Goal: Information Seeking & Learning: Learn about a topic

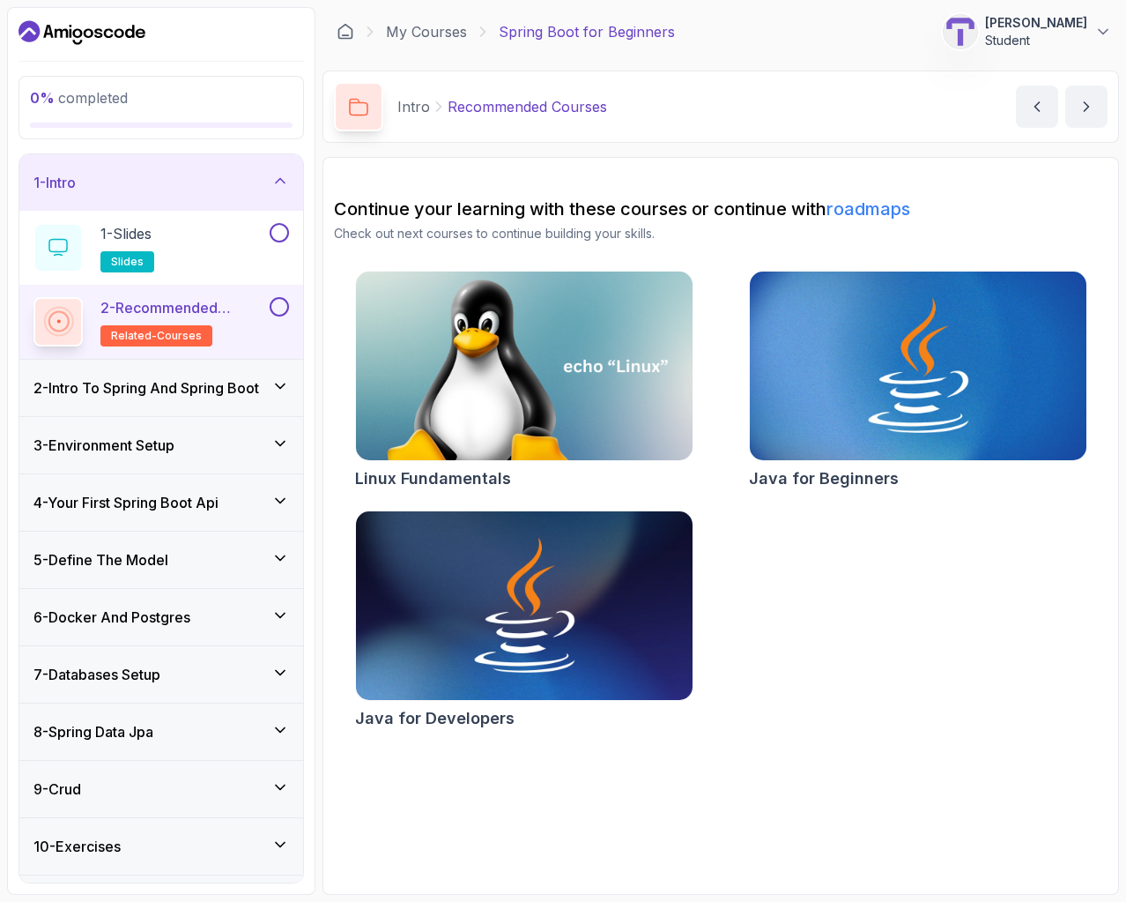
click at [1075, 15] on p "[PERSON_NAME]" at bounding box center [1036, 23] width 102 height 18
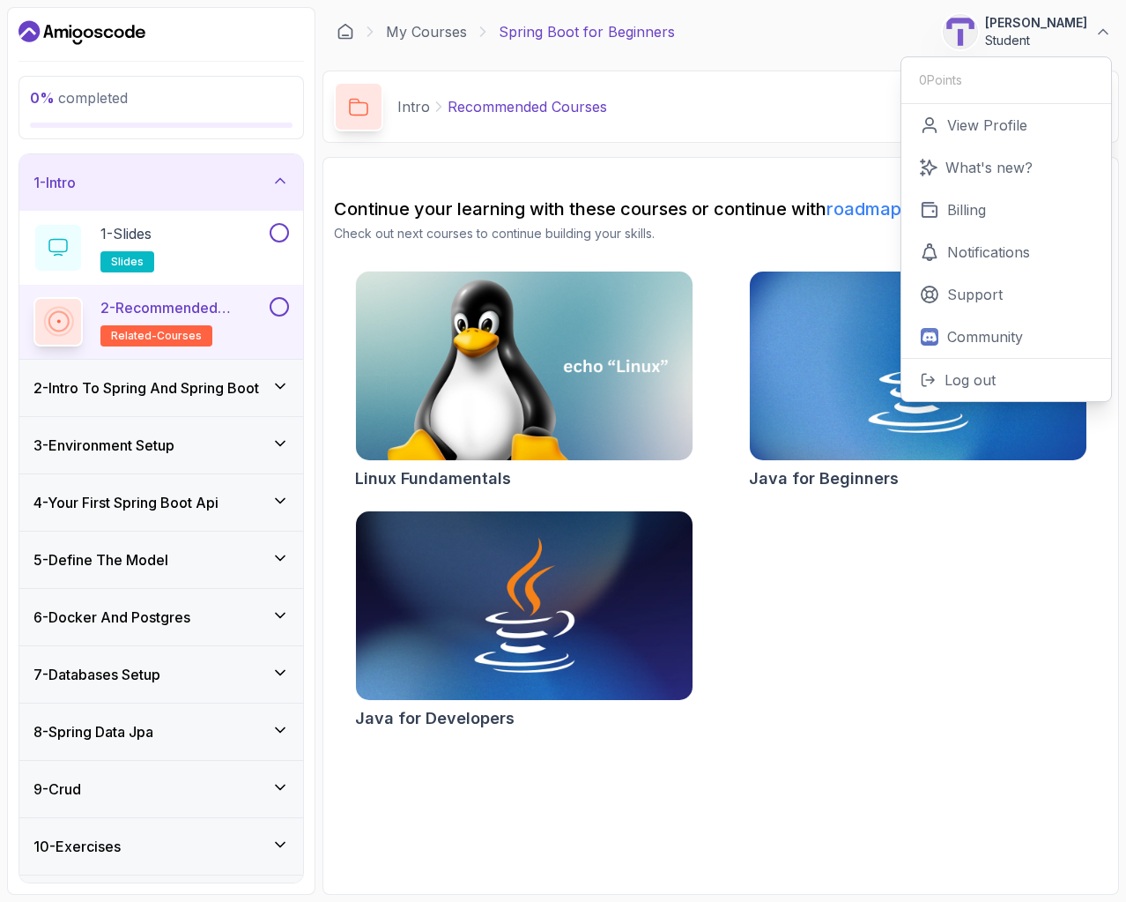
click at [143, 21] on icon "Dashboard" at bounding box center [82, 33] width 127 height 28
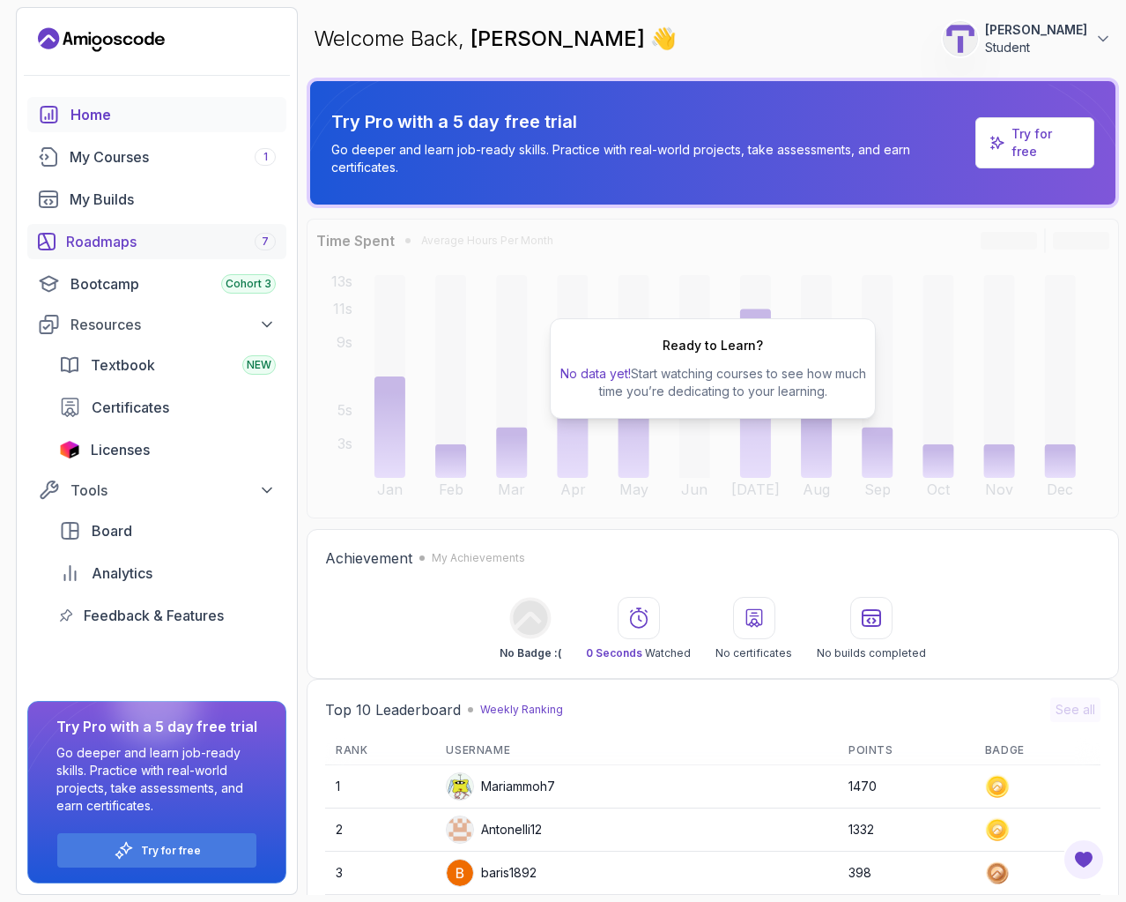
click at [175, 249] on div "Roadmaps 7" at bounding box center [171, 241] width 210 height 21
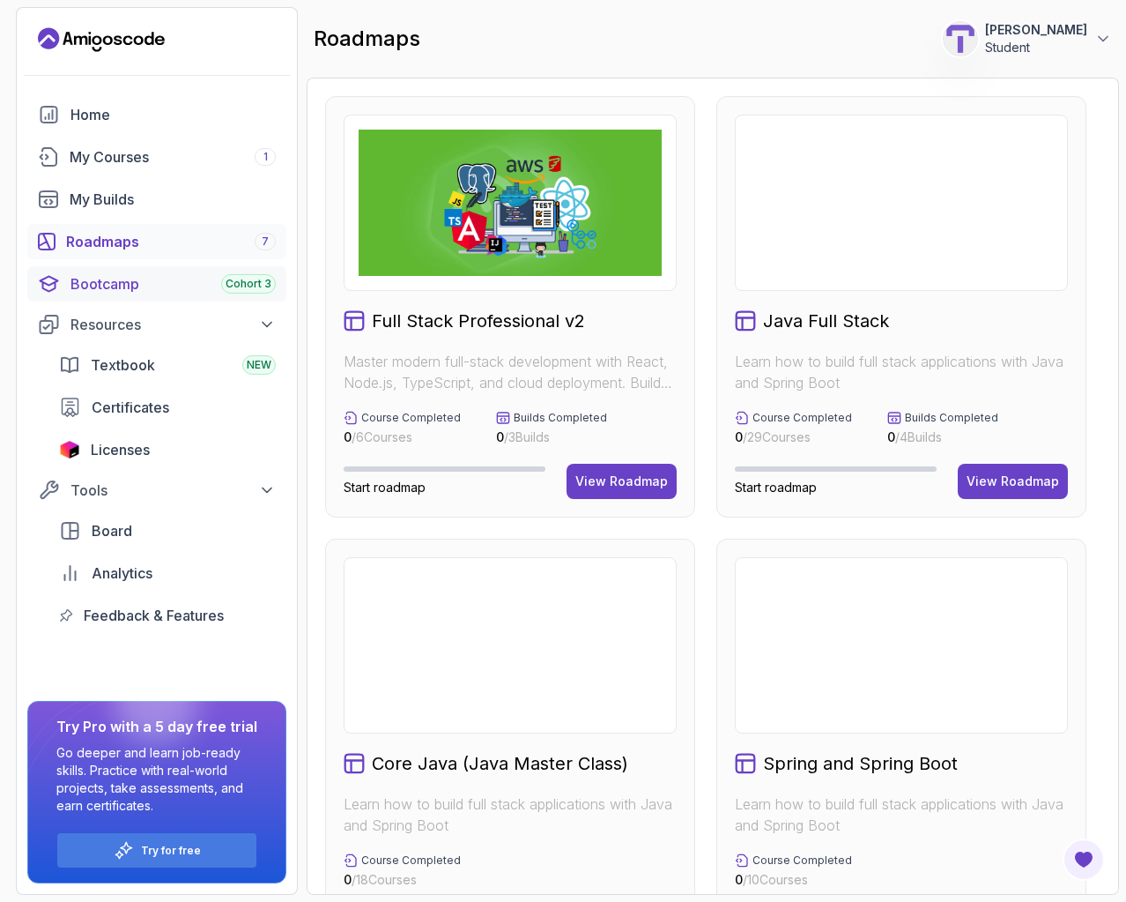
click at [182, 294] on link "Bootcamp Cohort 3" at bounding box center [156, 283] width 259 height 35
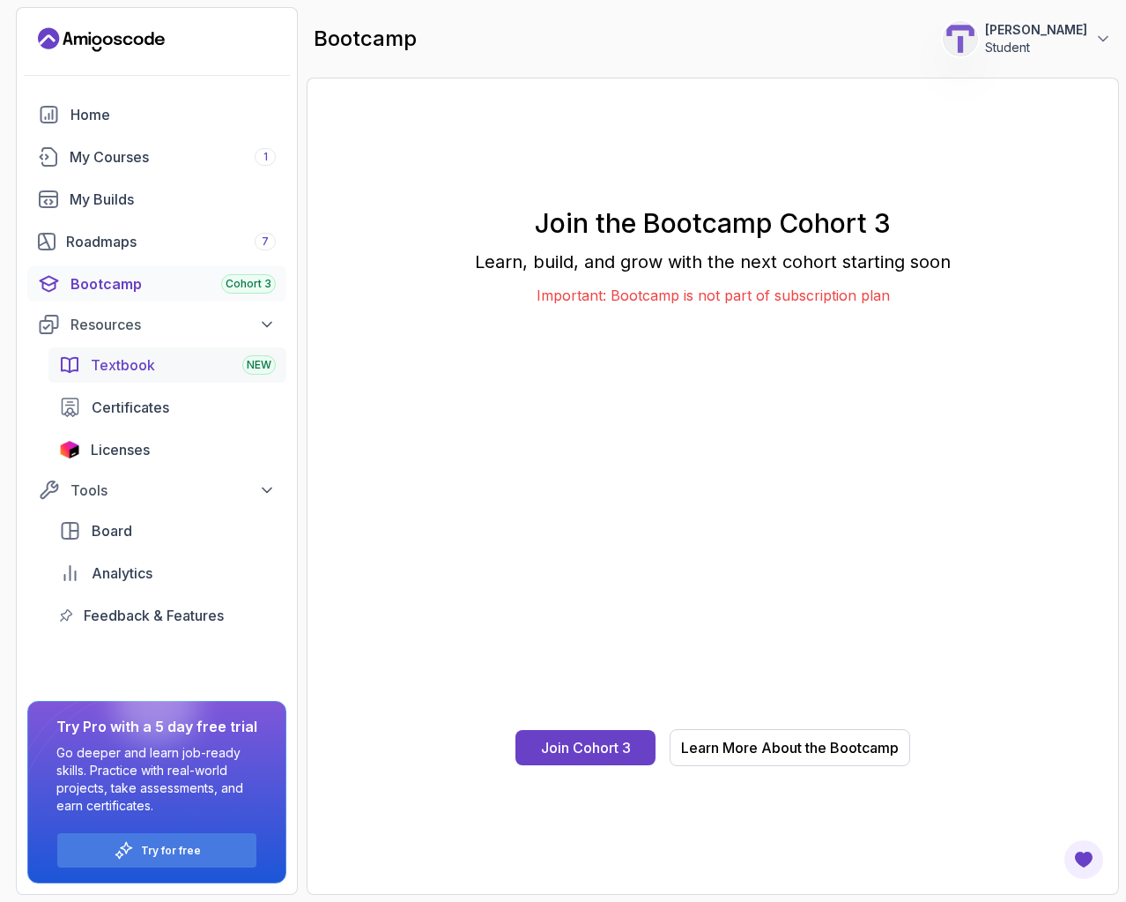
click at [212, 360] on div "Textbook NEW" at bounding box center [183, 364] width 185 height 21
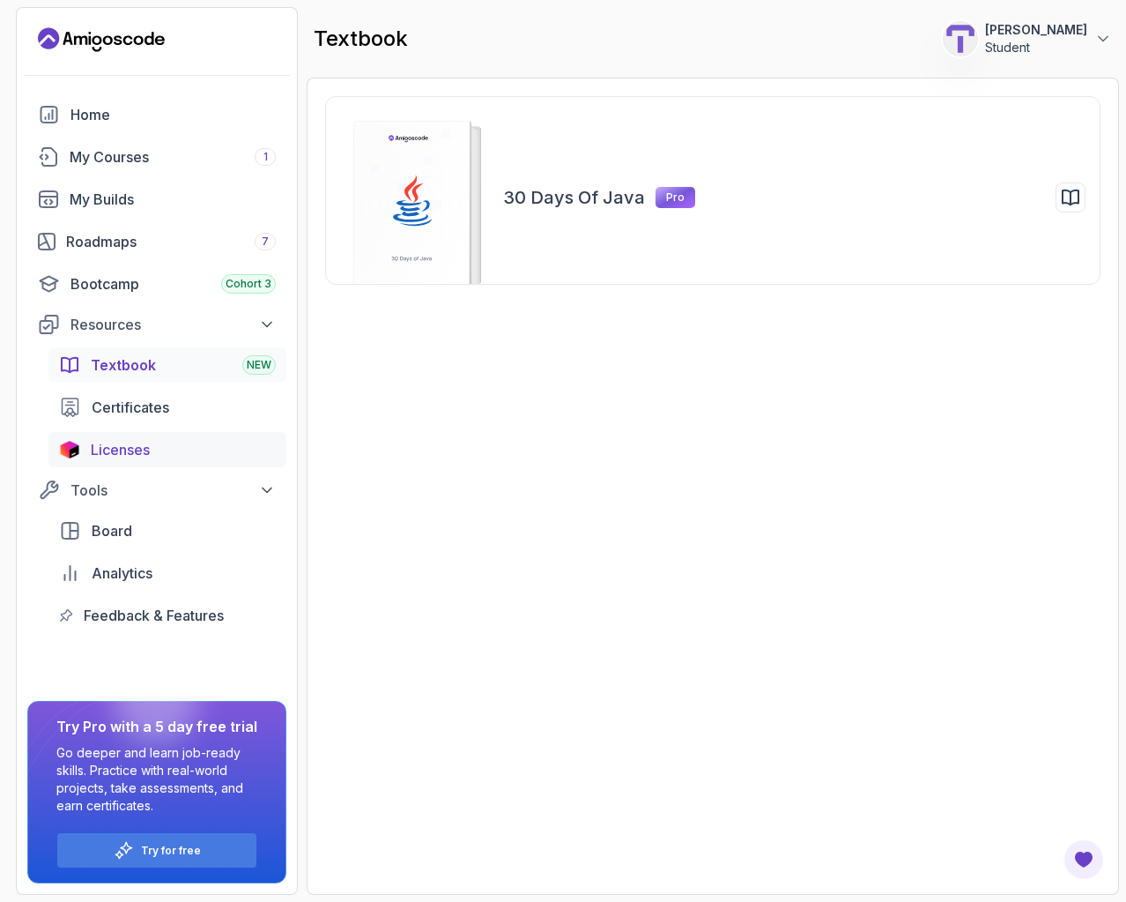
click at [201, 442] on div "Licenses" at bounding box center [183, 449] width 185 height 21
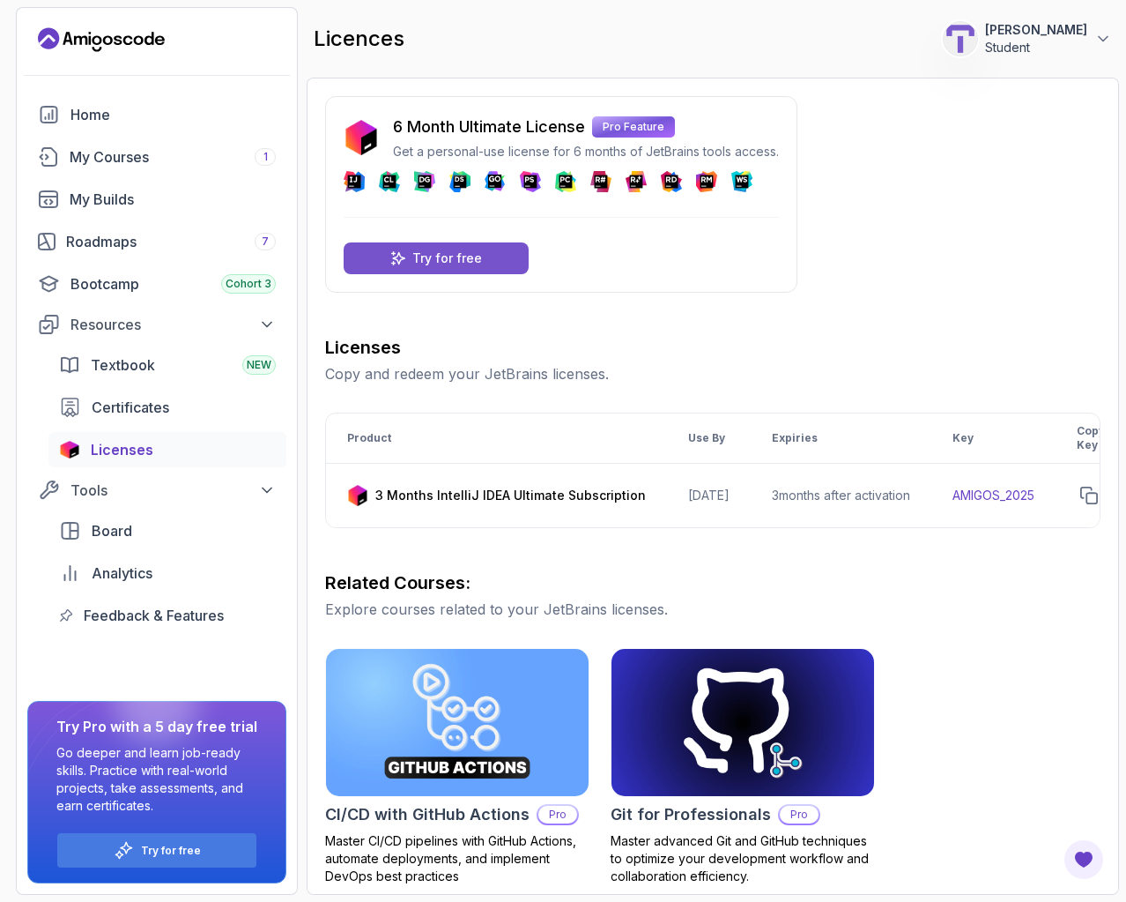
click at [479, 256] on p "Try for free" at bounding box center [447, 258] width 70 height 18
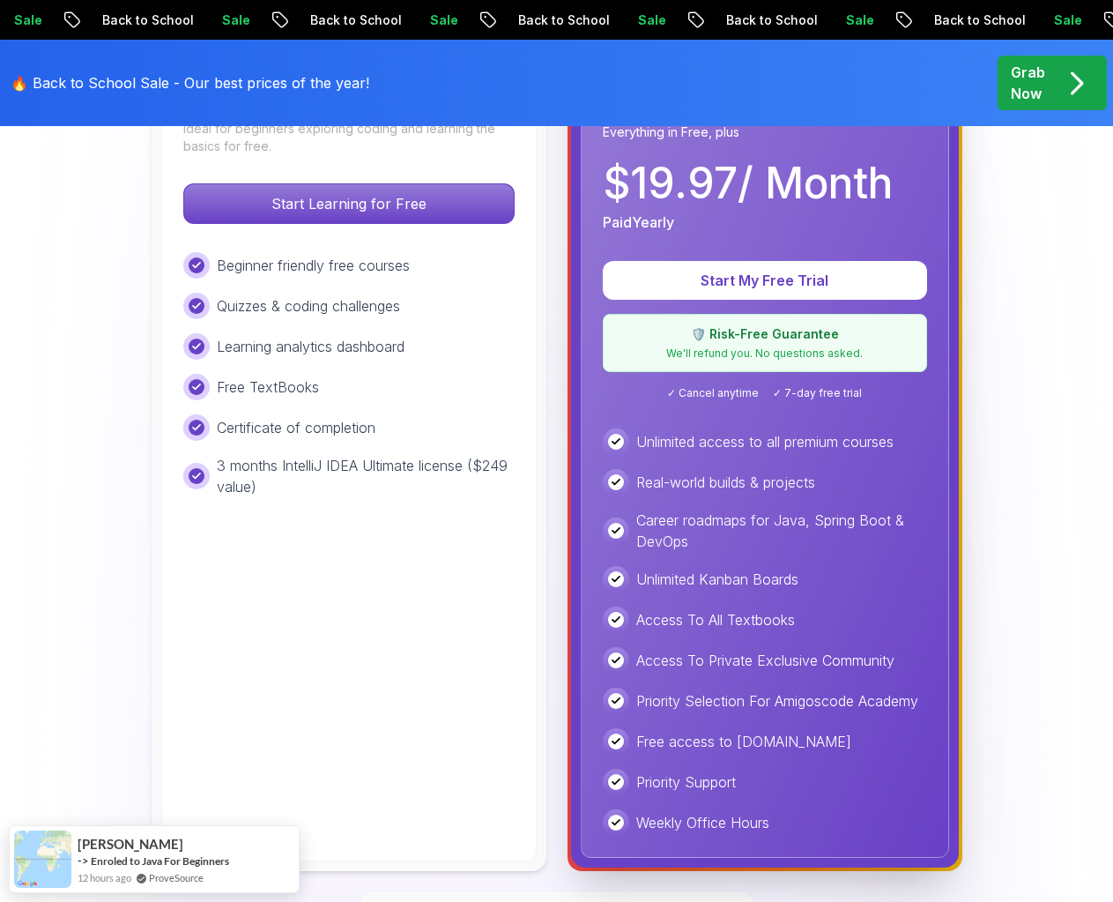
scroll to position [617, 0]
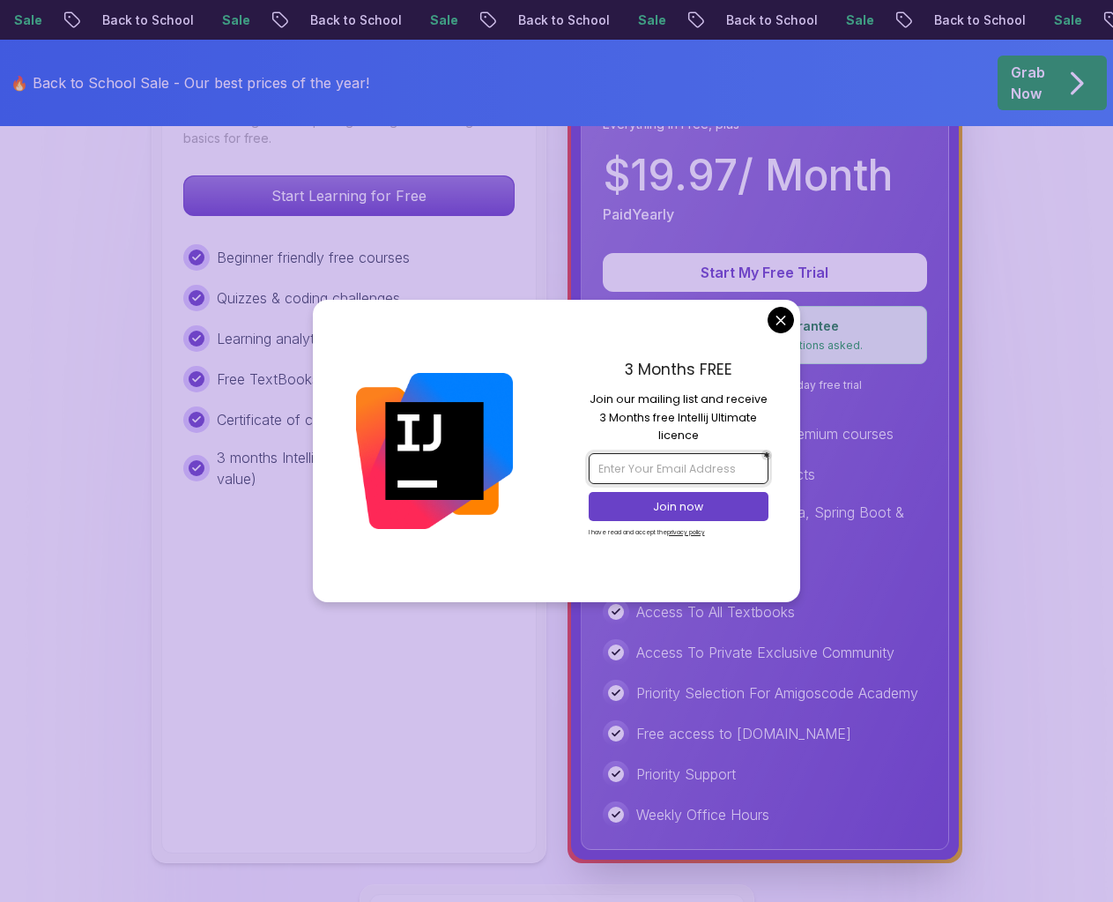
click at [659, 473] on input "email" at bounding box center [679, 468] width 180 height 30
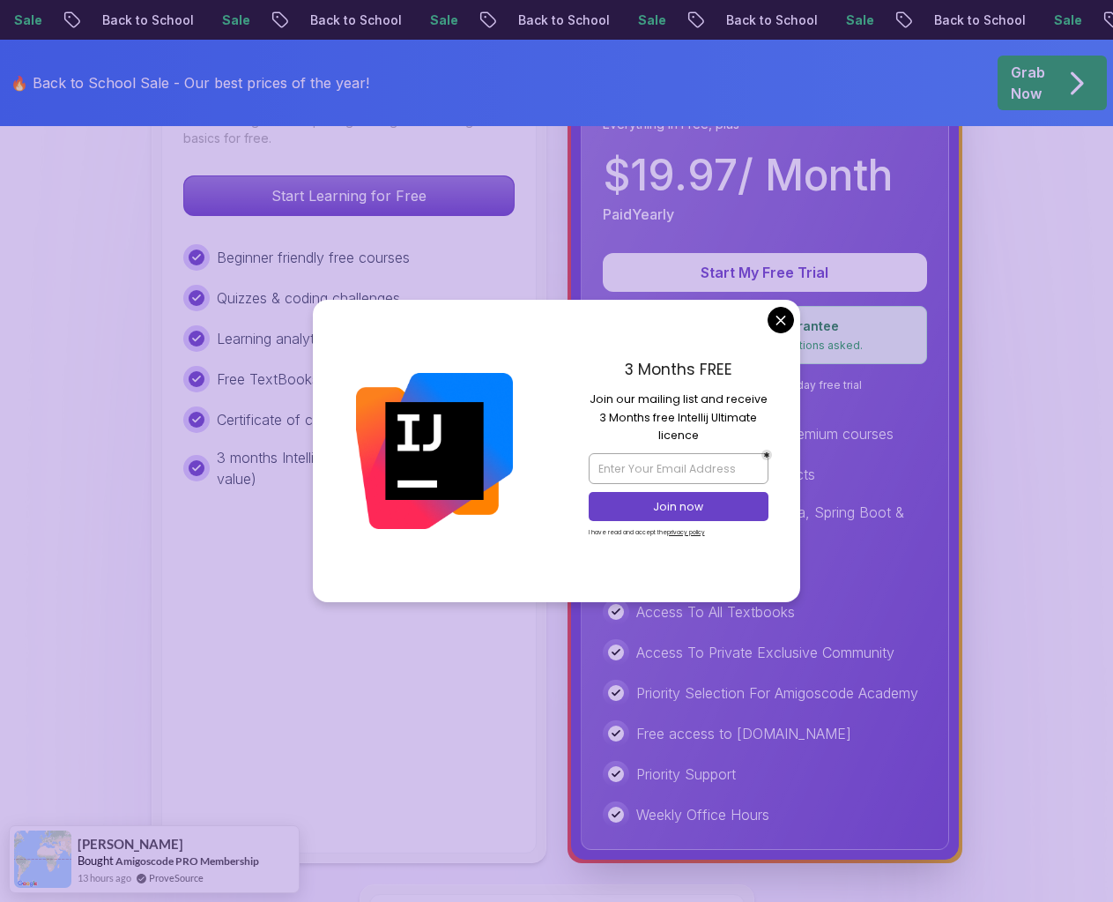
click at [756, 340] on div "3 Months FREE Join our mailing list and receive 3 Months free Intellij Ultimate…" at bounding box center [679, 450] width 244 height 301
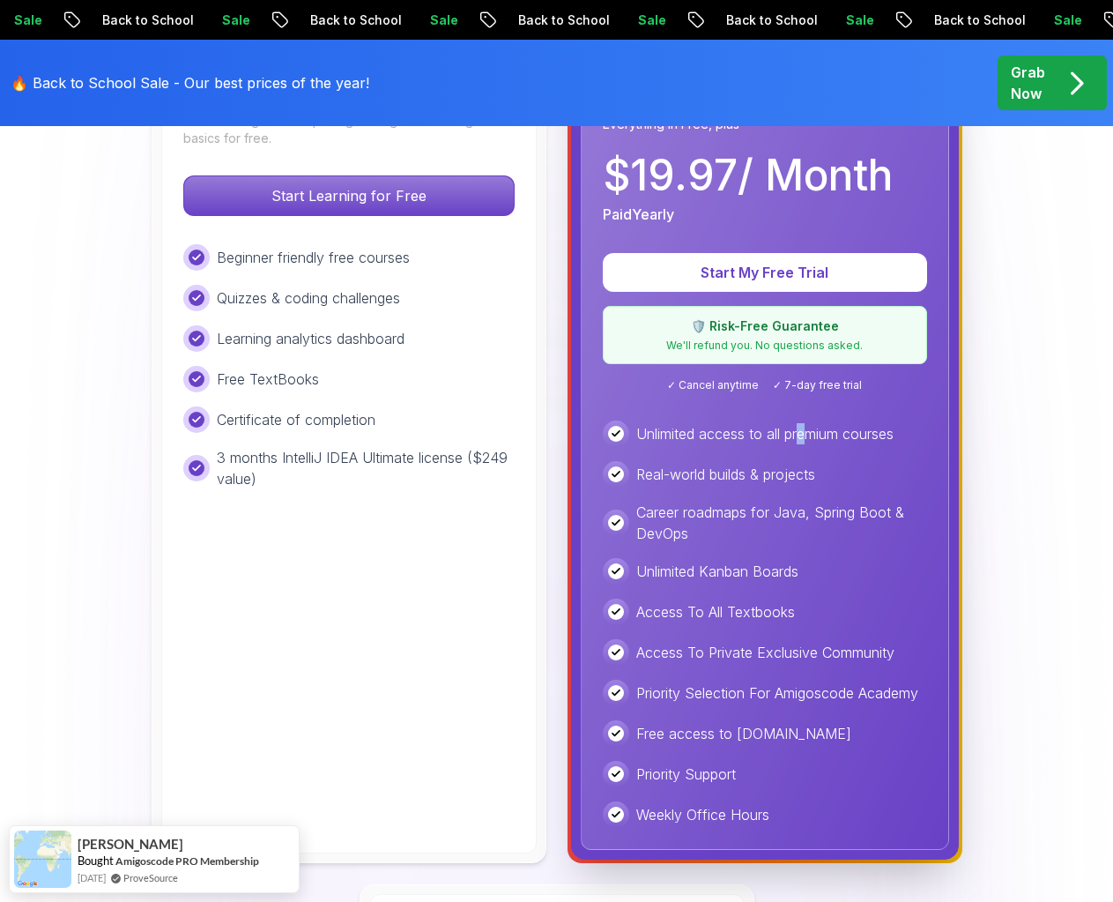
click at [806, 427] on div "Pro Best Value Everything in Free, plus $ 19.97 / Month Paid Yearly Start My Fr…" at bounding box center [765, 445] width 368 height 809
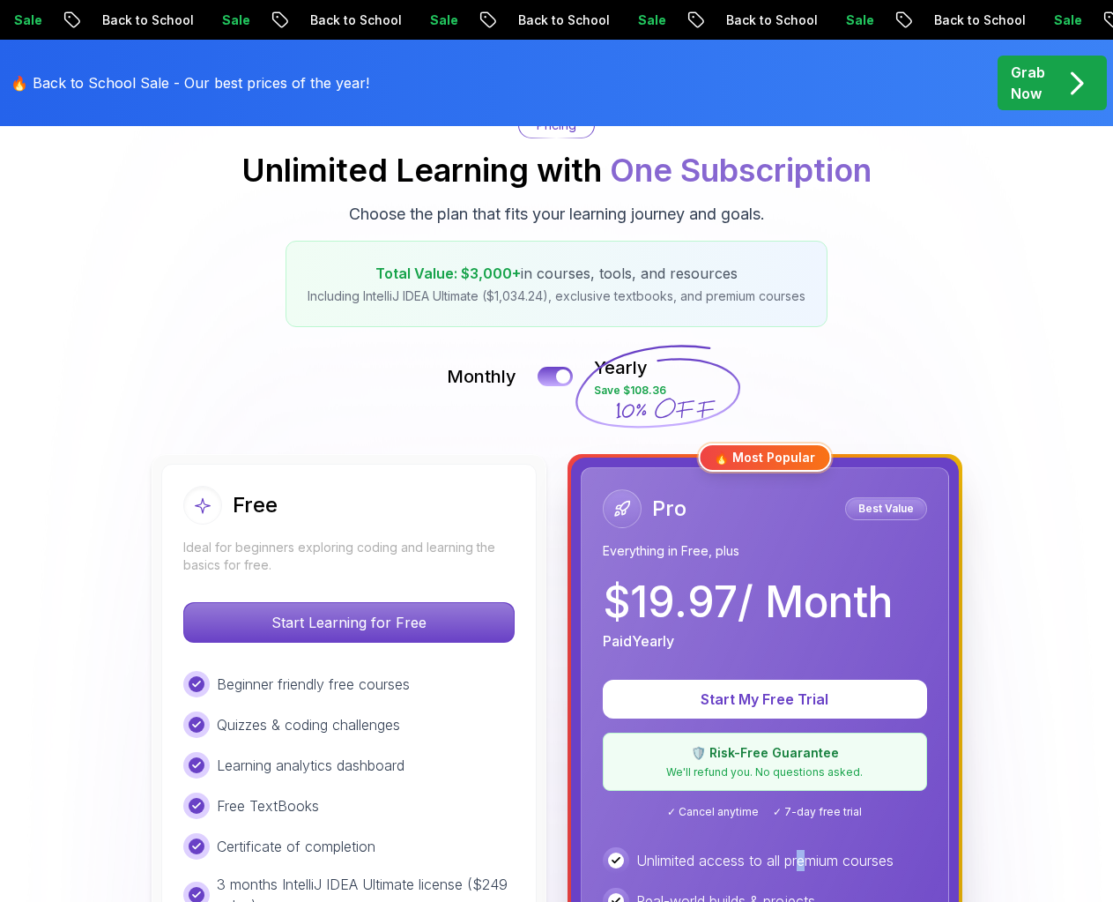
scroll to position [0, 0]
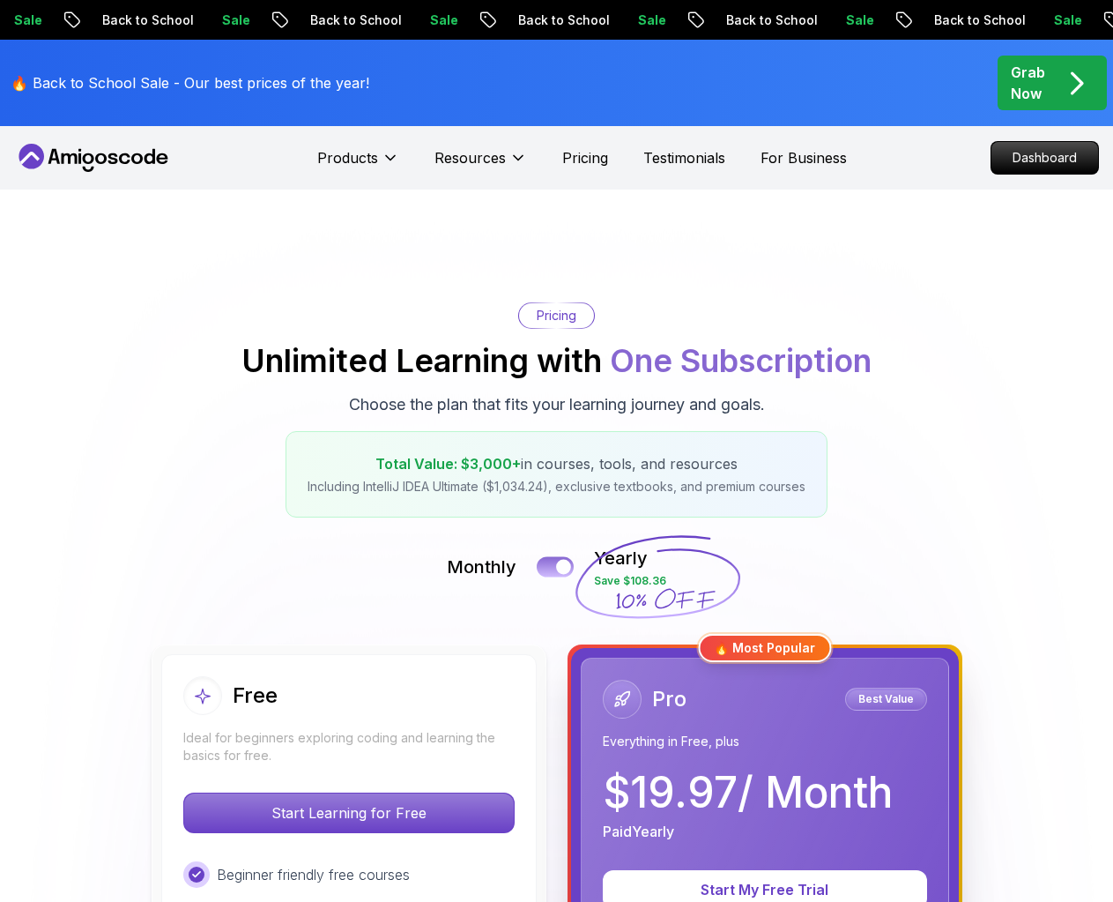
click at [561, 567] on div at bounding box center [563, 567] width 15 height 15
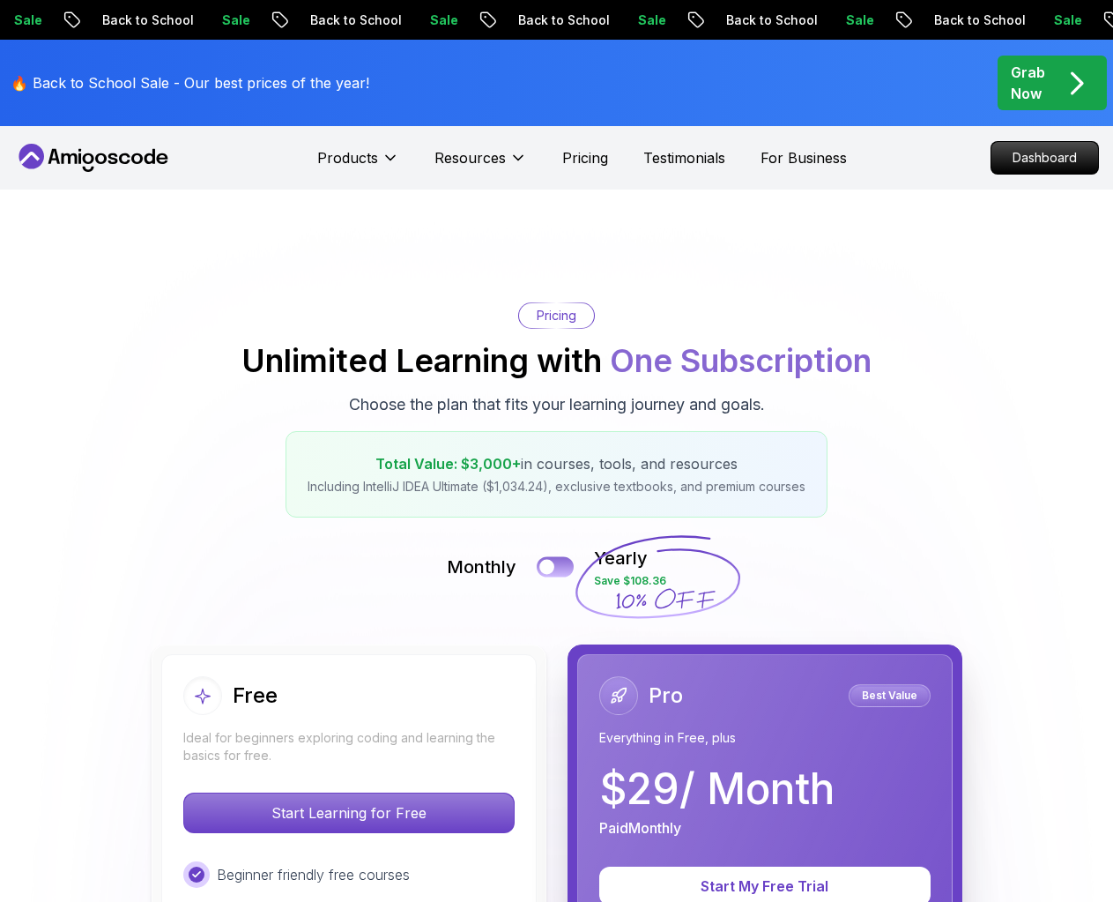
click at [558, 562] on button at bounding box center [555, 566] width 37 height 20
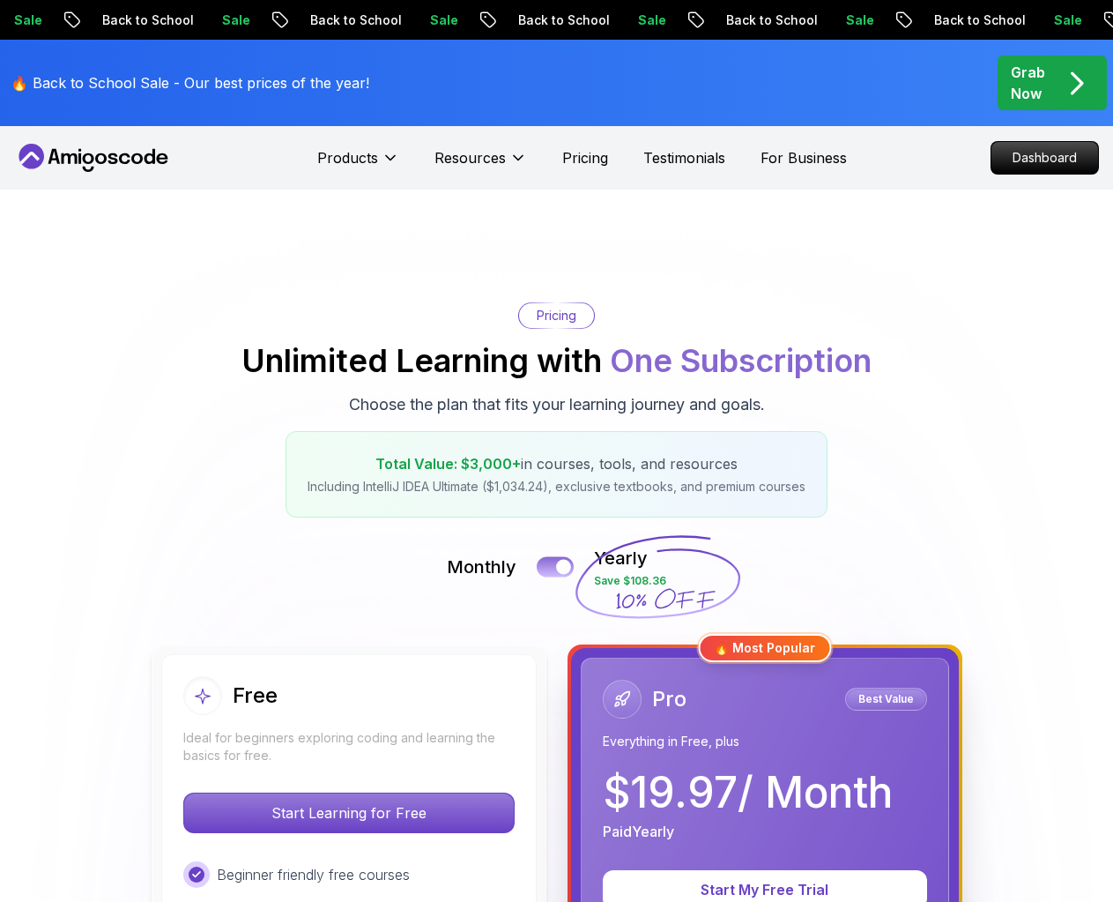
click at [558, 562] on div at bounding box center [563, 567] width 15 height 15
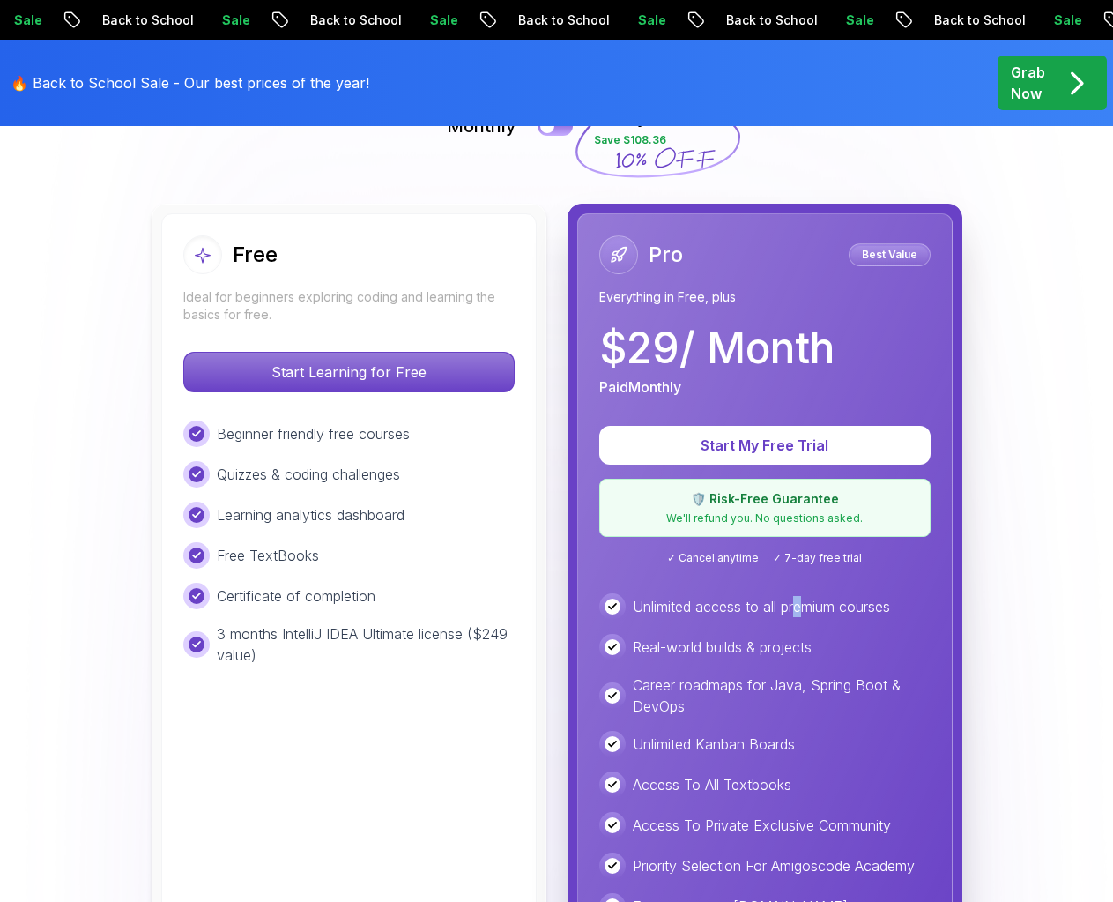
scroll to position [353, 0]
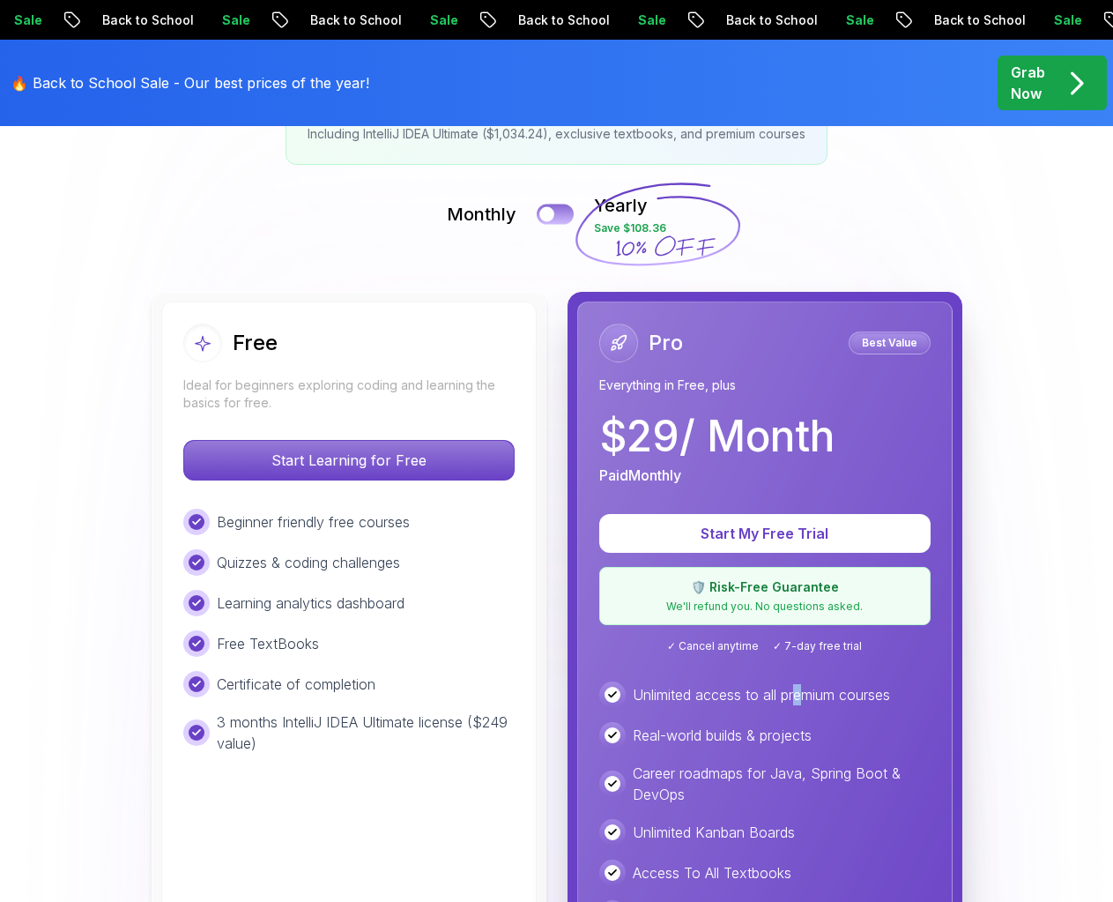
click at [560, 204] on button at bounding box center [555, 214] width 37 height 20
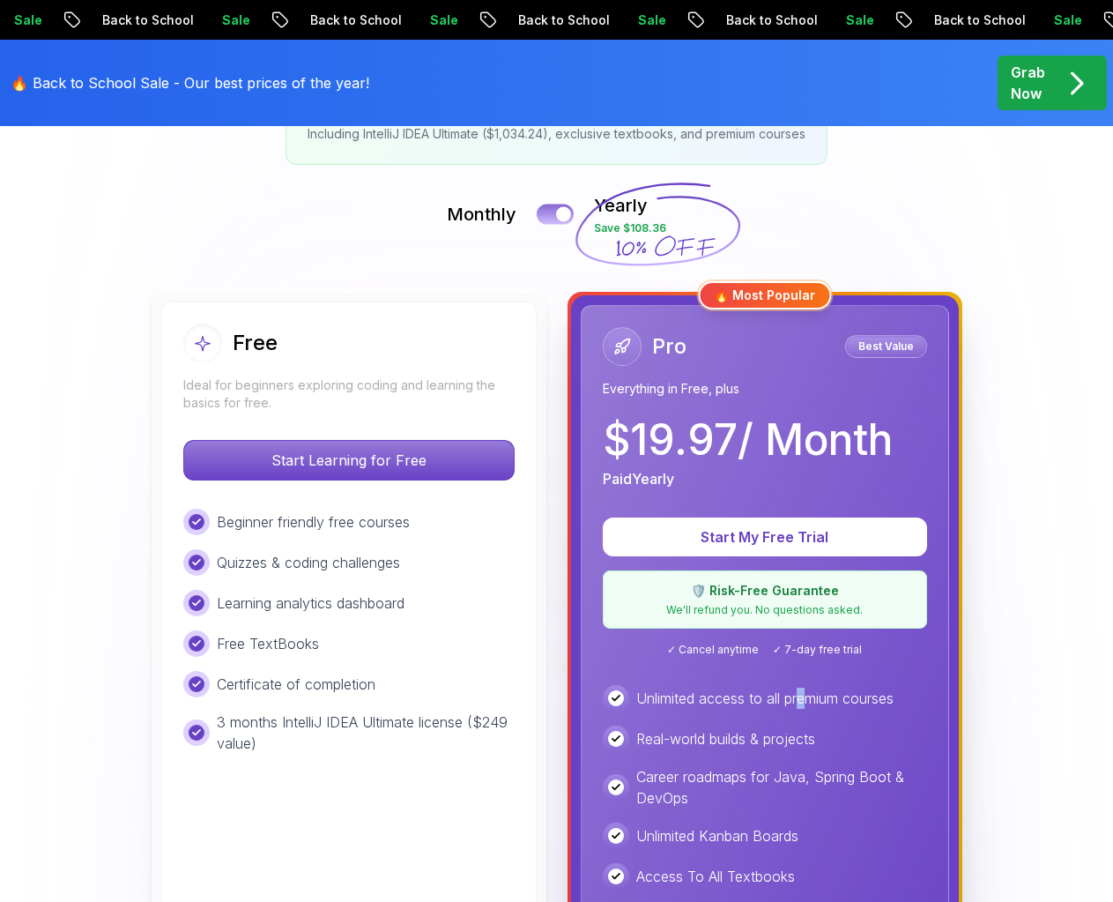
click at [555, 212] on button at bounding box center [555, 214] width 37 height 20
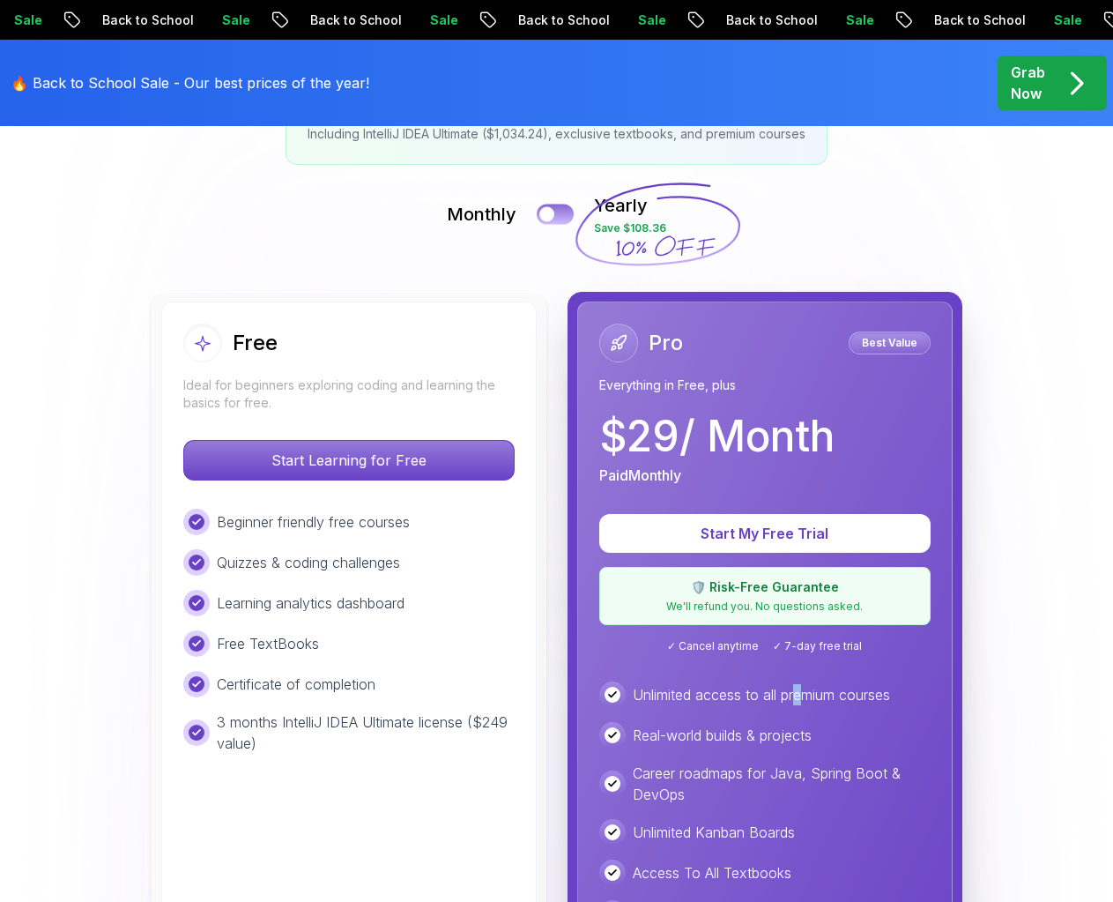
click at [555, 212] on button at bounding box center [555, 214] width 37 height 20
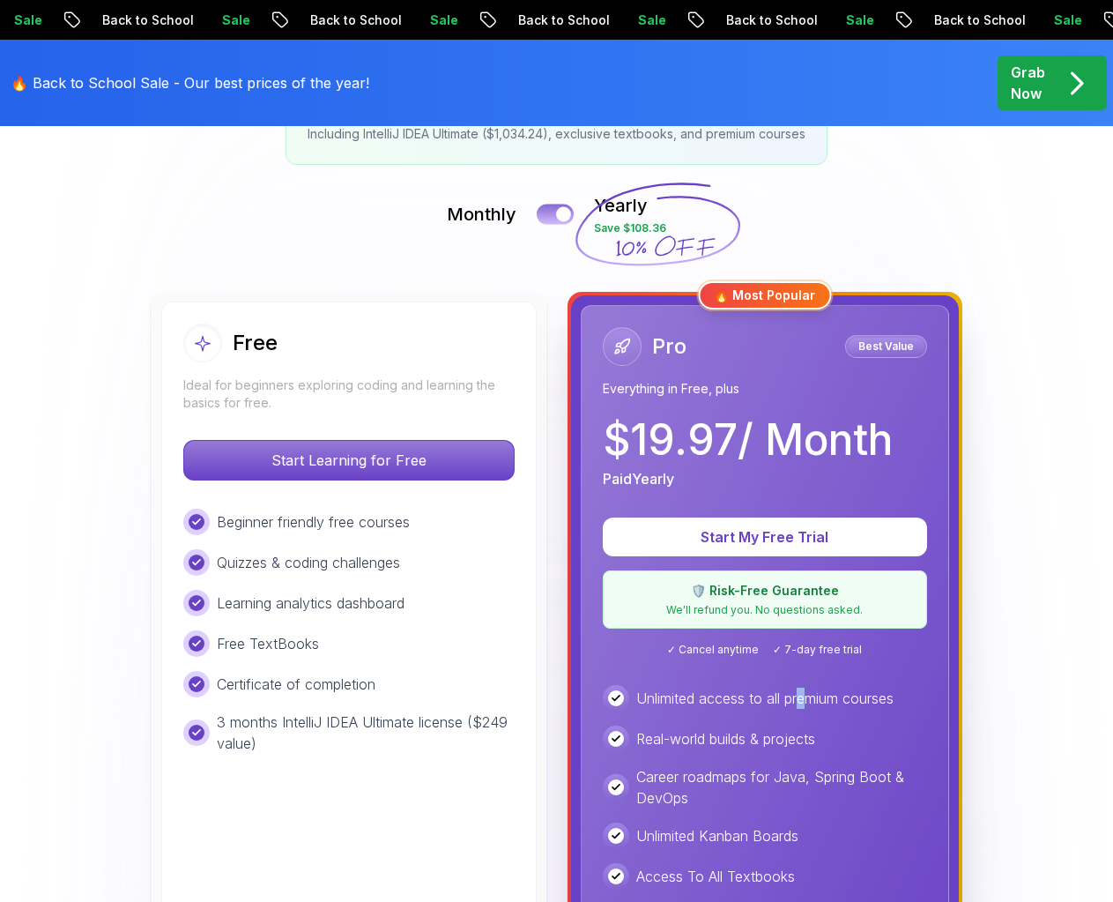
click at [555, 212] on button at bounding box center [555, 214] width 37 height 20
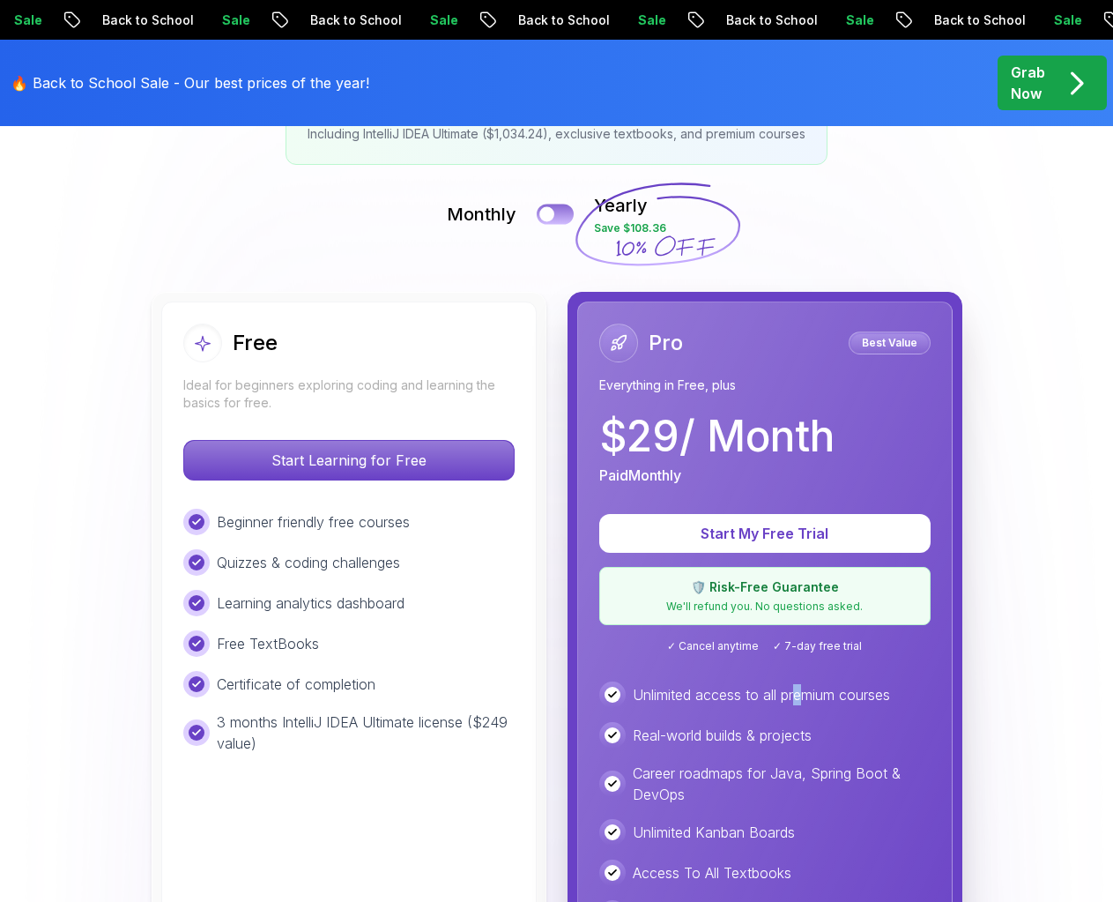
click at [555, 212] on button at bounding box center [555, 214] width 37 height 20
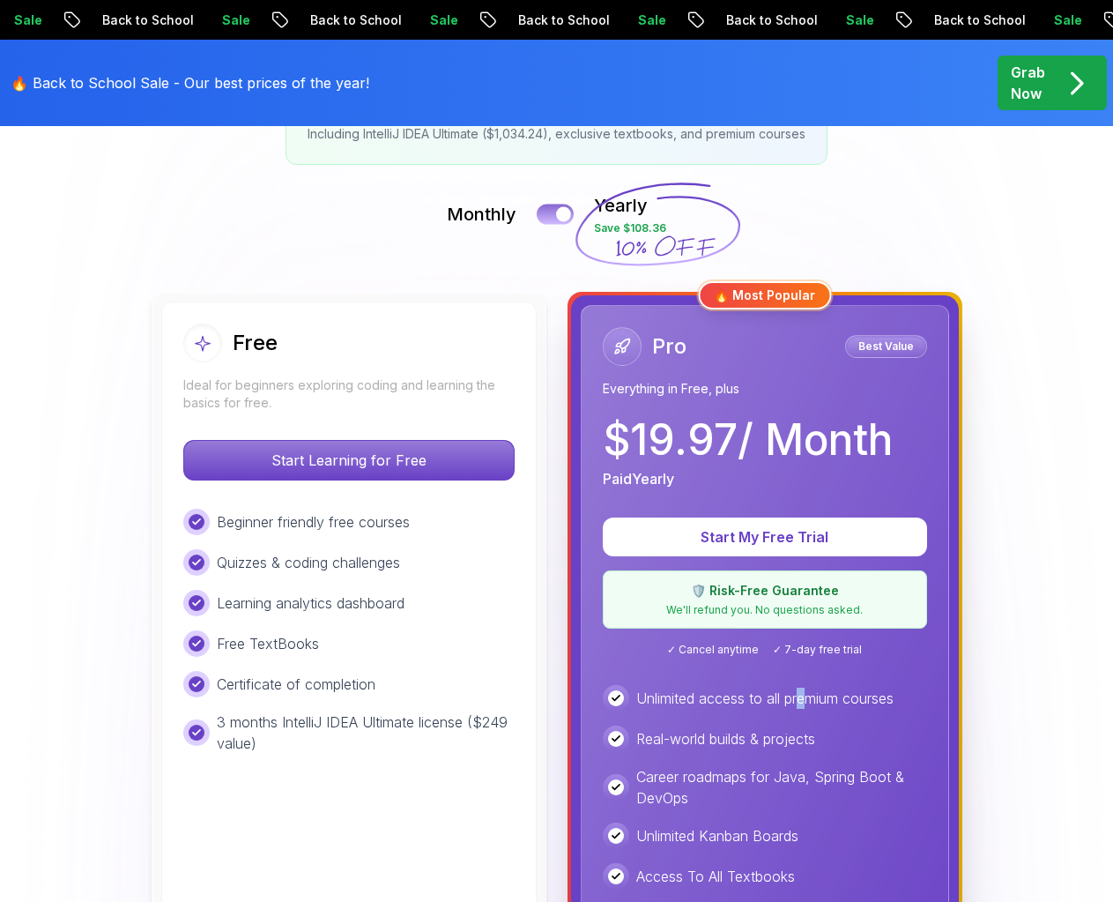
click at [555, 212] on button at bounding box center [555, 214] width 37 height 20
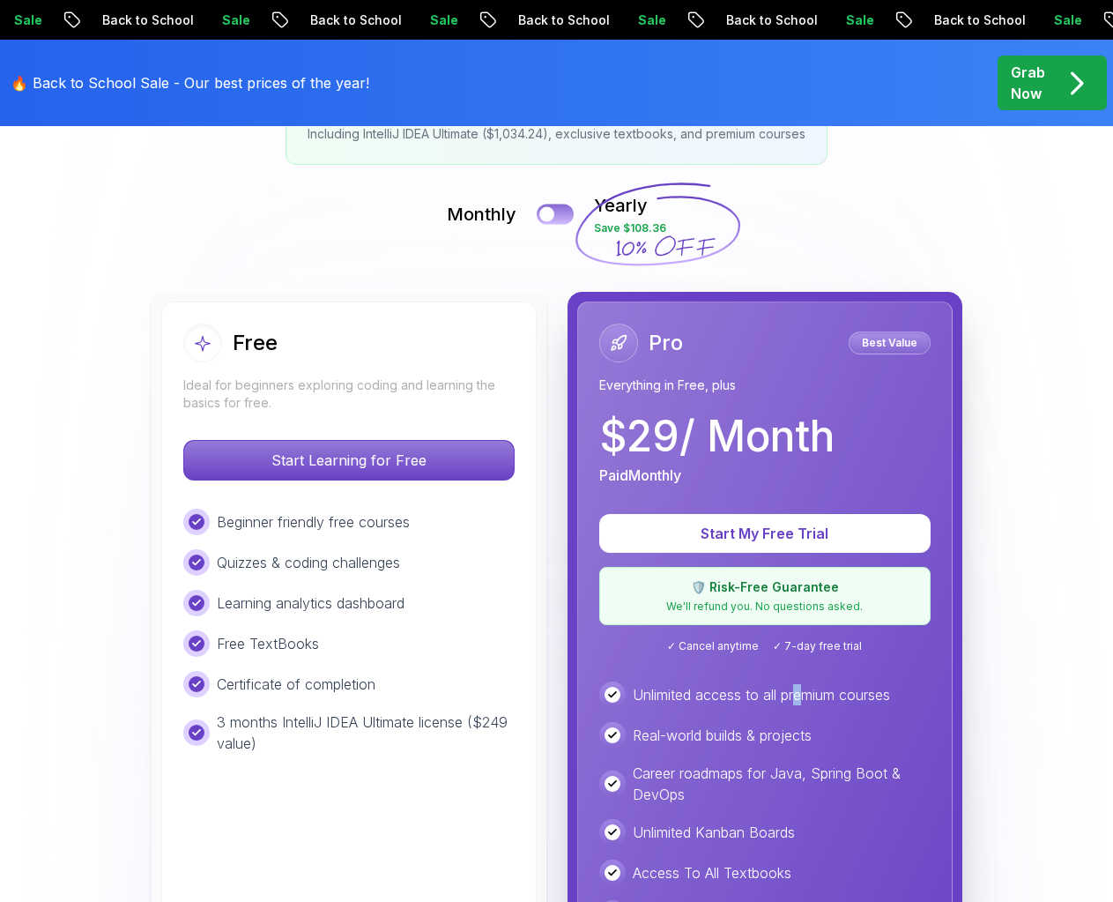
click at [555, 212] on button at bounding box center [555, 214] width 37 height 20
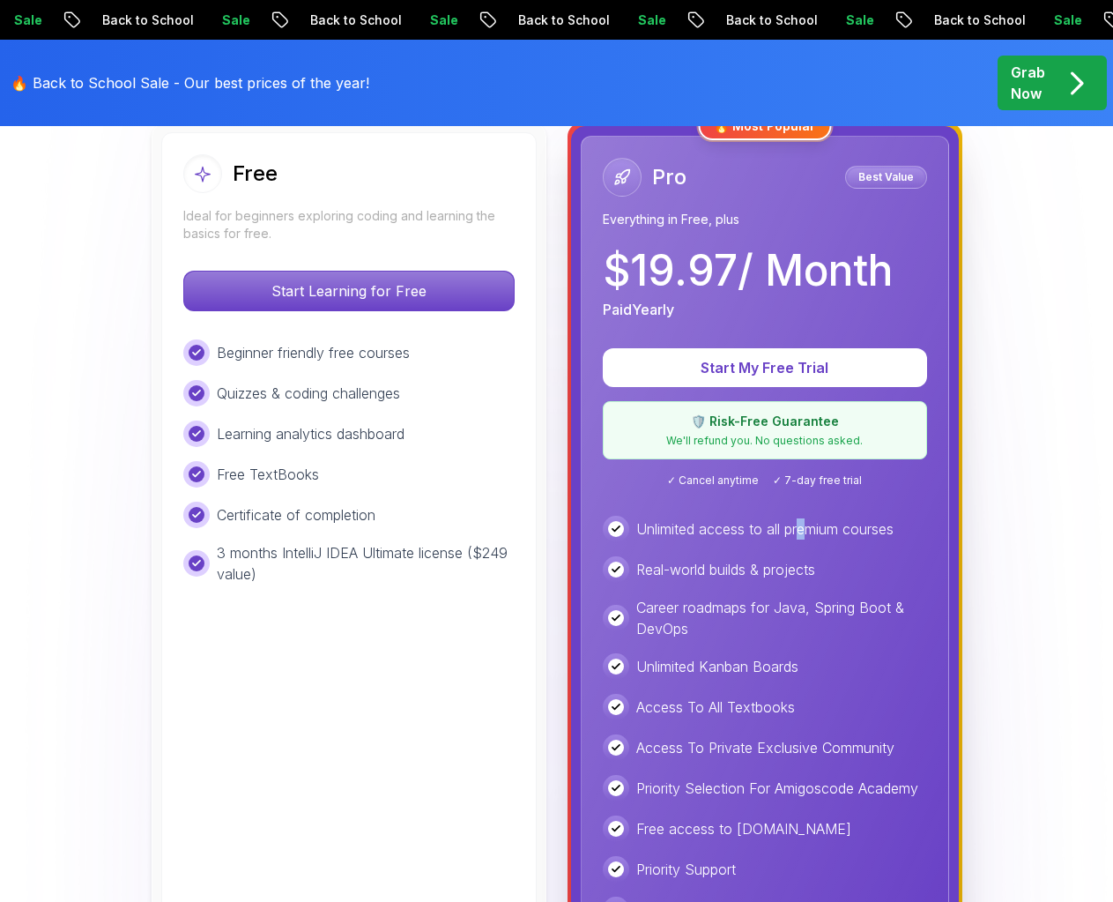
scroll to position [529, 0]
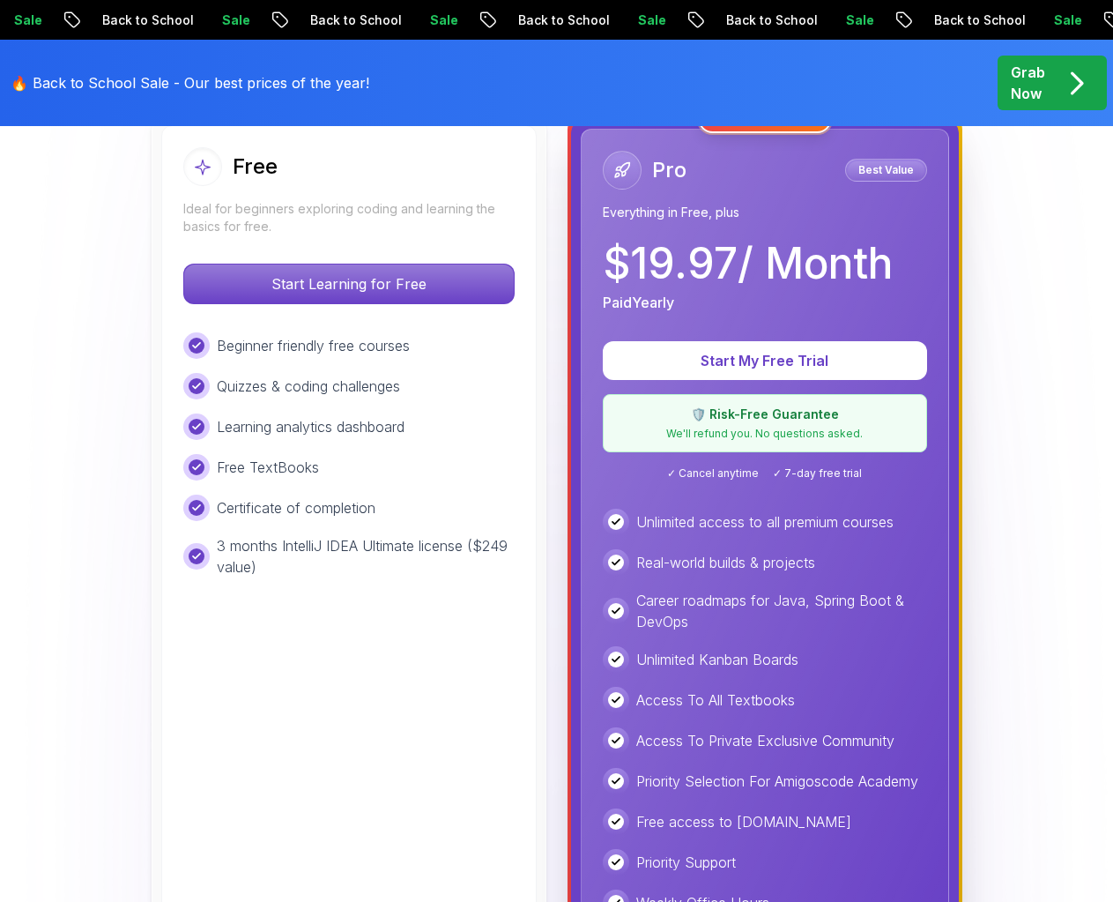
click at [831, 423] on div "🛡️ Risk-Free Guarantee We'll refund you. No questions asked." at bounding box center [765, 423] width 324 height 58
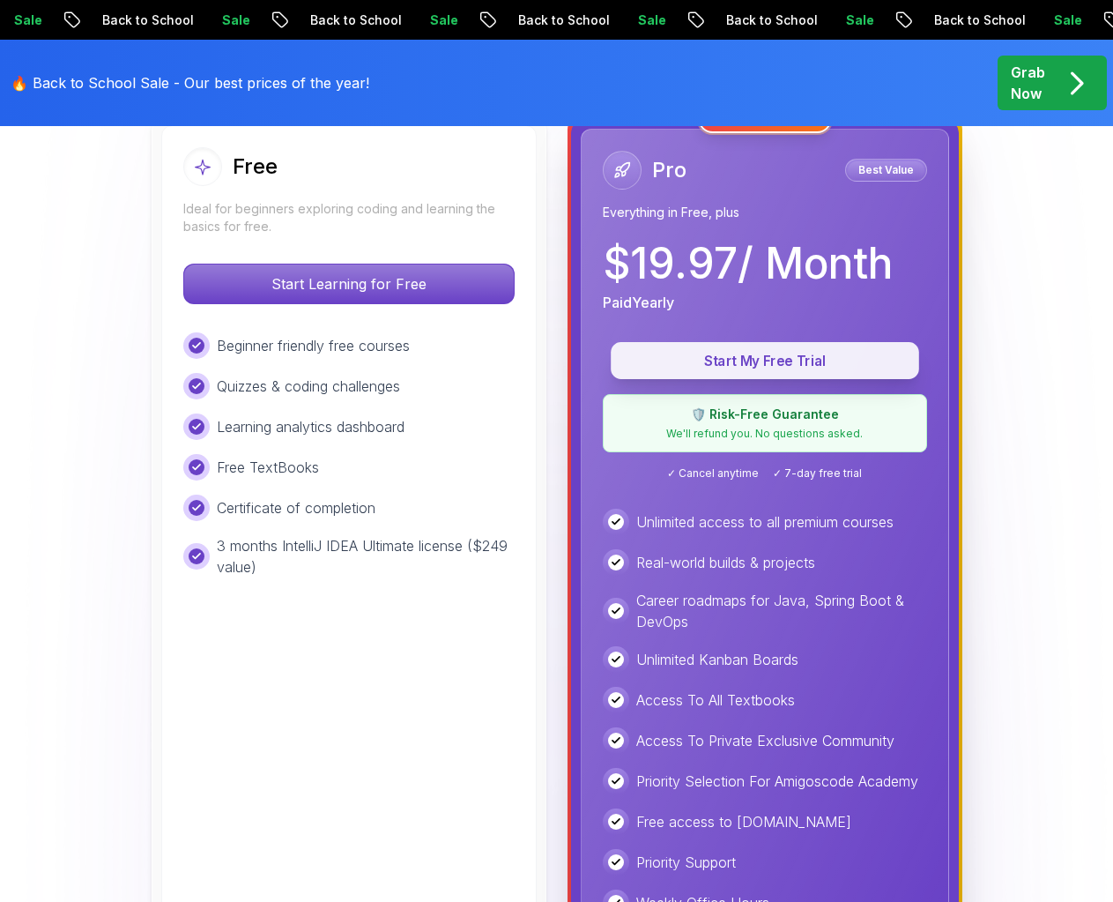
click at [813, 372] on button "Start My Free Trial" at bounding box center [765, 360] width 308 height 37
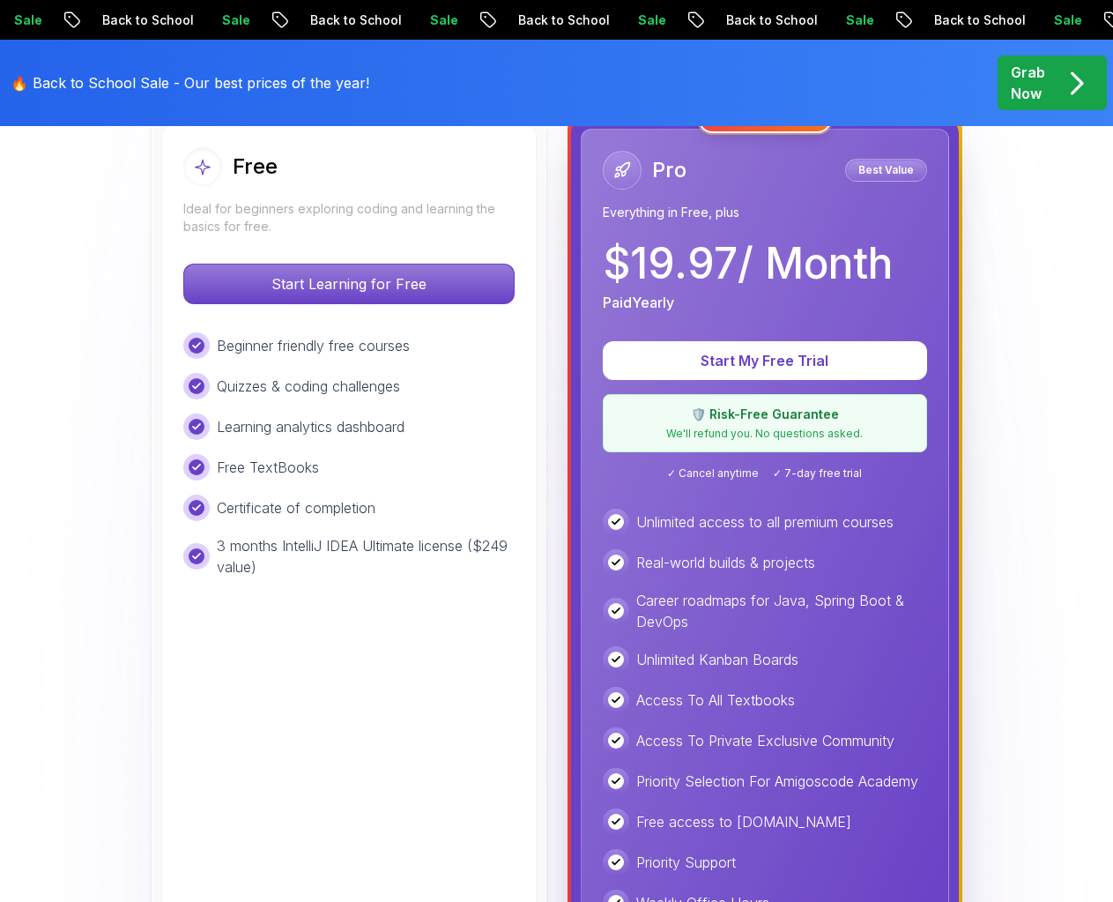
click at [817, 443] on div "🛡️ Risk-Free Guarantee We'll refund you. No questions asked." at bounding box center [765, 423] width 324 height 58
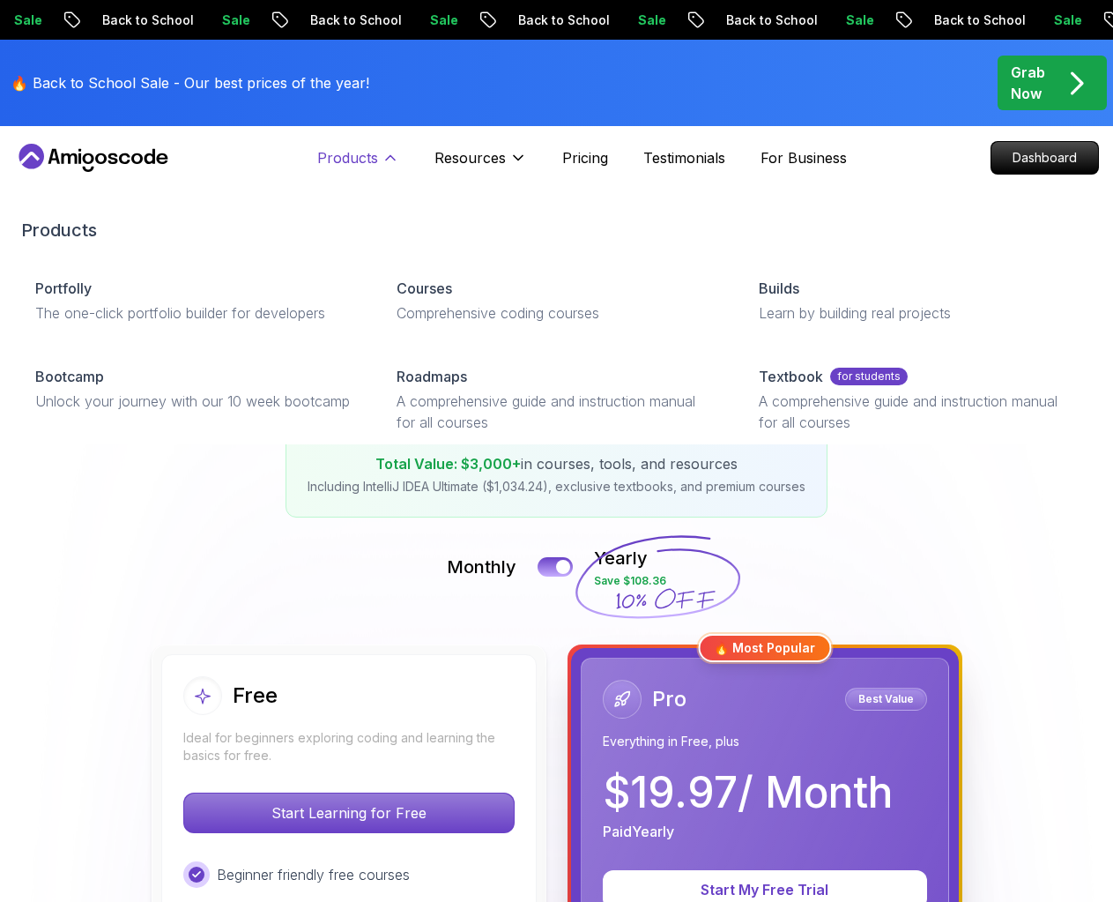
click at [392, 154] on icon at bounding box center [391, 158] width 18 height 18
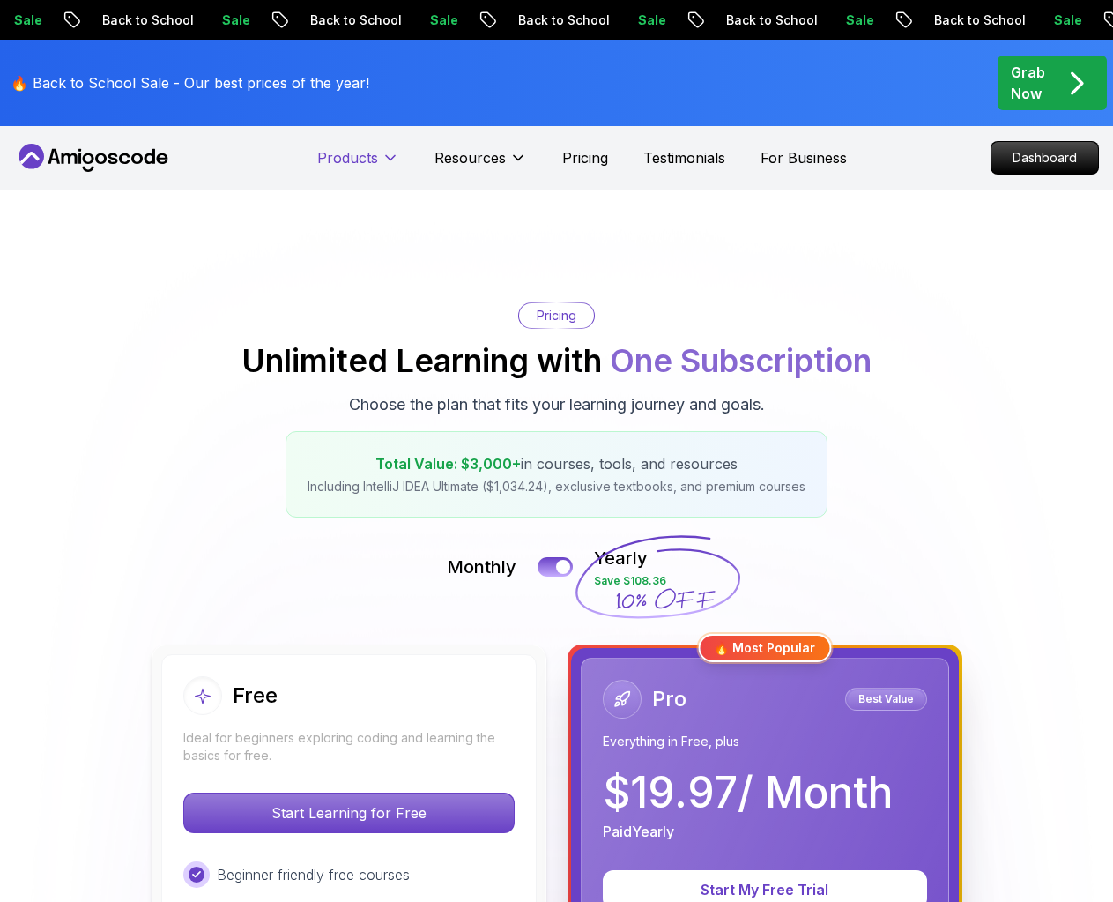
click at [392, 154] on icon at bounding box center [391, 158] width 18 height 18
click at [48, 154] on icon at bounding box center [93, 158] width 159 height 28
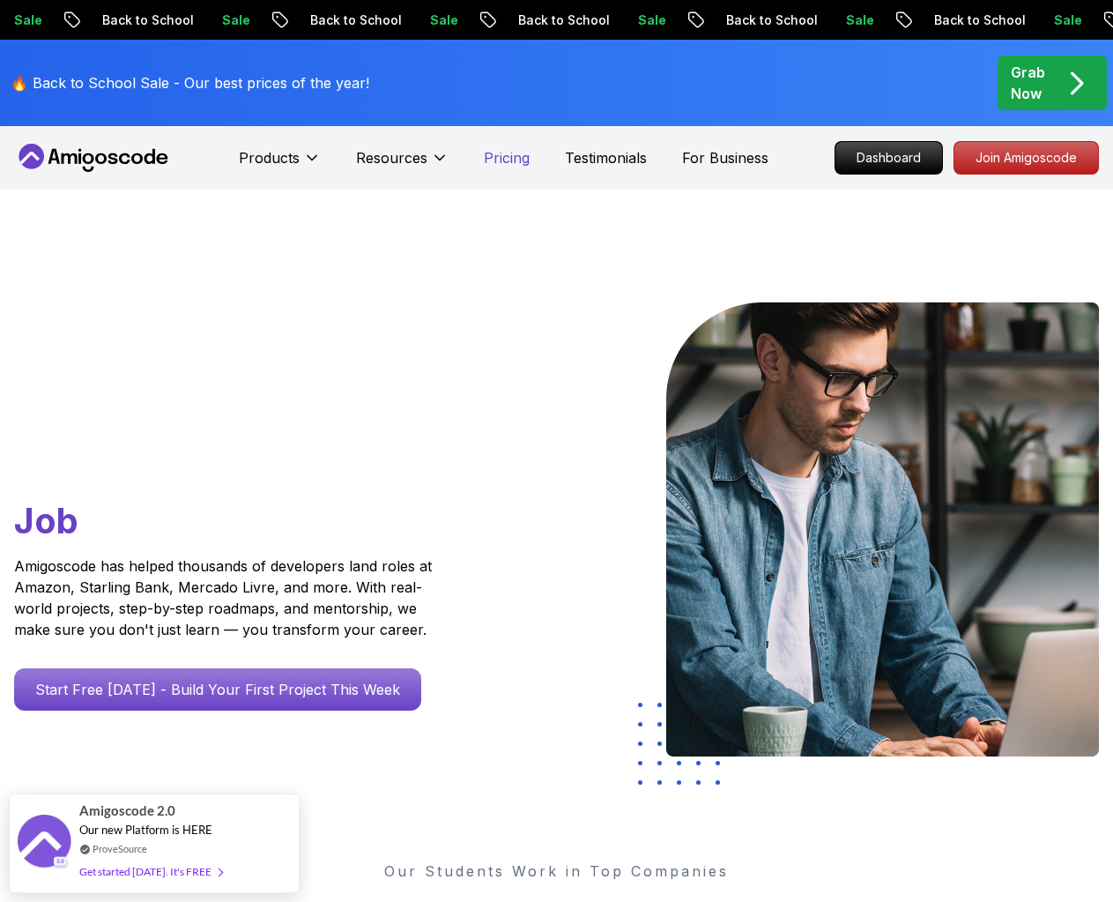
click at [524, 164] on p "Pricing" at bounding box center [507, 157] width 46 height 21
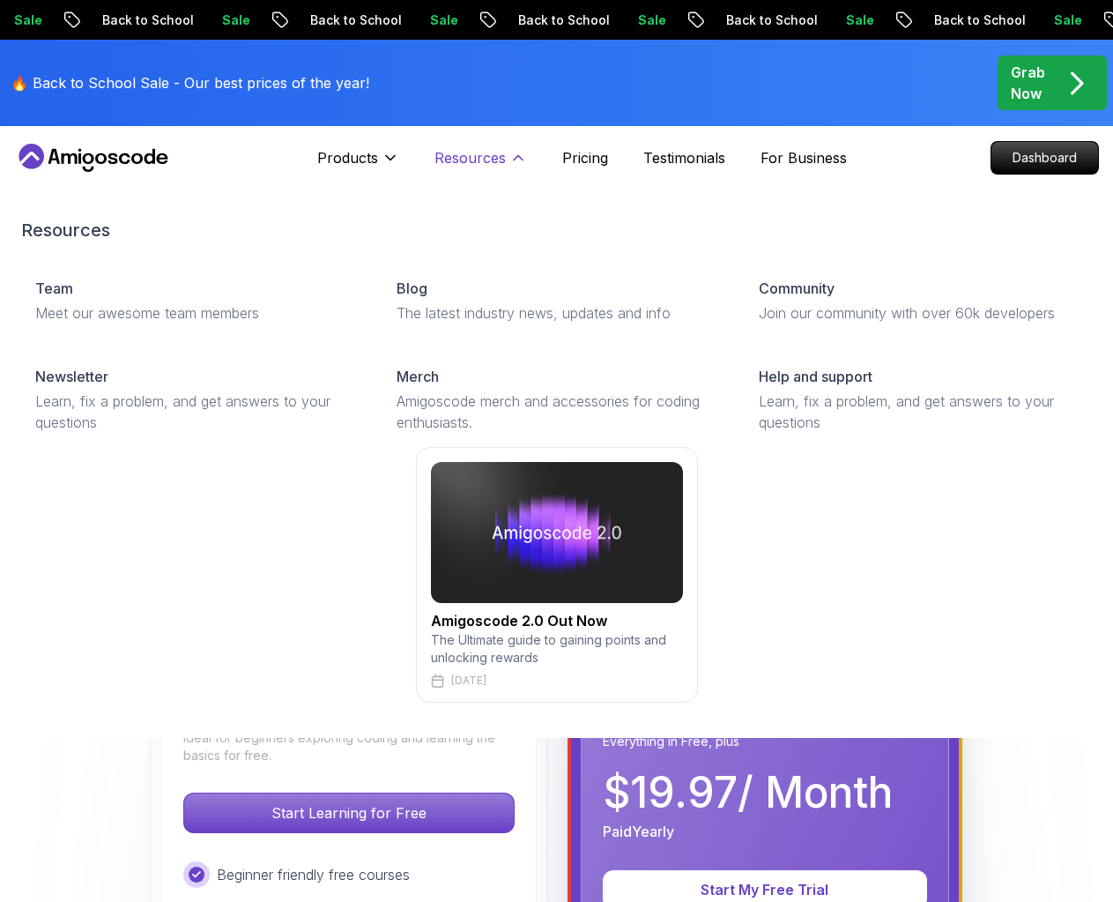
click at [455, 156] on p "Resources" at bounding box center [469, 157] width 71 height 21
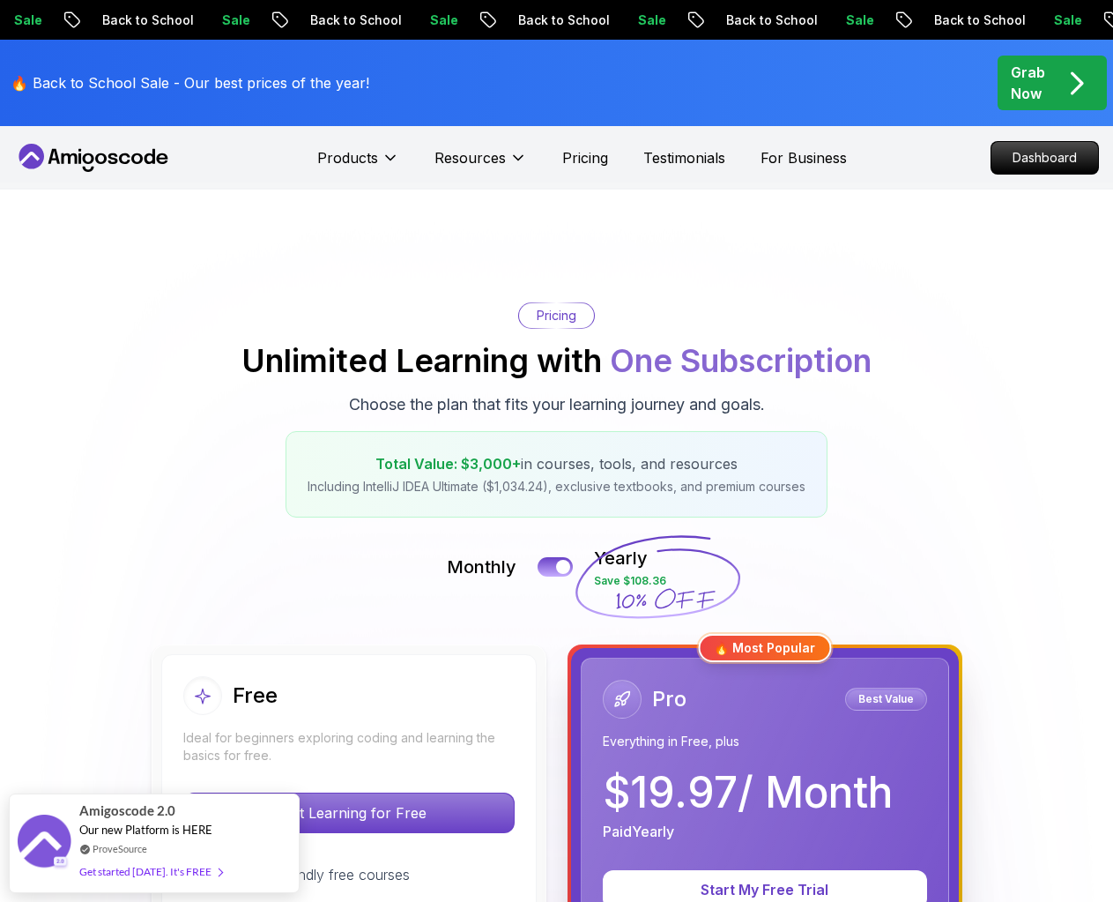
click at [161, 150] on icon at bounding box center [93, 158] width 159 height 28
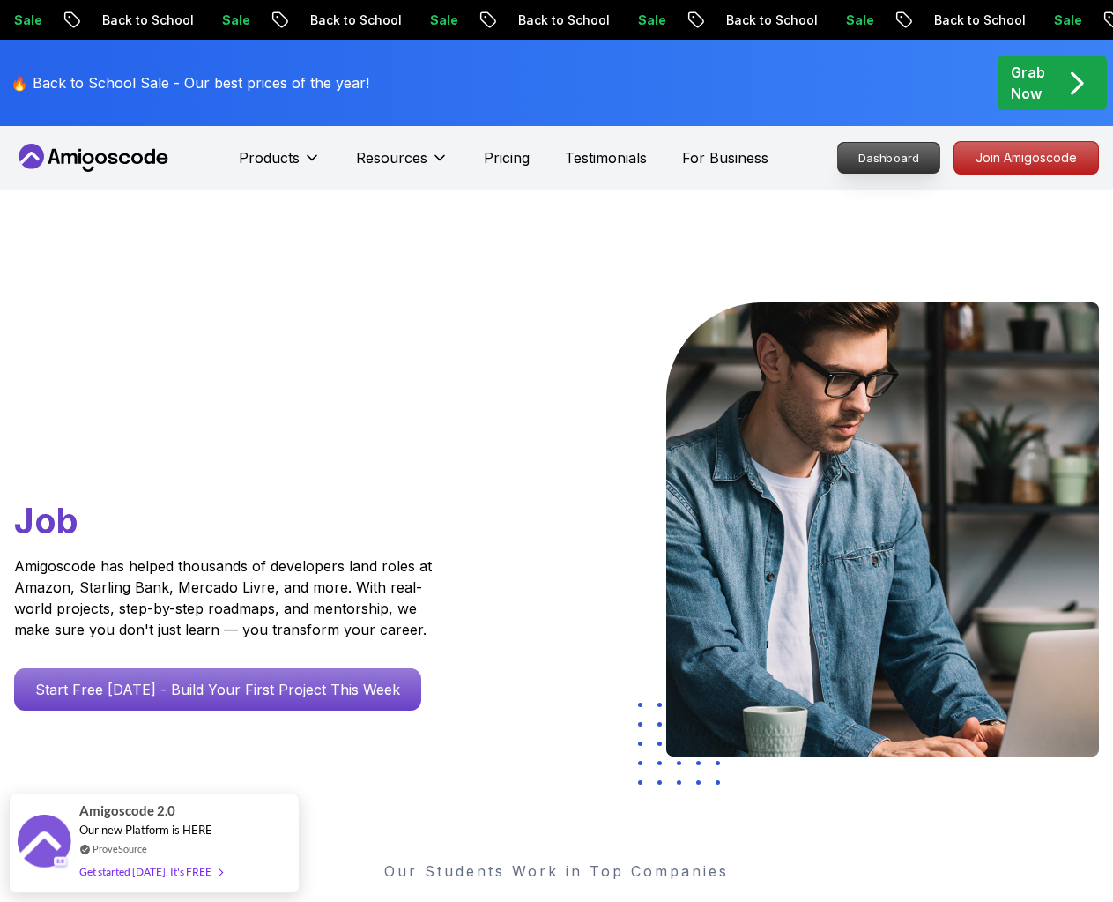
click at [914, 167] on p "Dashboard" at bounding box center [888, 158] width 101 height 30
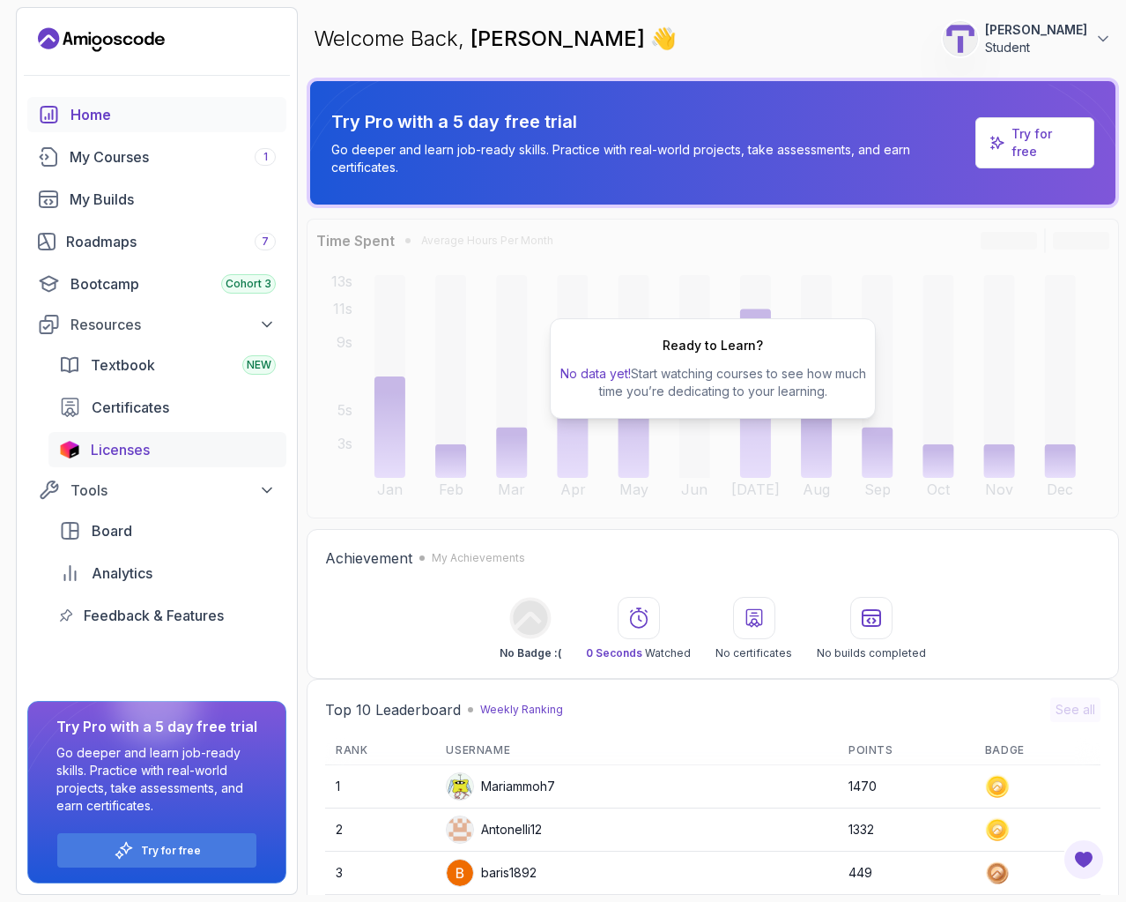
click at [133, 439] on span "Licenses" at bounding box center [120, 449] width 59 height 21
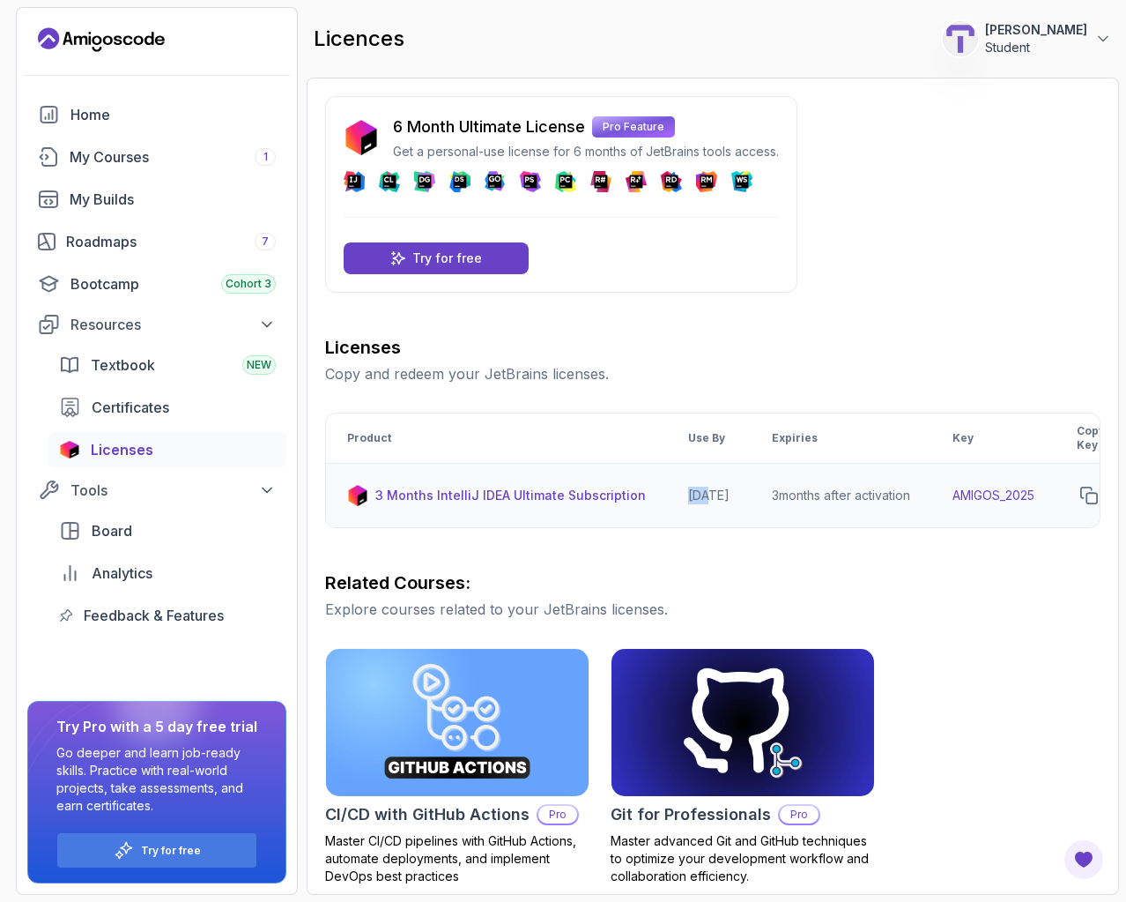
drag, startPoint x: 664, startPoint y: 518, endPoint x: 701, endPoint y: 518, distance: 37.0
click at [701, 518] on td "[DATE]" at bounding box center [709, 496] width 84 height 64
drag, startPoint x: 640, startPoint y: 522, endPoint x: 815, endPoint y: 531, distance: 175.7
click at [815, 528] on div "Product Use By Expiries Key Copy Key 3 Months IntelliJ IDEA Ultimate Subscripti…" at bounding box center [713, 469] width 776 height 115
drag, startPoint x: 791, startPoint y: 538, endPoint x: 902, endPoint y: 540, distance: 111.1
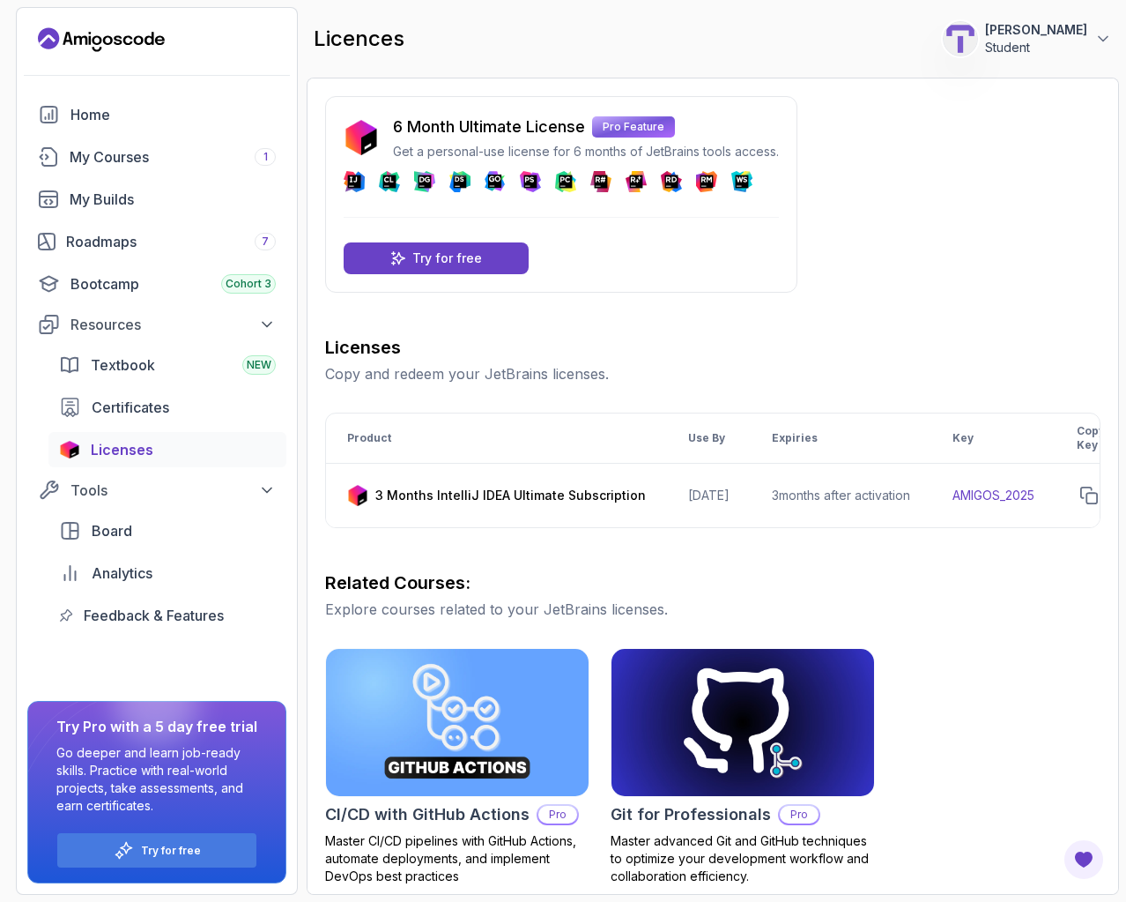
click at [925, 553] on div "Licenses Copy and redeem your JetBrains licenses. Product Use By Expiries Key C…" at bounding box center [713, 859] width 776 height 1048
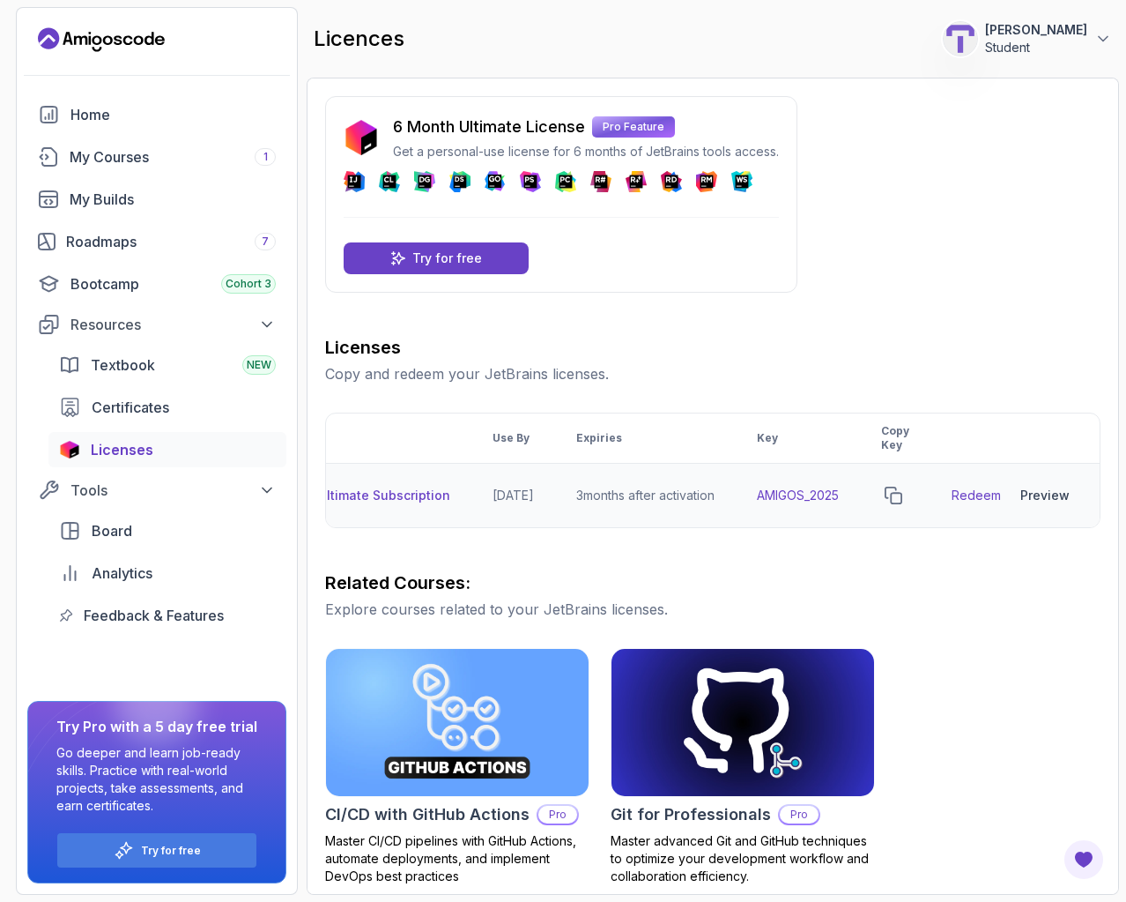
click at [963, 491] on link "Redeem" at bounding box center [976, 495] width 49 height 18
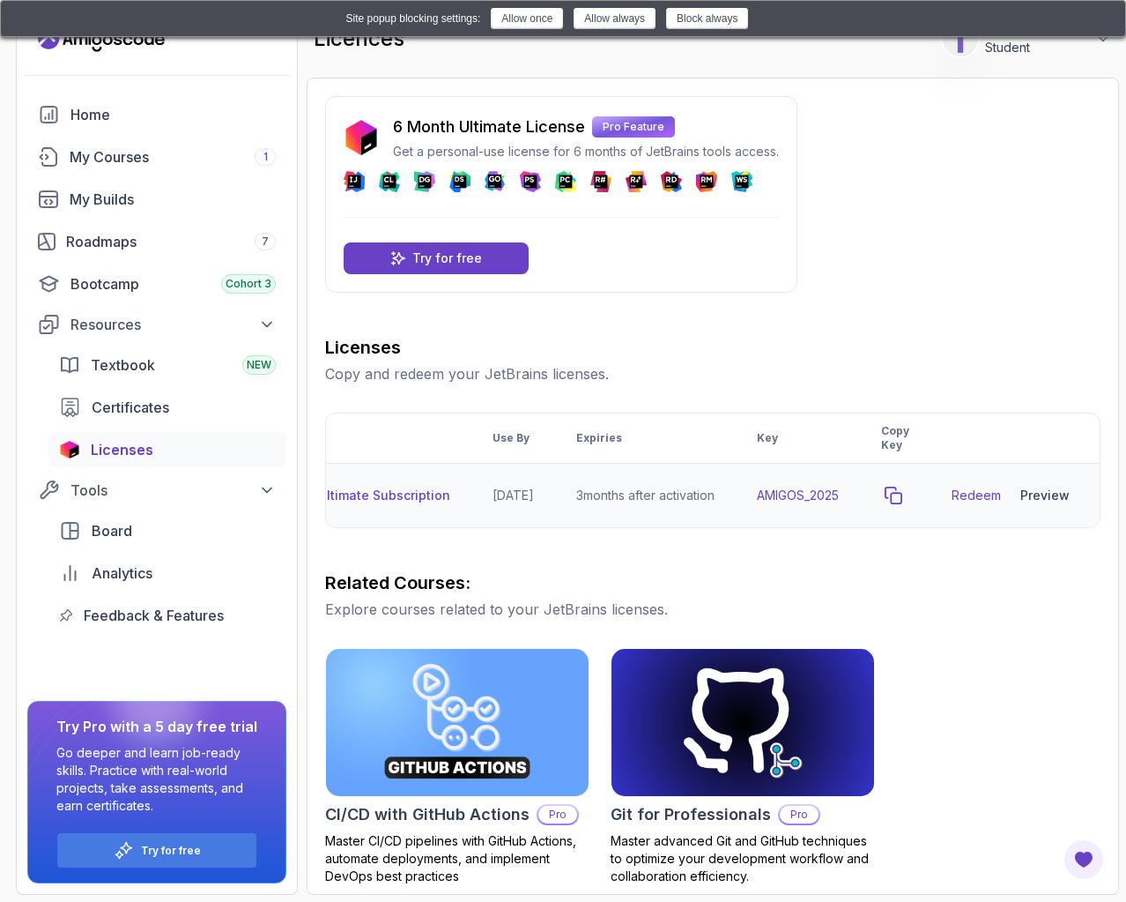
click at [902, 491] on icon "copy-button" at bounding box center [894, 495] width 18 height 18
click at [975, 497] on link "Redeem" at bounding box center [976, 495] width 49 height 18
click at [1060, 500] on div "Preview" at bounding box center [1045, 495] width 49 height 18
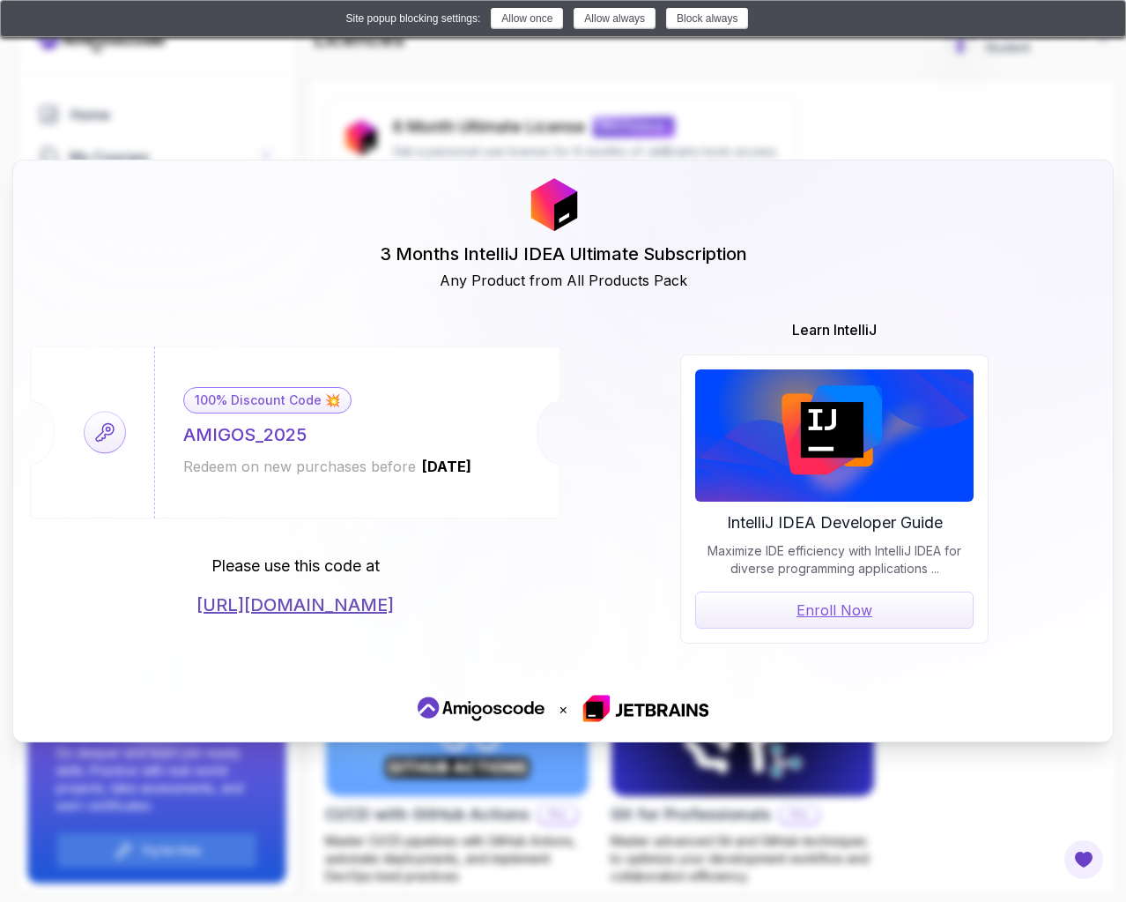
click at [282, 605] on link "https://jetbrains.com/store/redeem/" at bounding box center [295, 604] width 197 height 25
click at [279, 614] on link "https://jetbrains.com/store/redeem/" at bounding box center [295, 604] width 197 height 25
click at [516, 29] on button "Allow once" at bounding box center [527, 18] width 72 height 21
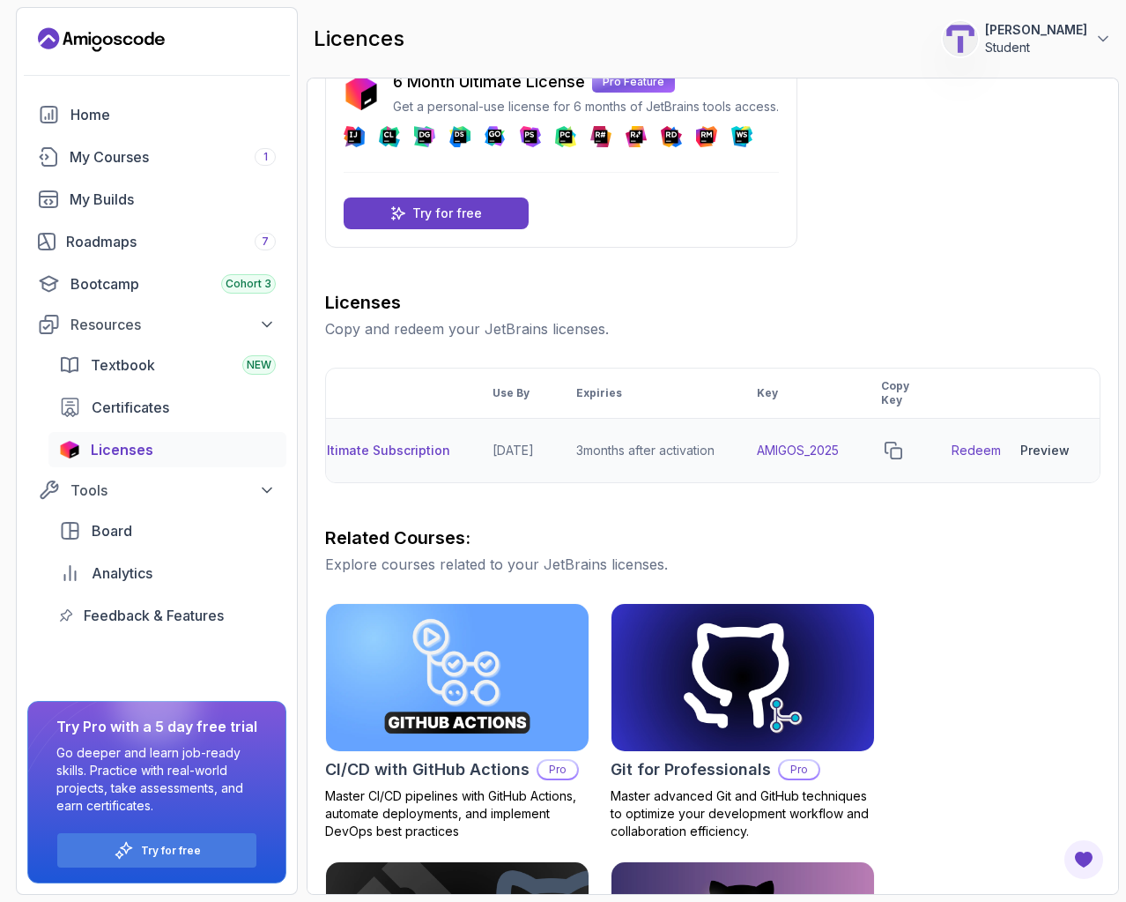
scroll to position [0, 0]
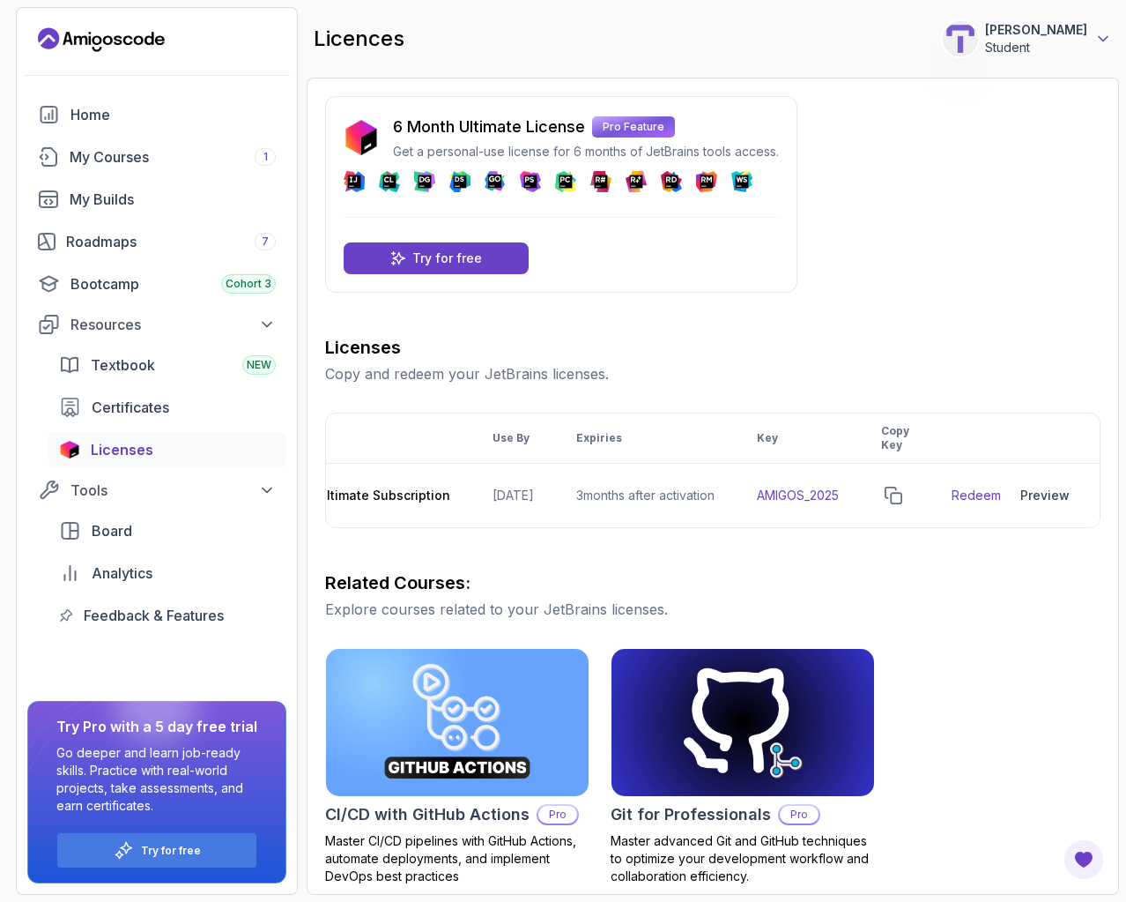
click at [1109, 43] on icon at bounding box center [1104, 39] width 18 height 18
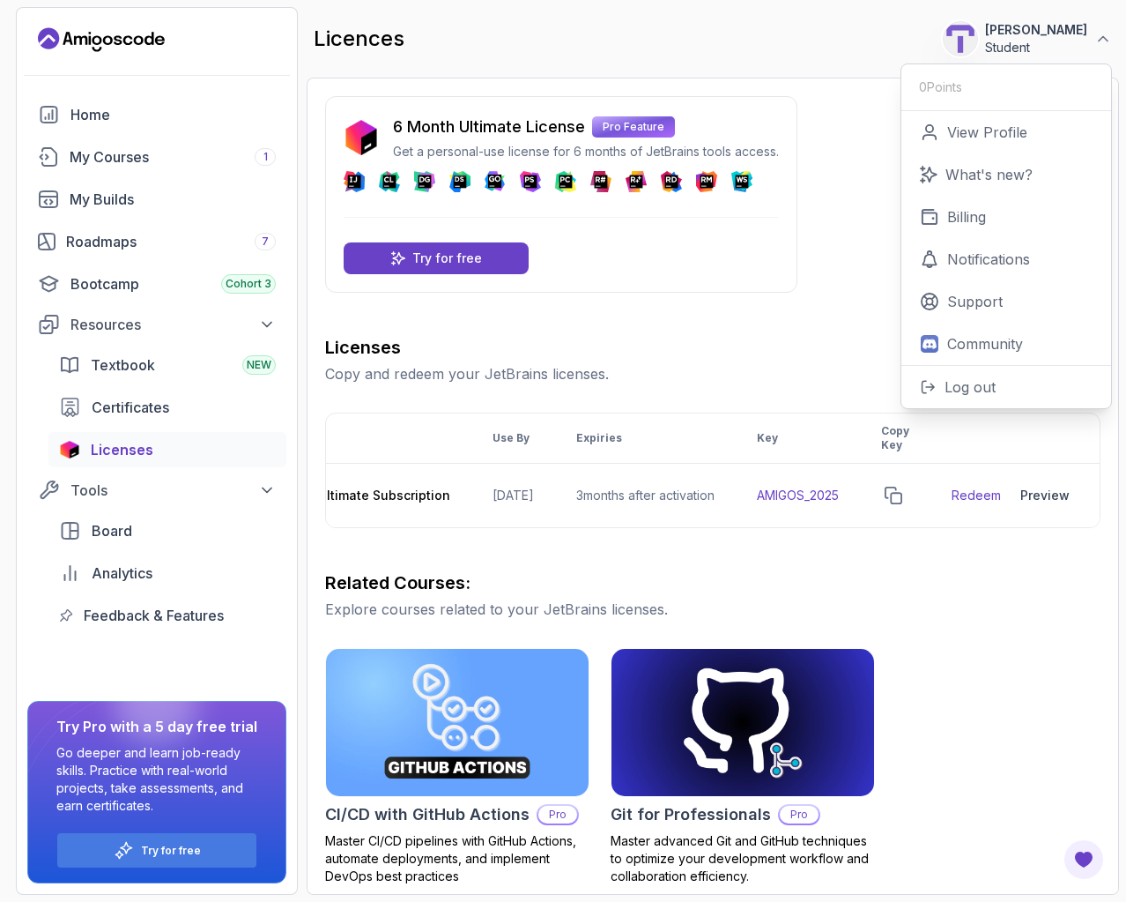
click at [1001, 552] on div "Licenses Copy and redeem your JetBrains licenses. Product Use By Expiries Key C…" at bounding box center [713, 859] width 776 height 1048
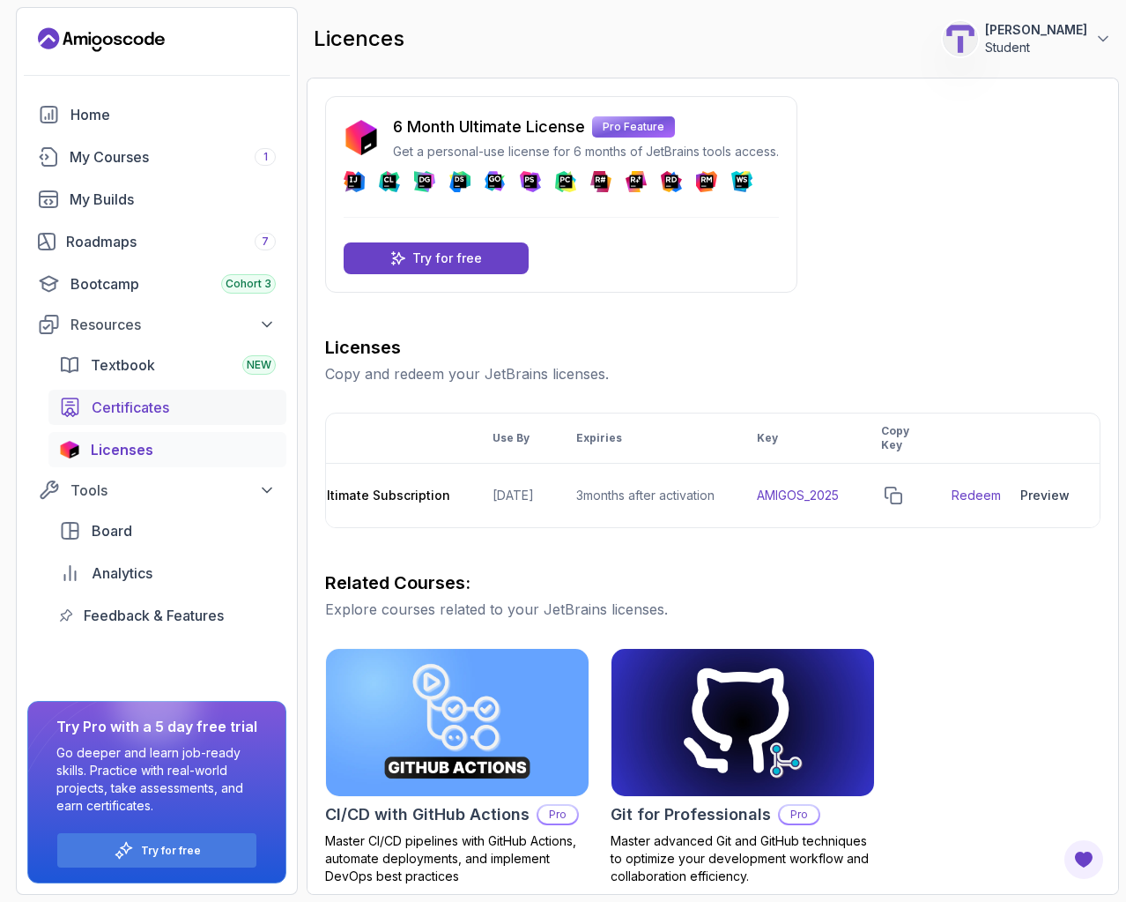
click at [129, 418] on link "Certificates" at bounding box center [167, 407] width 238 height 35
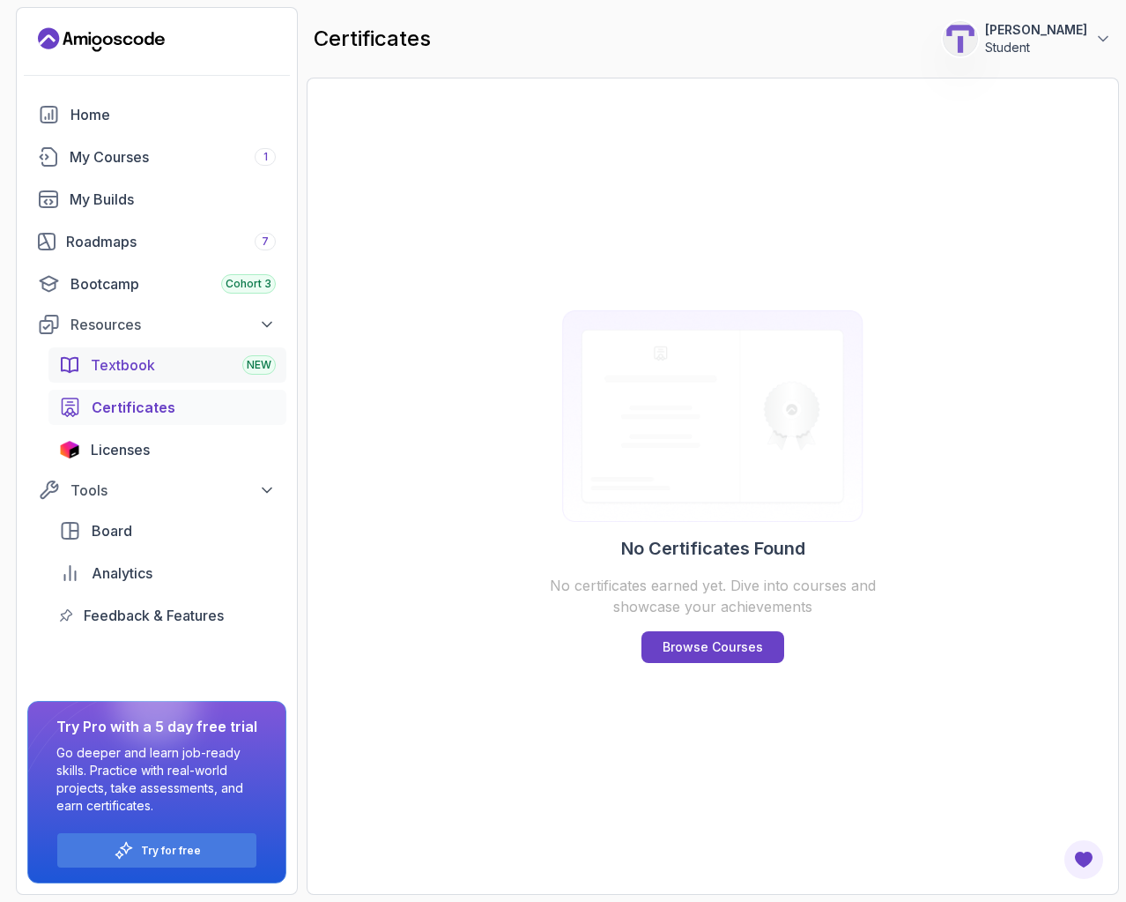
click at [114, 373] on span "Textbook" at bounding box center [123, 364] width 64 height 21
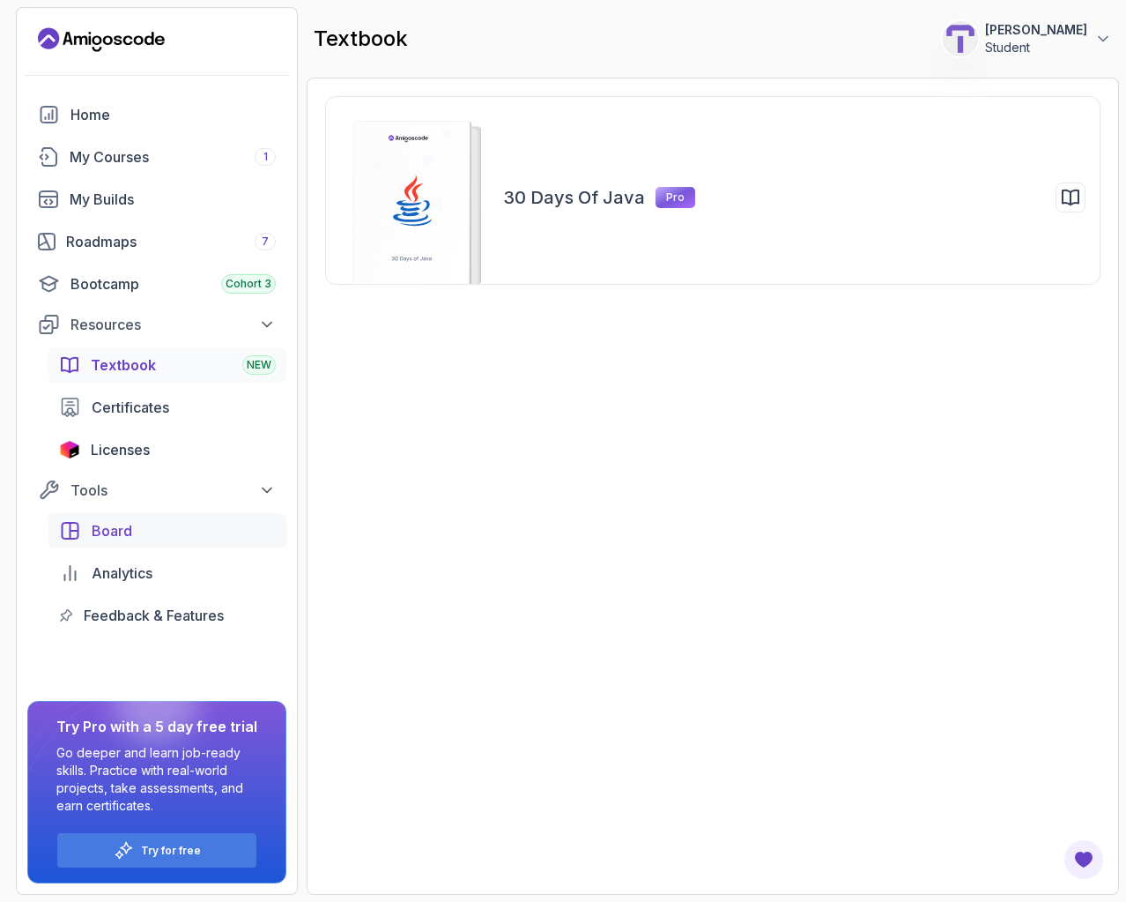
click at [165, 533] on div "Board" at bounding box center [184, 530] width 184 height 21
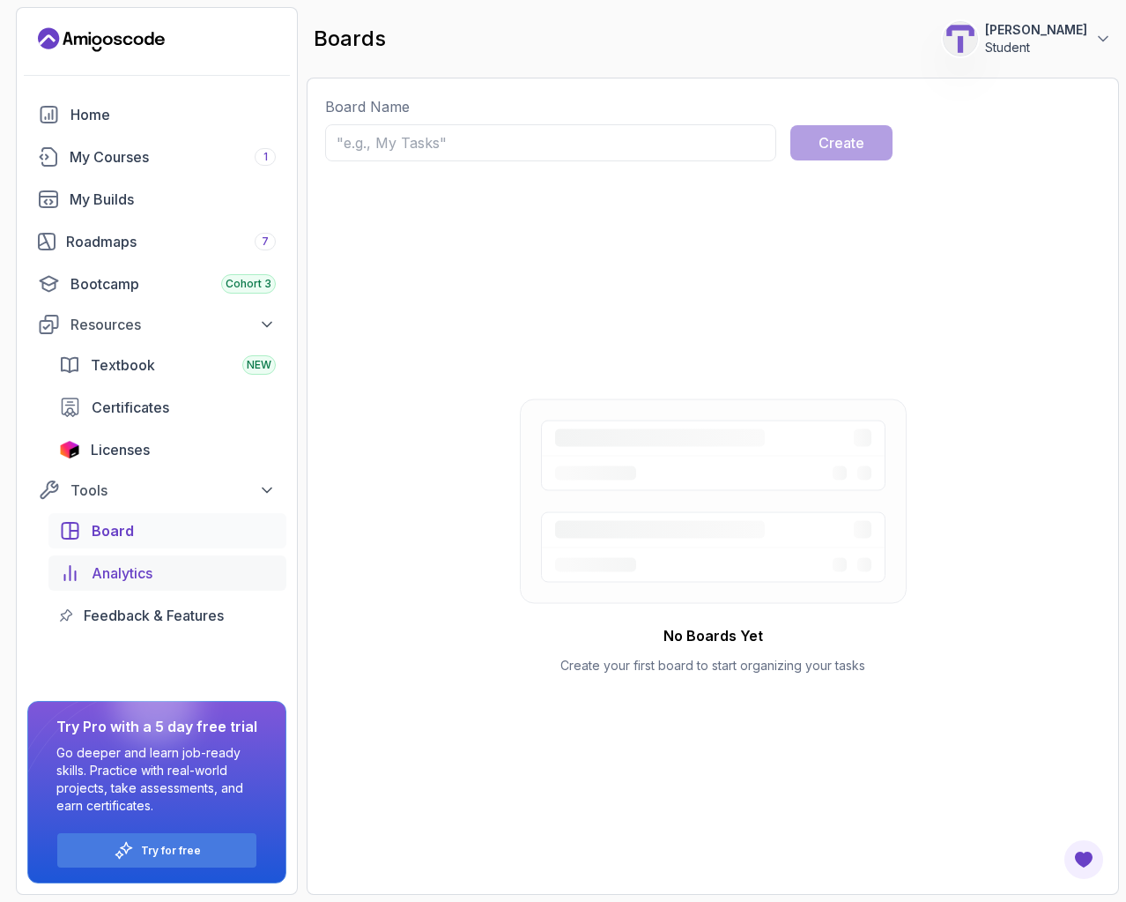
click at [158, 575] on div "Analytics" at bounding box center [184, 572] width 184 height 21
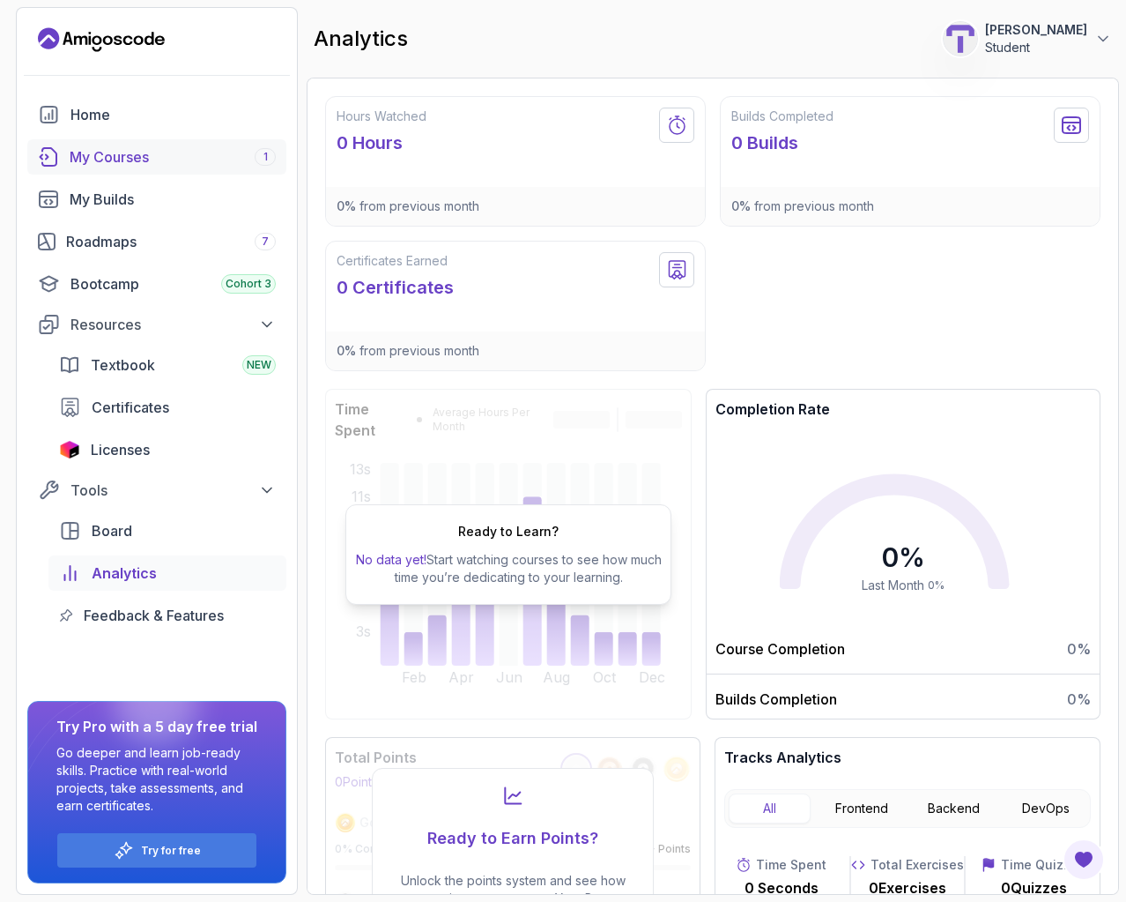
click at [152, 155] on div "My Courses 1" at bounding box center [173, 156] width 206 height 21
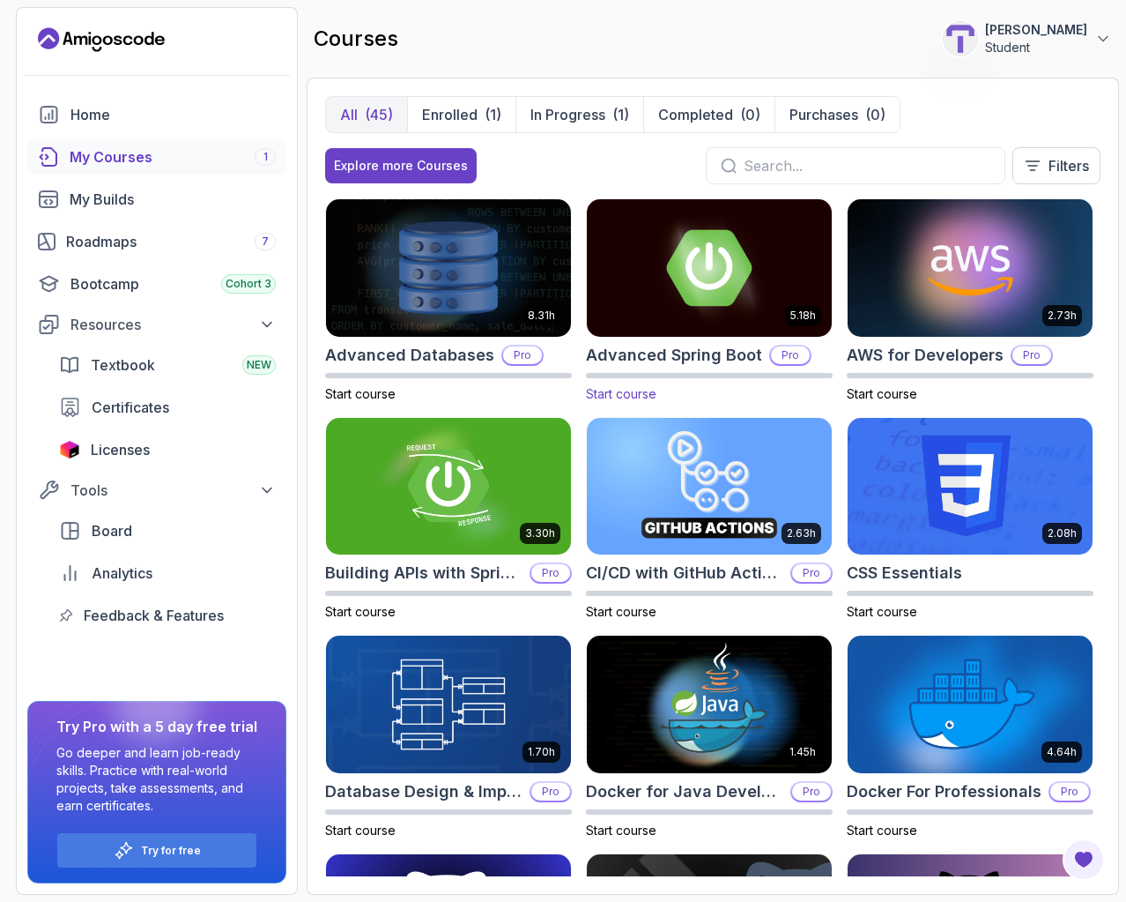
click at [699, 271] on img at bounding box center [709, 268] width 257 height 144
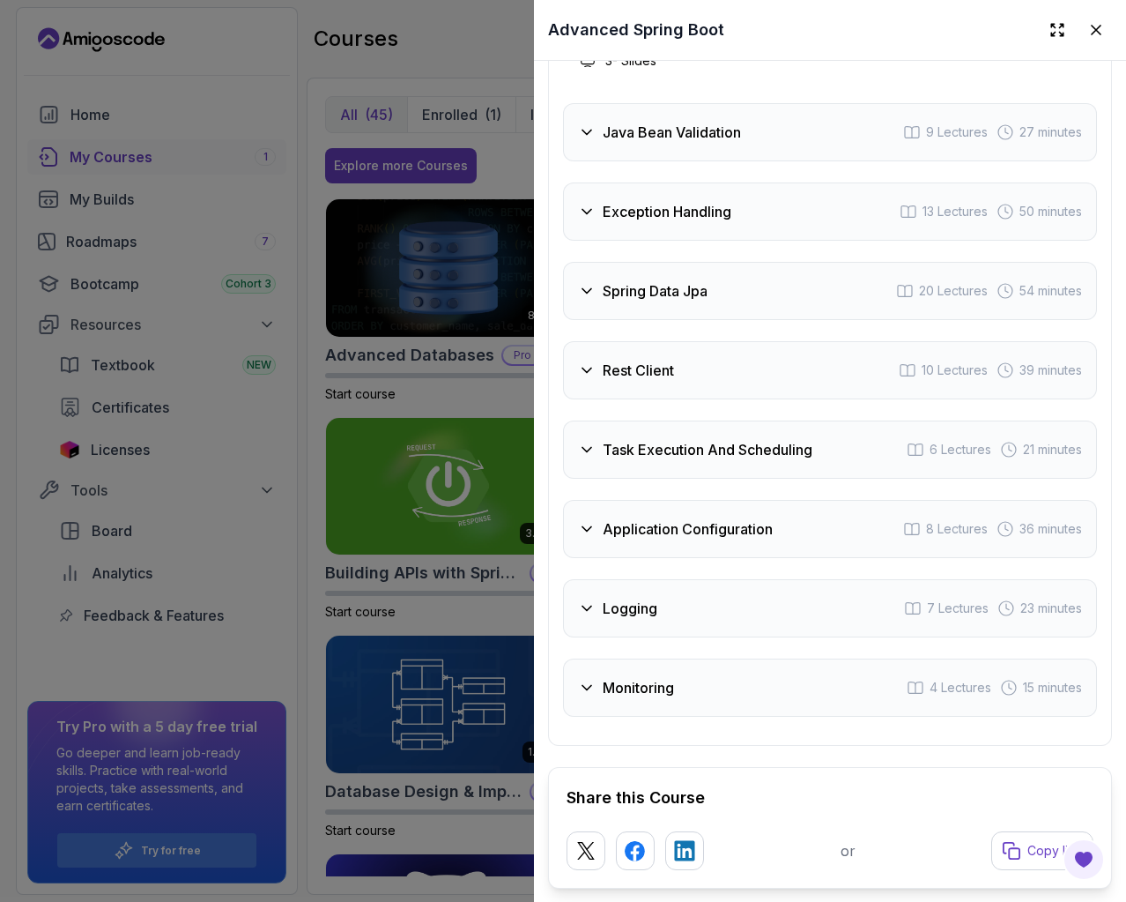
scroll to position [3519, 0]
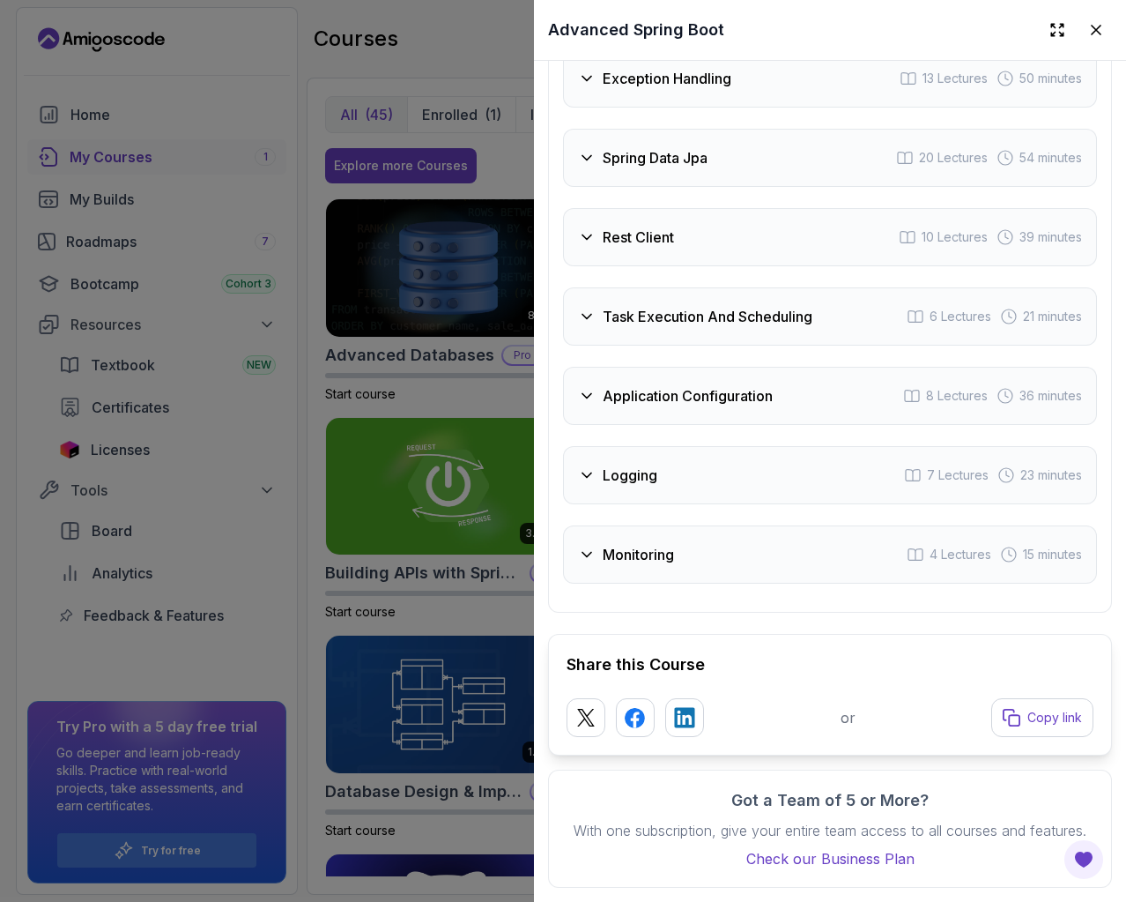
click at [705, 525] on div "Monitoring 4 Lectures 15 minutes" at bounding box center [830, 554] width 534 height 58
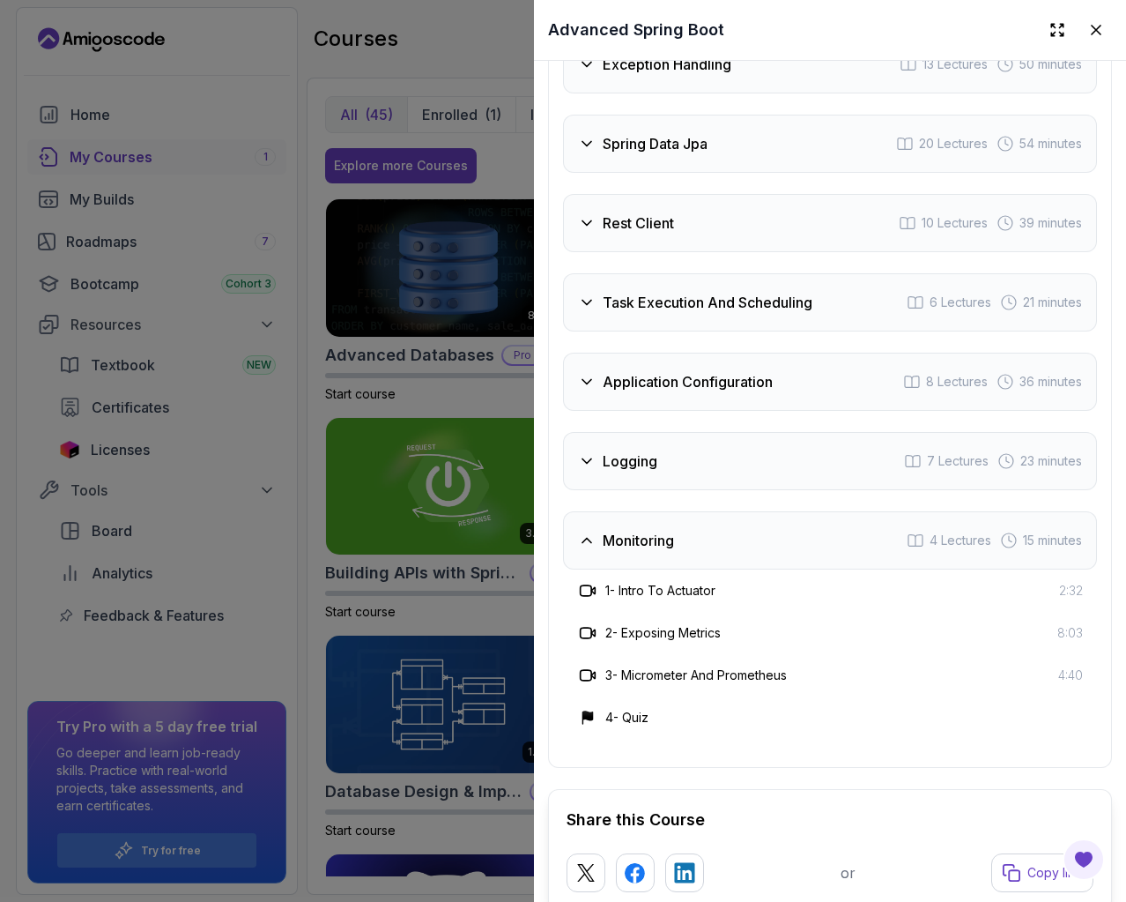
click at [701, 531] on div "Monitoring 4 Lectures 15 minutes" at bounding box center [830, 540] width 534 height 58
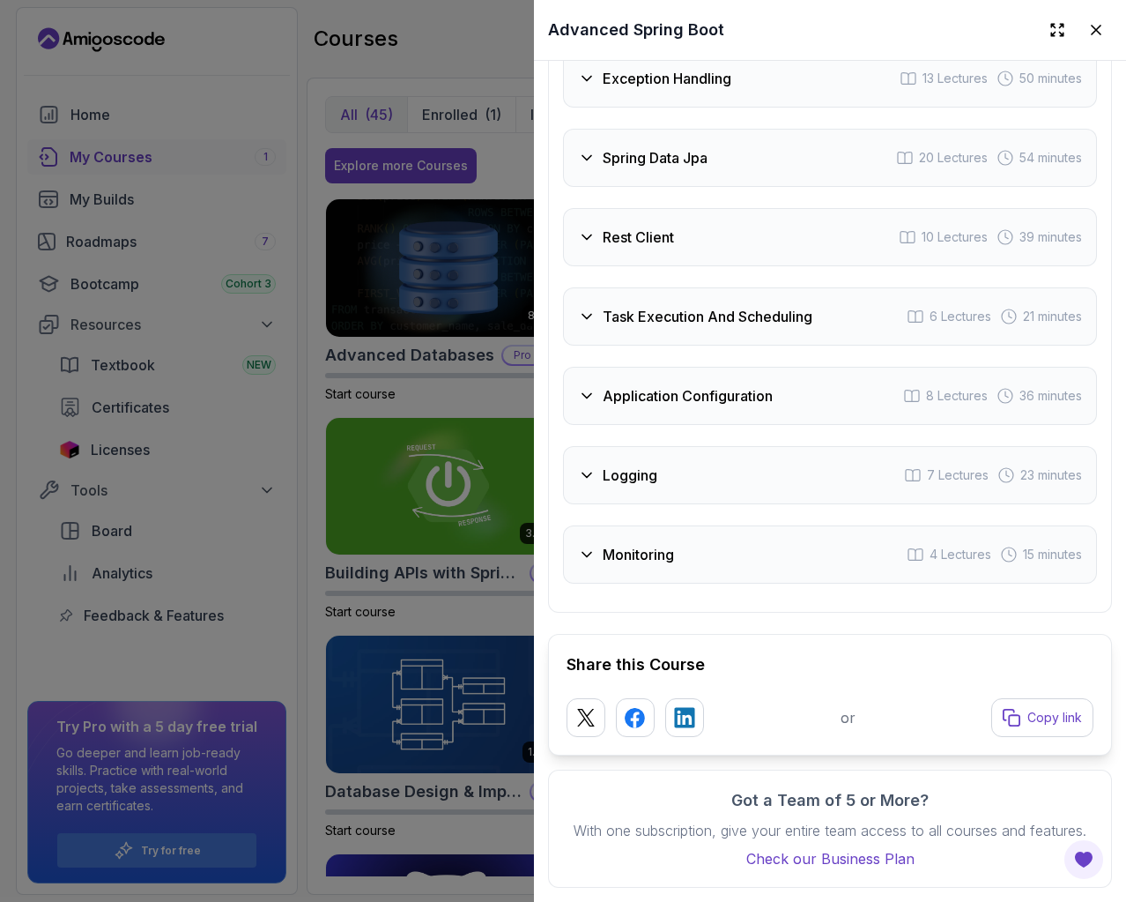
click at [709, 464] on div "Logging 7 Lectures 23 minutes" at bounding box center [830, 475] width 534 height 58
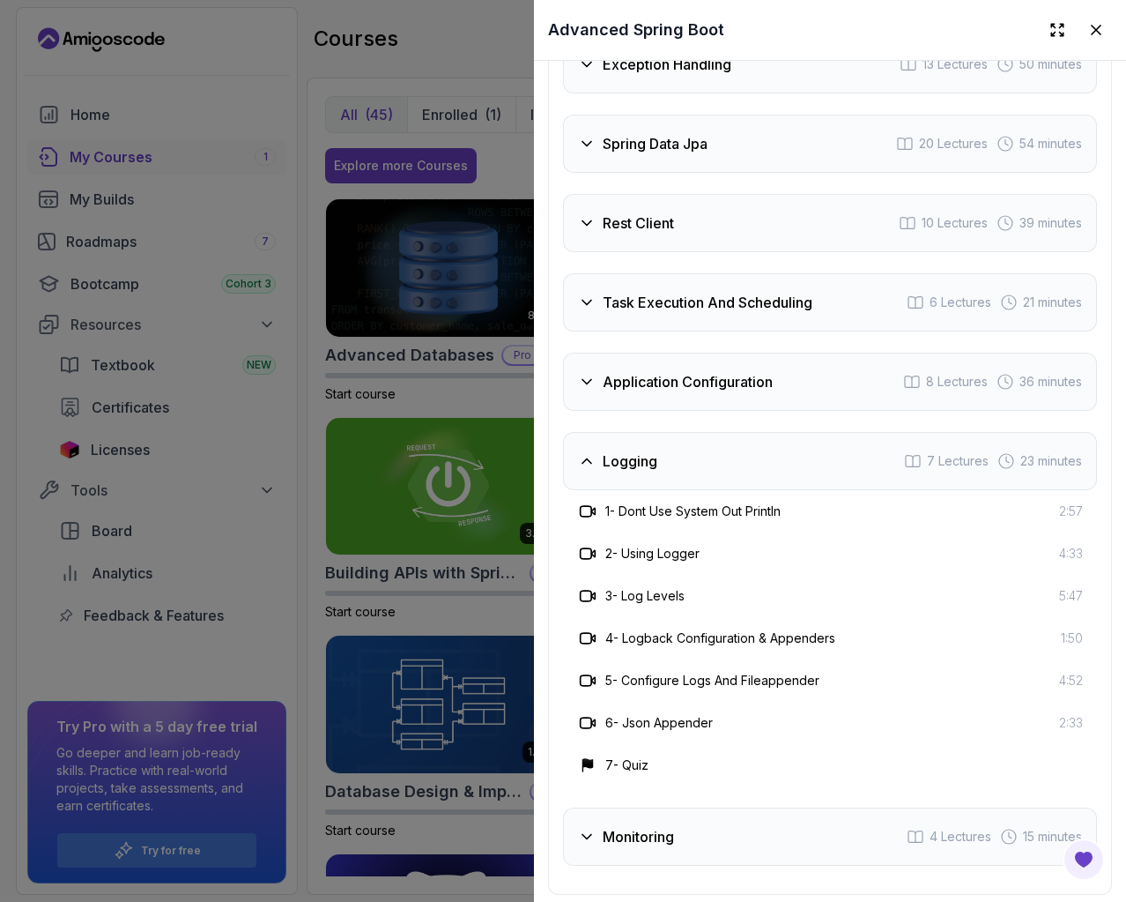
click at [706, 461] on div "Logging 7 Lectures 23 minutes" at bounding box center [830, 461] width 534 height 58
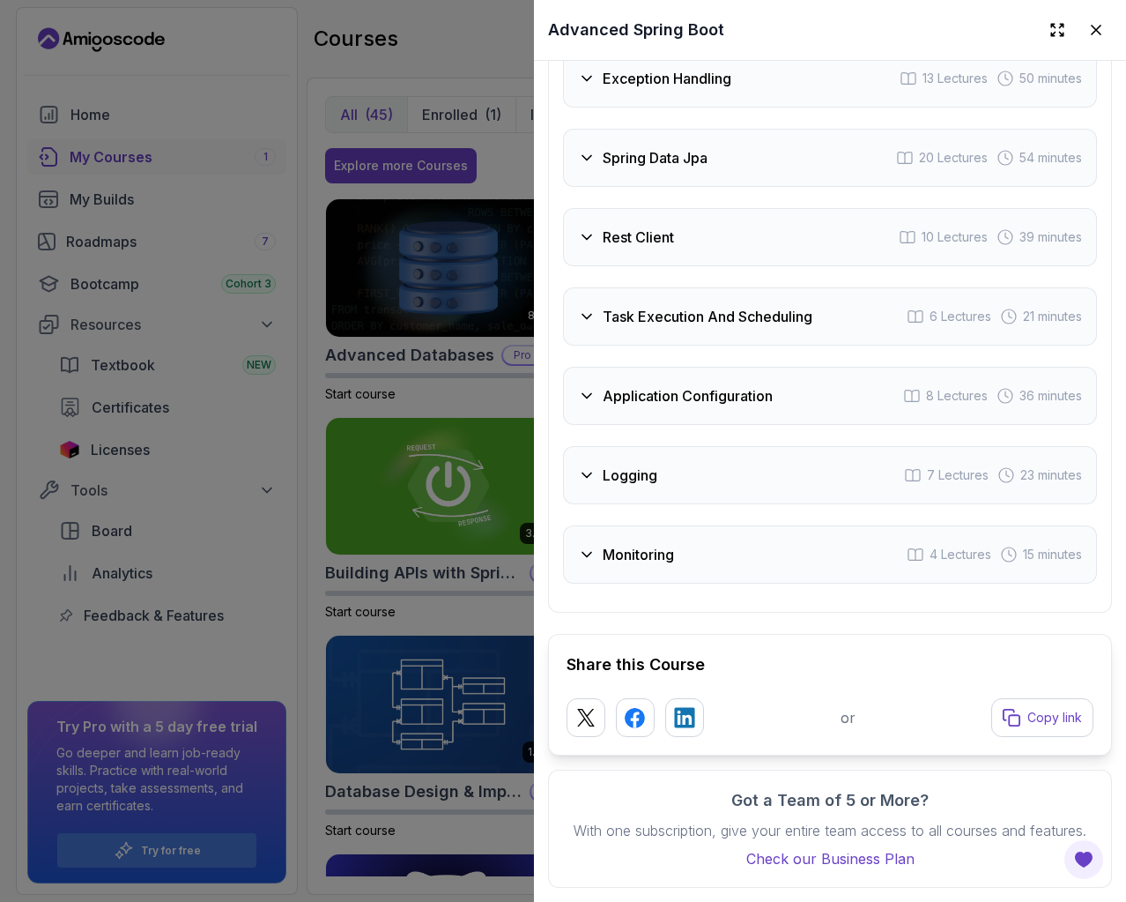
click at [702, 367] on div "Application Configuration 8 Lectures 36 minutes" at bounding box center [830, 396] width 534 height 58
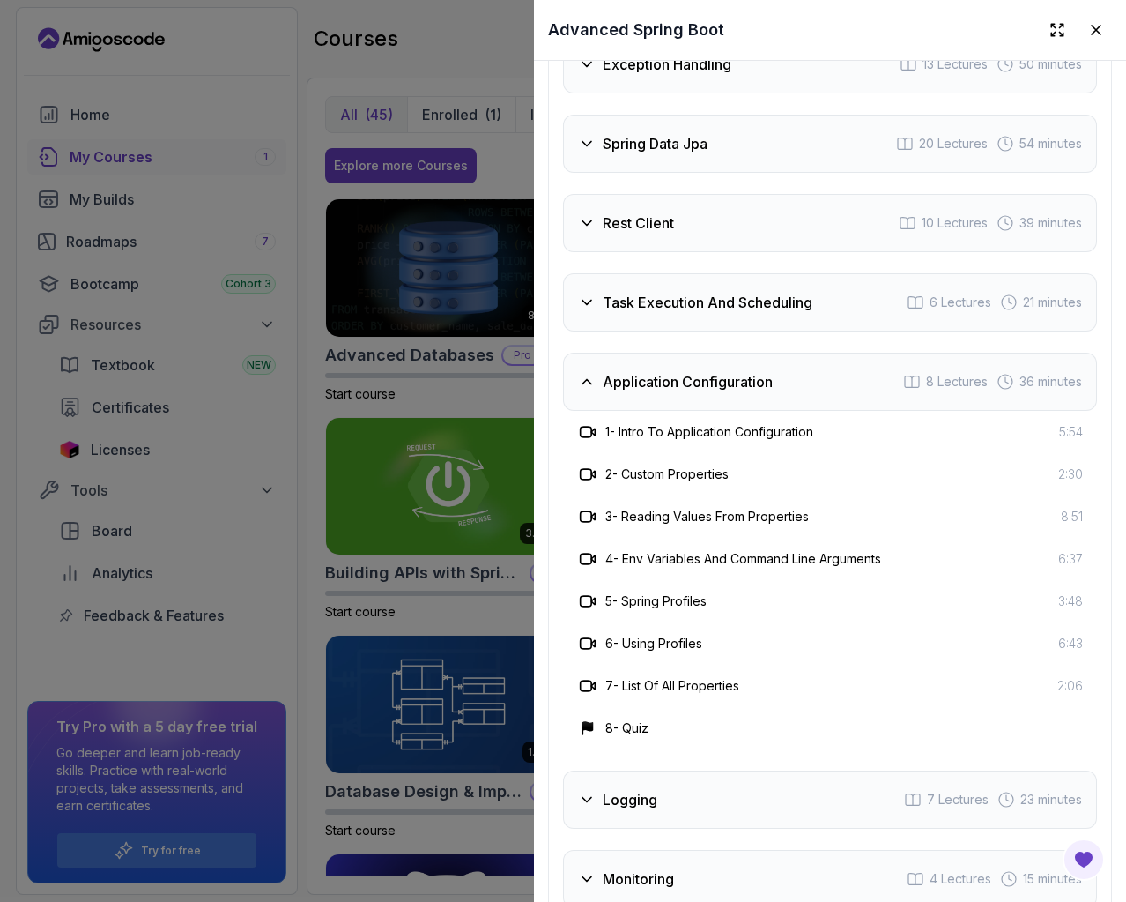
click at [713, 371] on h3 "Application Configuration" at bounding box center [688, 381] width 170 height 21
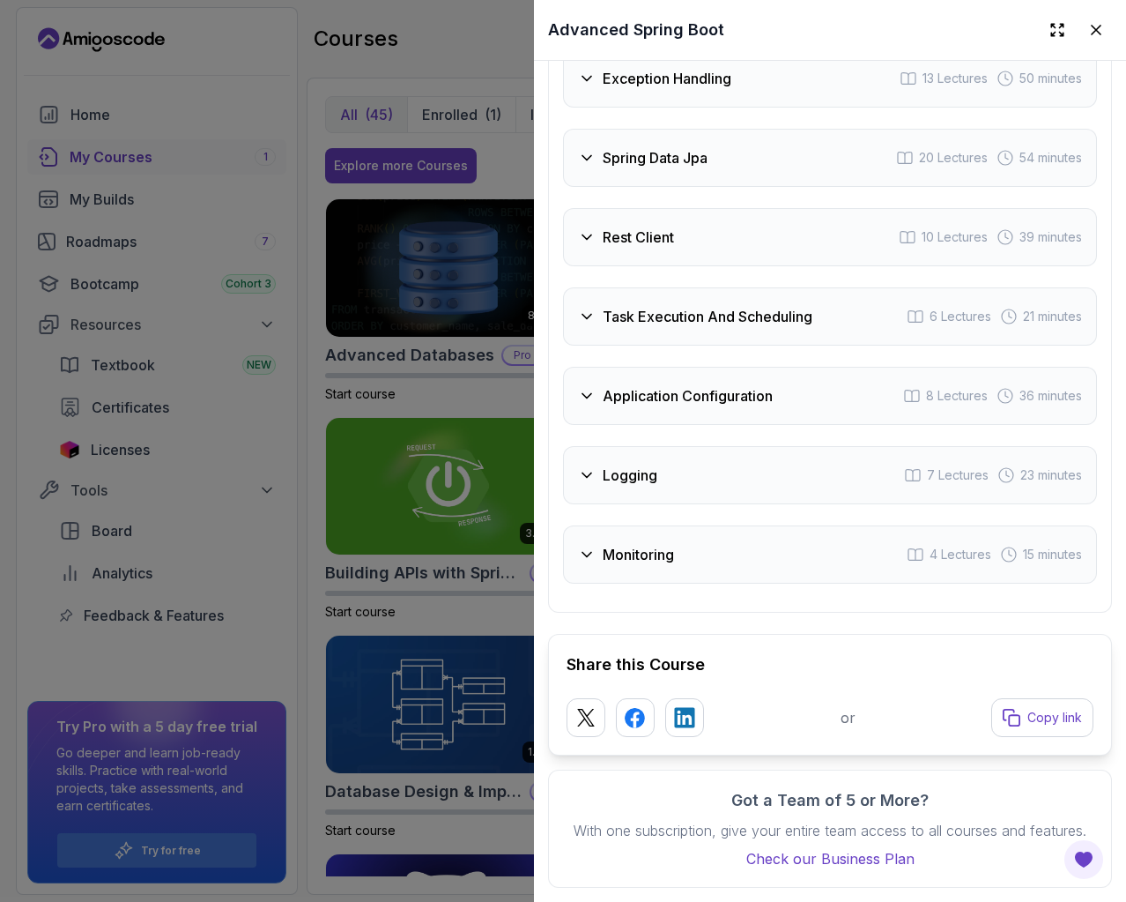
click at [744, 308] on div "Task Execution And Scheduling 6 Lectures 21 minutes" at bounding box center [830, 316] width 534 height 58
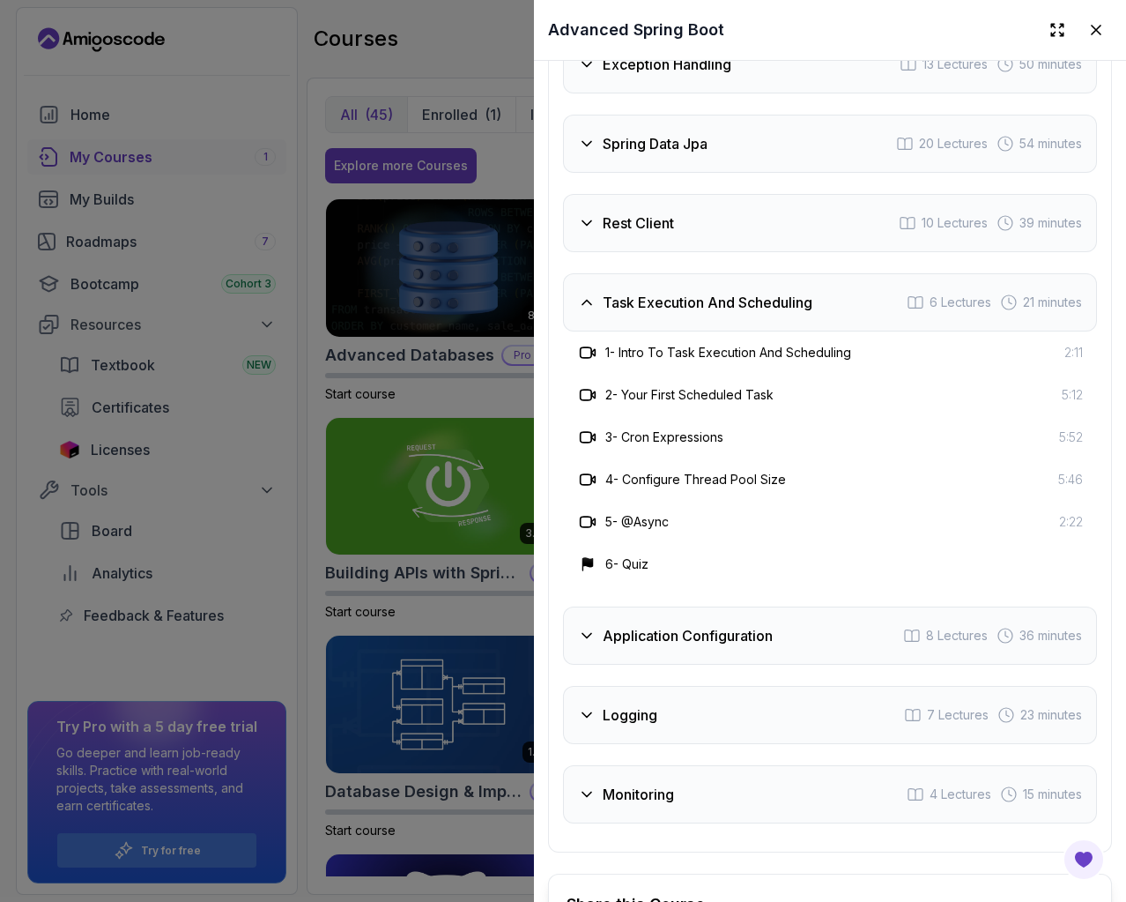
click at [744, 308] on div "Task Execution And Scheduling 6 Lectures 21 minutes" at bounding box center [830, 302] width 534 height 58
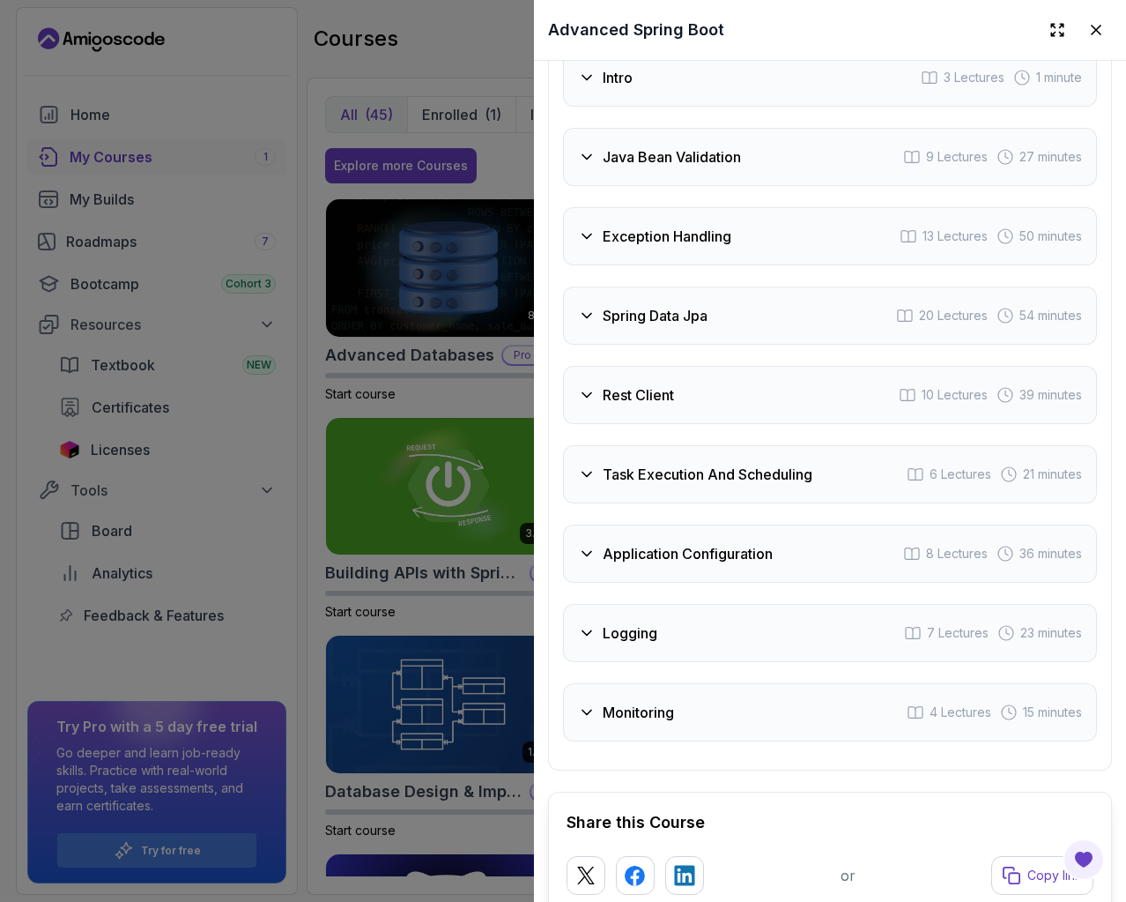
scroll to position [3216, 0]
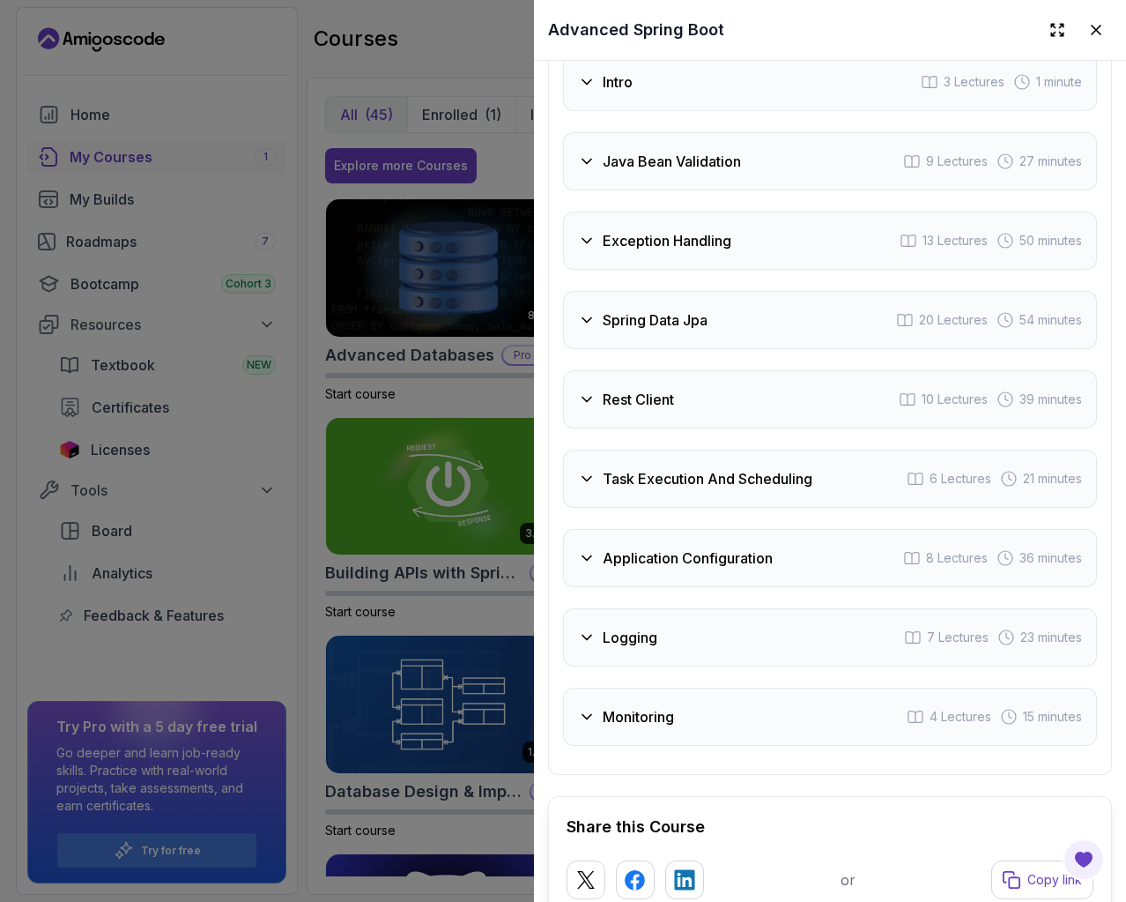
click at [703, 323] on h3 "Spring Data Jpa" at bounding box center [655, 319] width 105 height 21
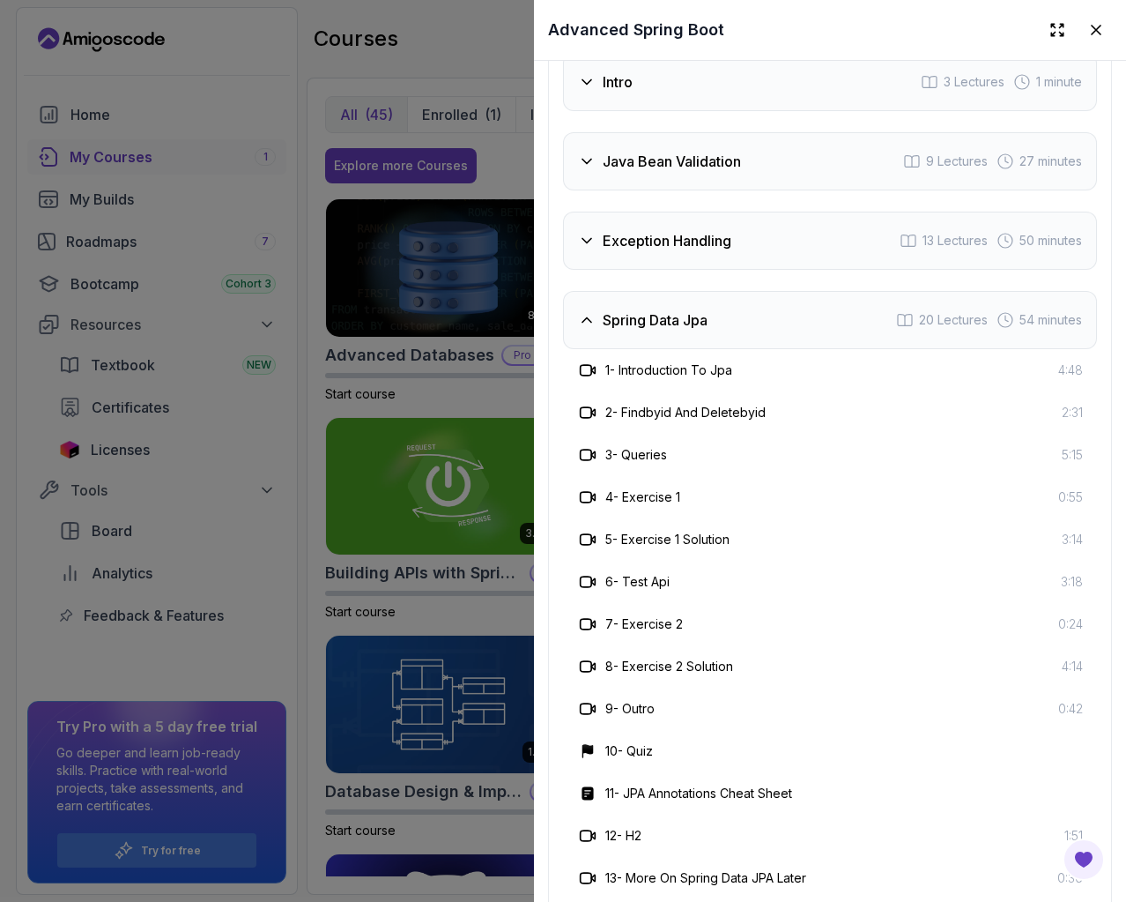
click at [700, 320] on h3 "Spring Data Jpa" at bounding box center [655, 319] width 105 height 21
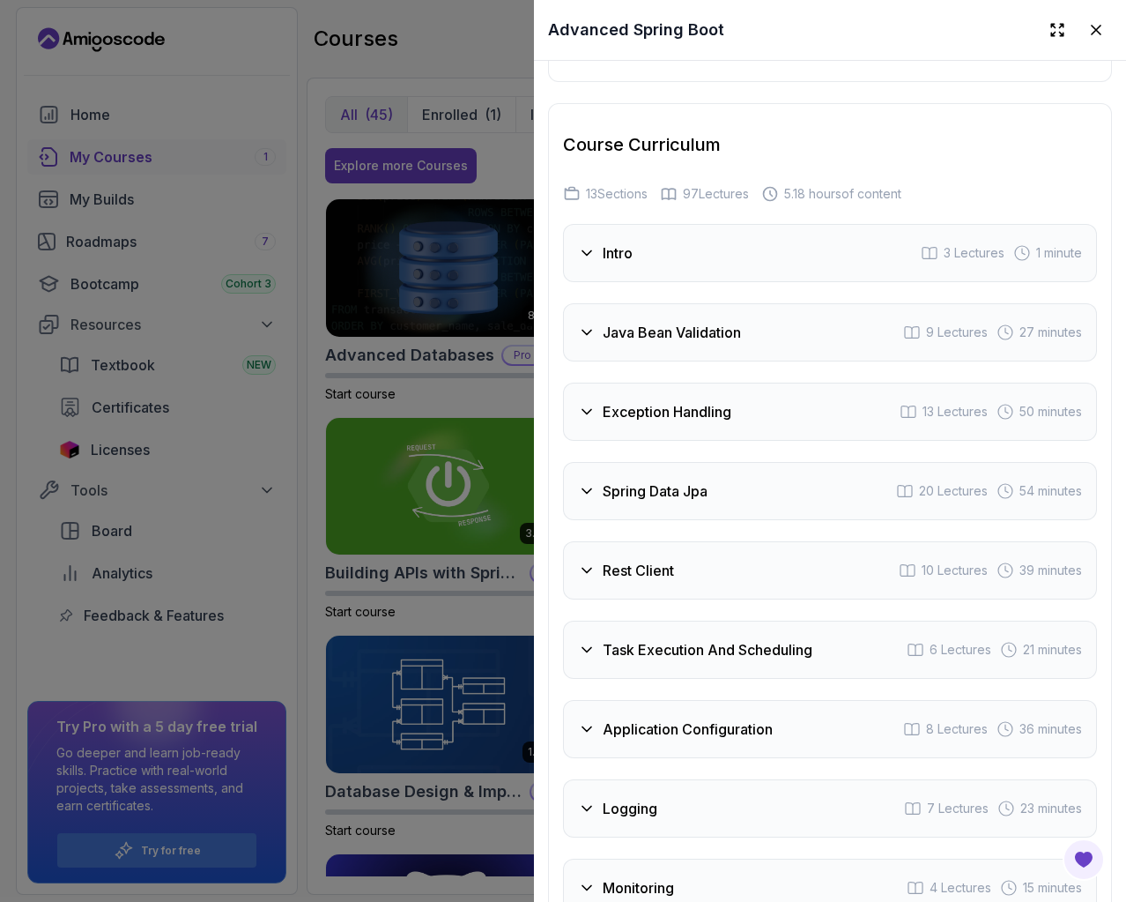
scroll to position [3040, 0]
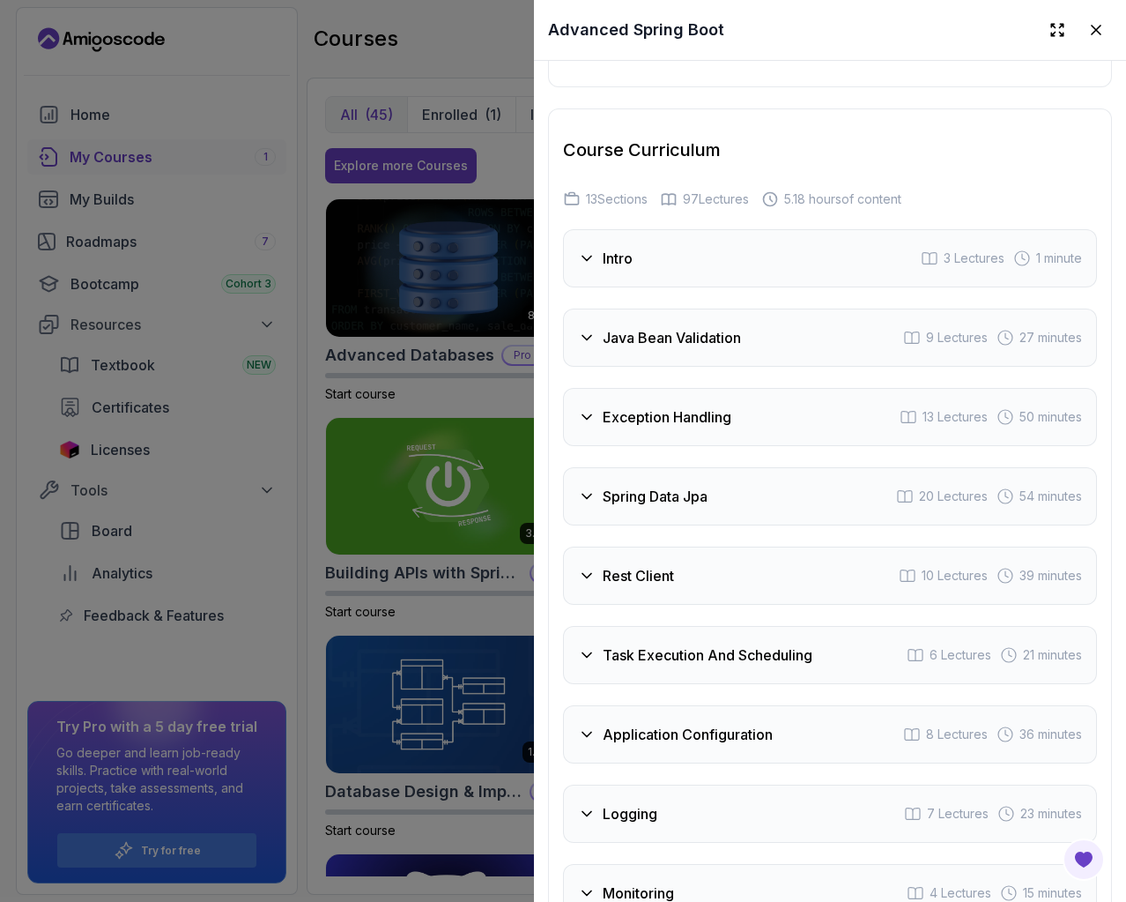
click at [742, 353] on div "Java Bean Validation 9 Lectures 27 minutes" at bounding box center [830, 337] width 534 height 58
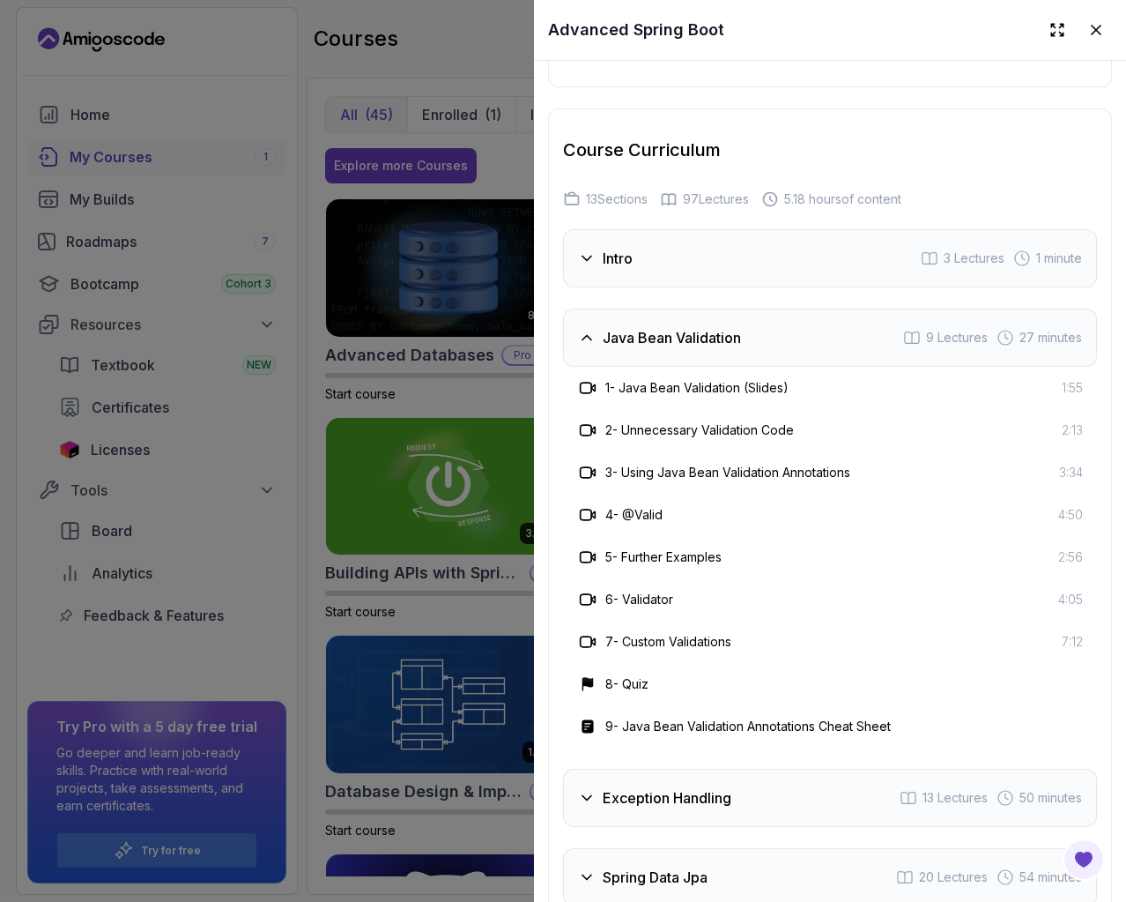
click at [742, 353] on div "Java Bean Validation 9 Lectures 27 minutes" at bounding box center [830, 337] width 534 height 58
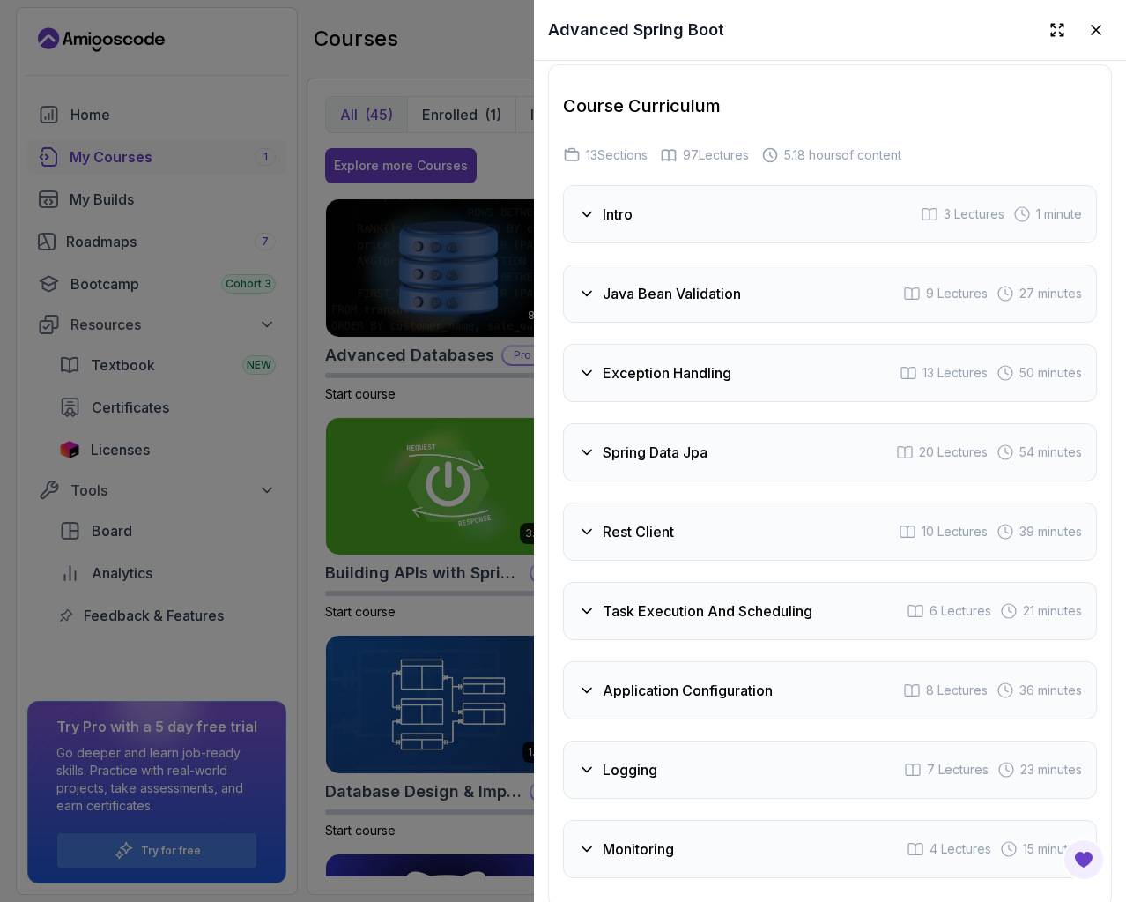
scroll to position [3128, 0]
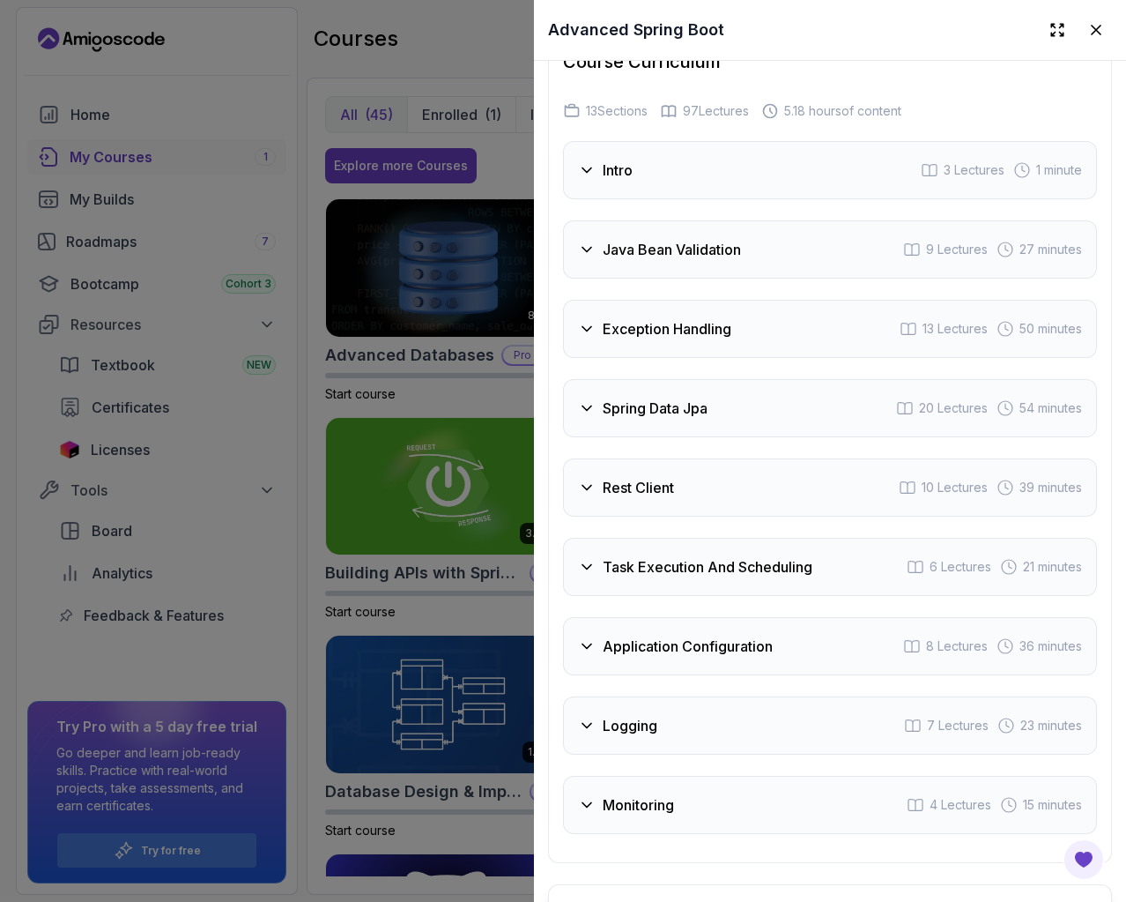
click at [686, 397] on h3 "Spring Data Jpa" at bounding box center [655, 407] width 105 height 21
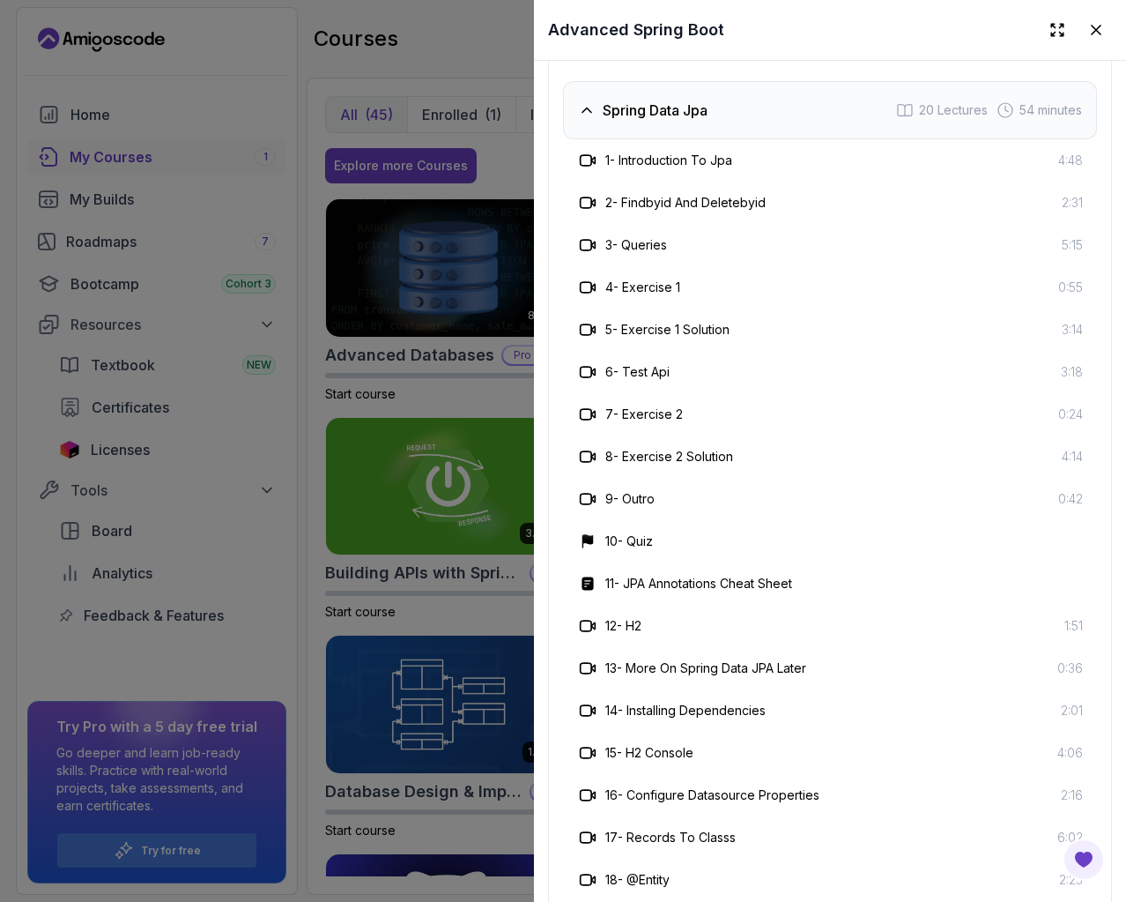
scroll to position [3392, 0]
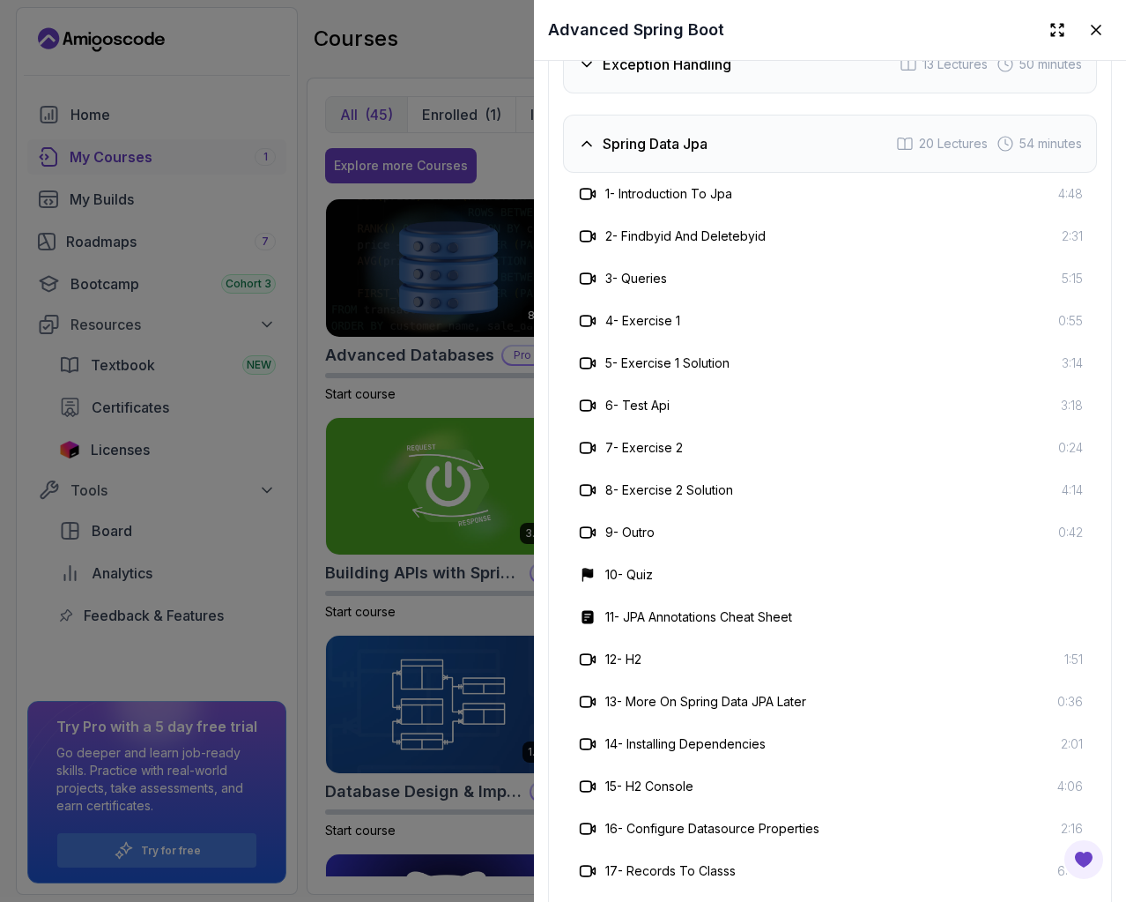
click at [714, 149] on div "Spring Data Jpa 20 Lectures 54 minutes" at bounding box center [830, 144] width 534 height 58
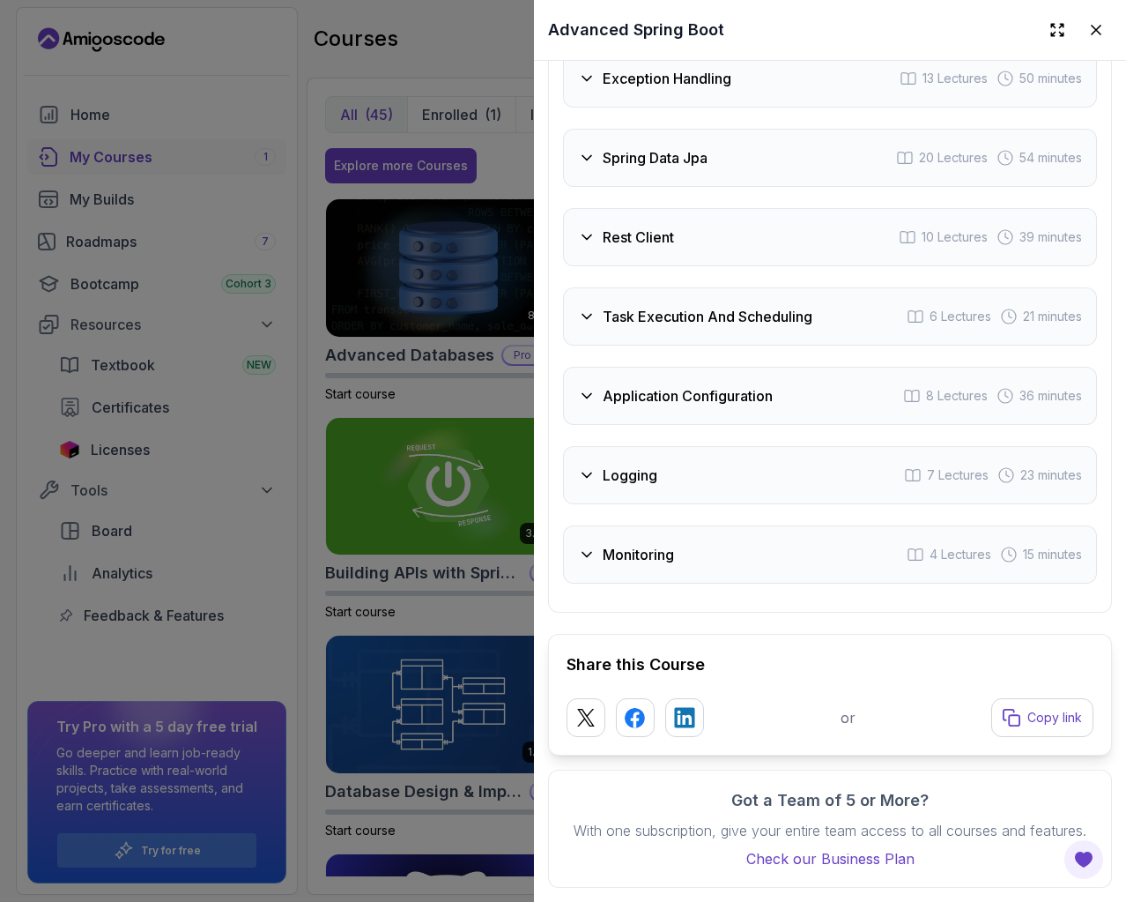
click at [708, 390] on div "Application Configuration 8 Lectures 36 minutes" at bounding box center [830, 396] width 534 height 58
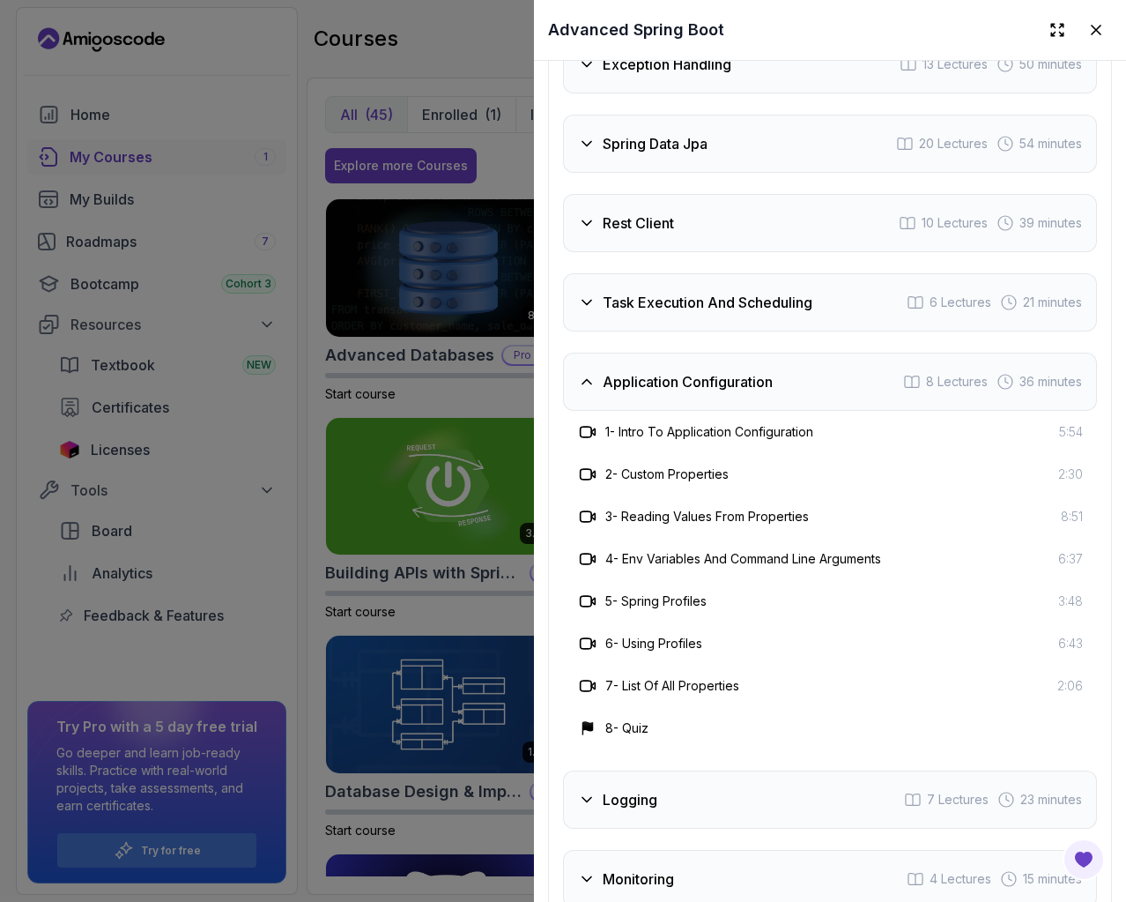
click at [722, 371] on h3 "Application Configuration" at bounding box center [688, 381] width 170 height 21
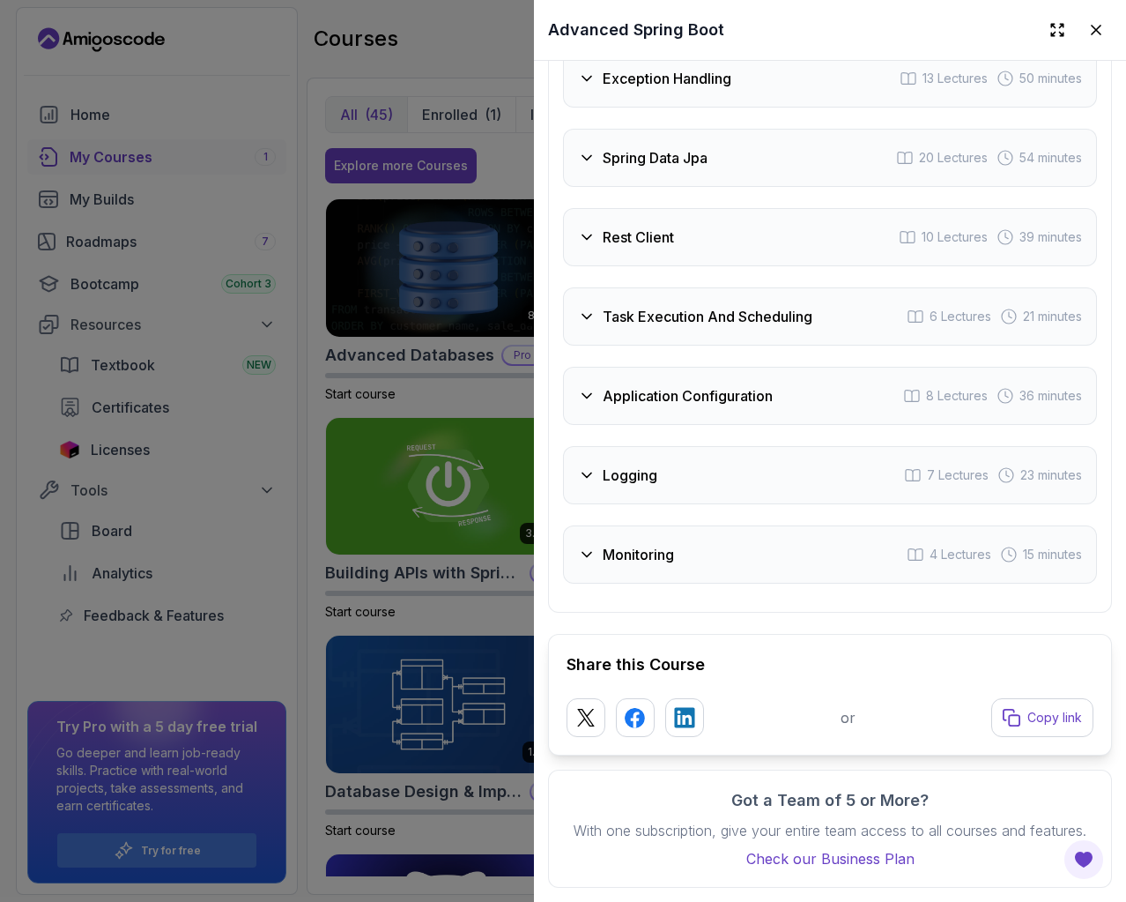
click at [720, 308] on div "Task Execution And Scheduling 6 Lectures 21 minutes" at bounding box center [830, 316] width 534 height 58
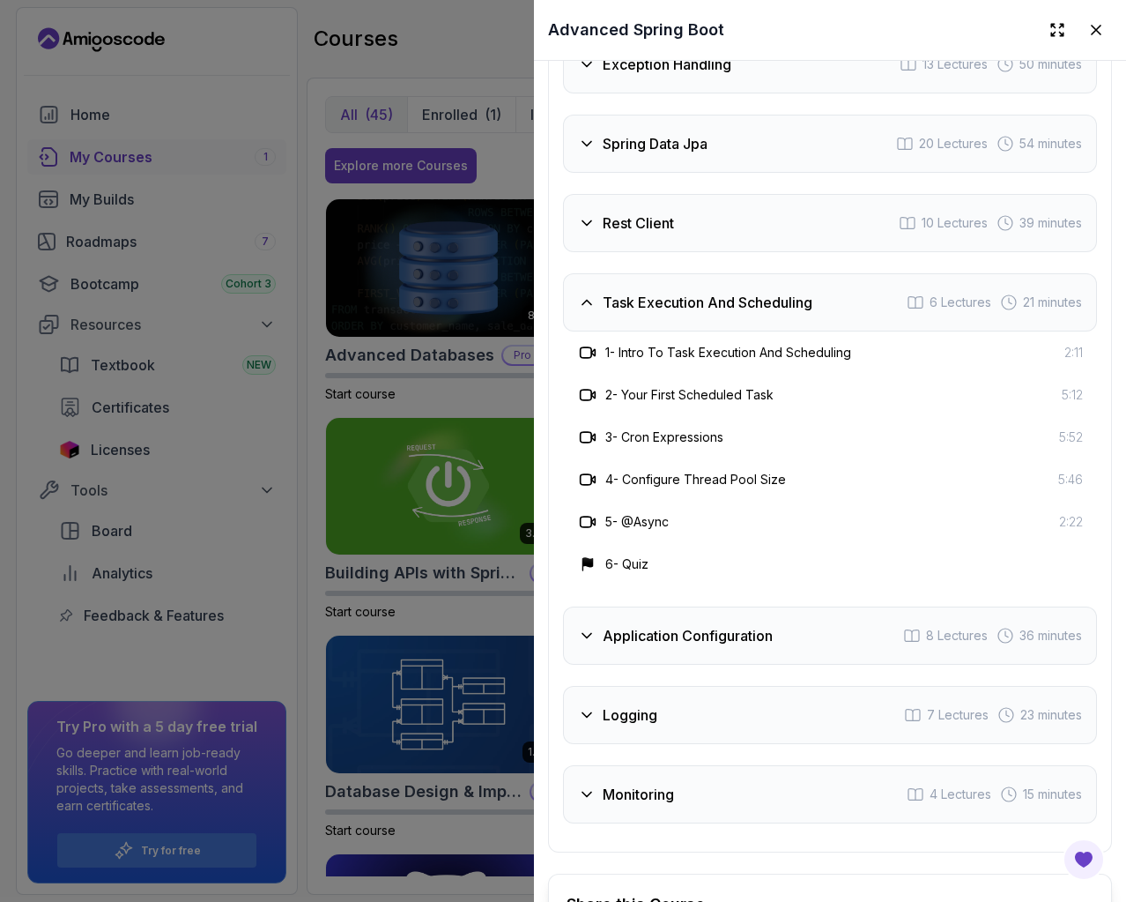
click at [720, 308] on div "Task Execution And Scheduling 6 Lectures 21 minutes" at bounding box center [830, 302] width 534 height 58
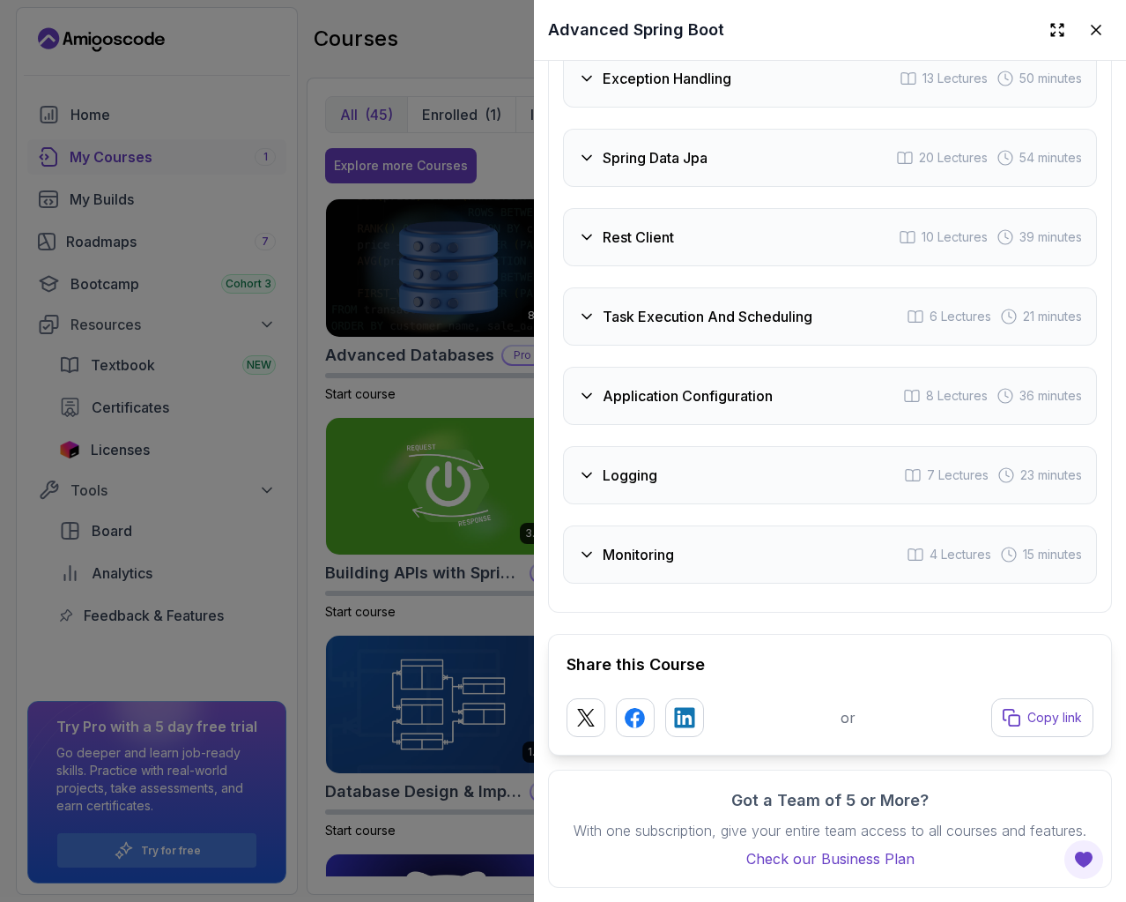
click at [727, 451] on div "Logging 7 Lectures 23 minutes" at bounding box center [830, 475] width 534 height 58
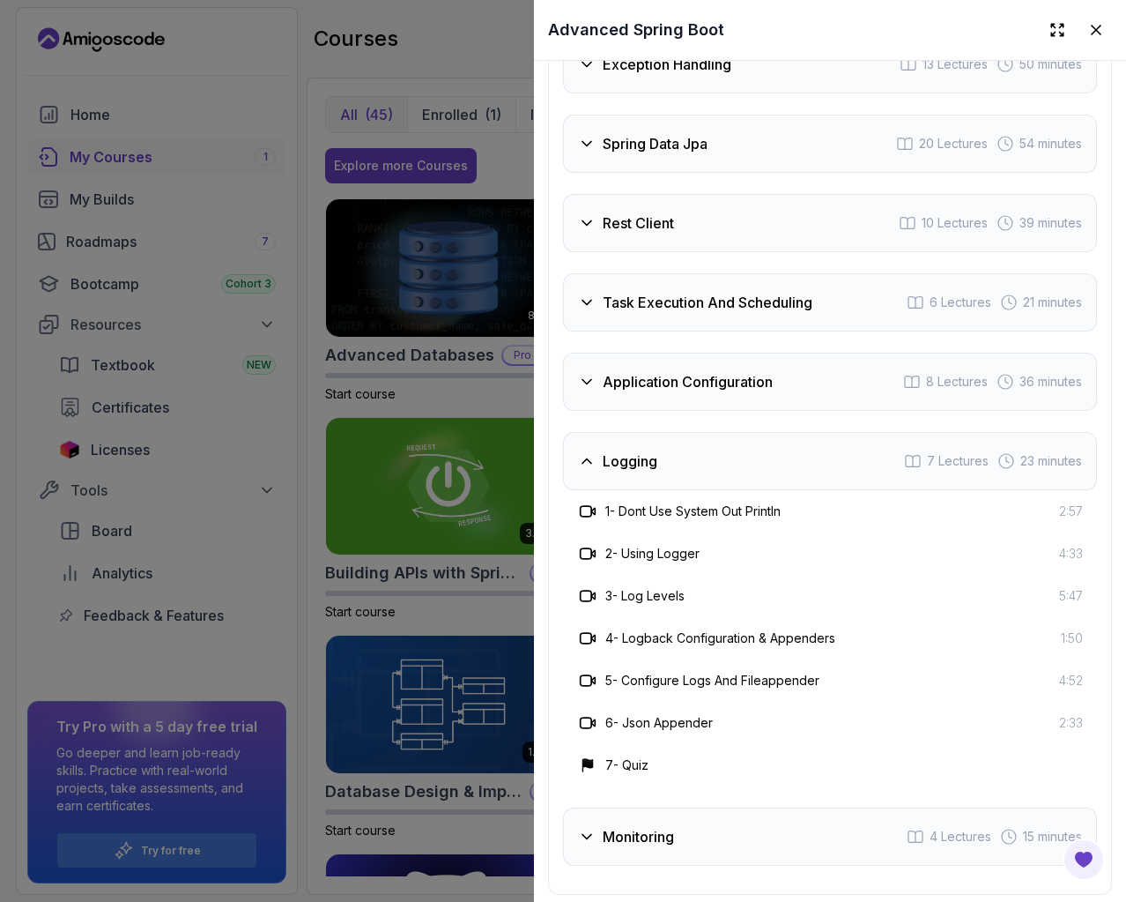
click at [727, 451] on div "Logging 7 Lectures 23 minutes" at bounding box center [830, 461] width 534 height 58
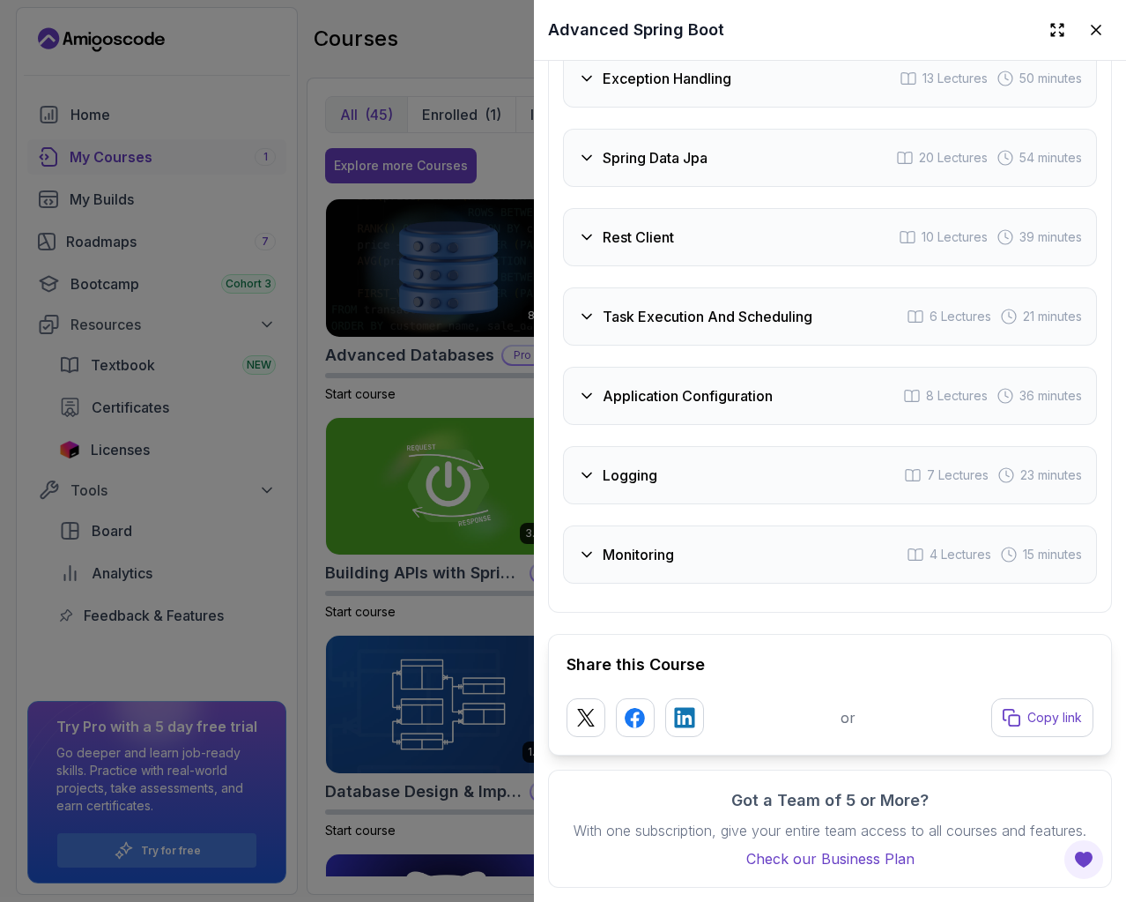
click at [696, 552] on div "Monitoring 4 Lectures 15 minutes" at bounding box center [830, 554] width 534 height 58
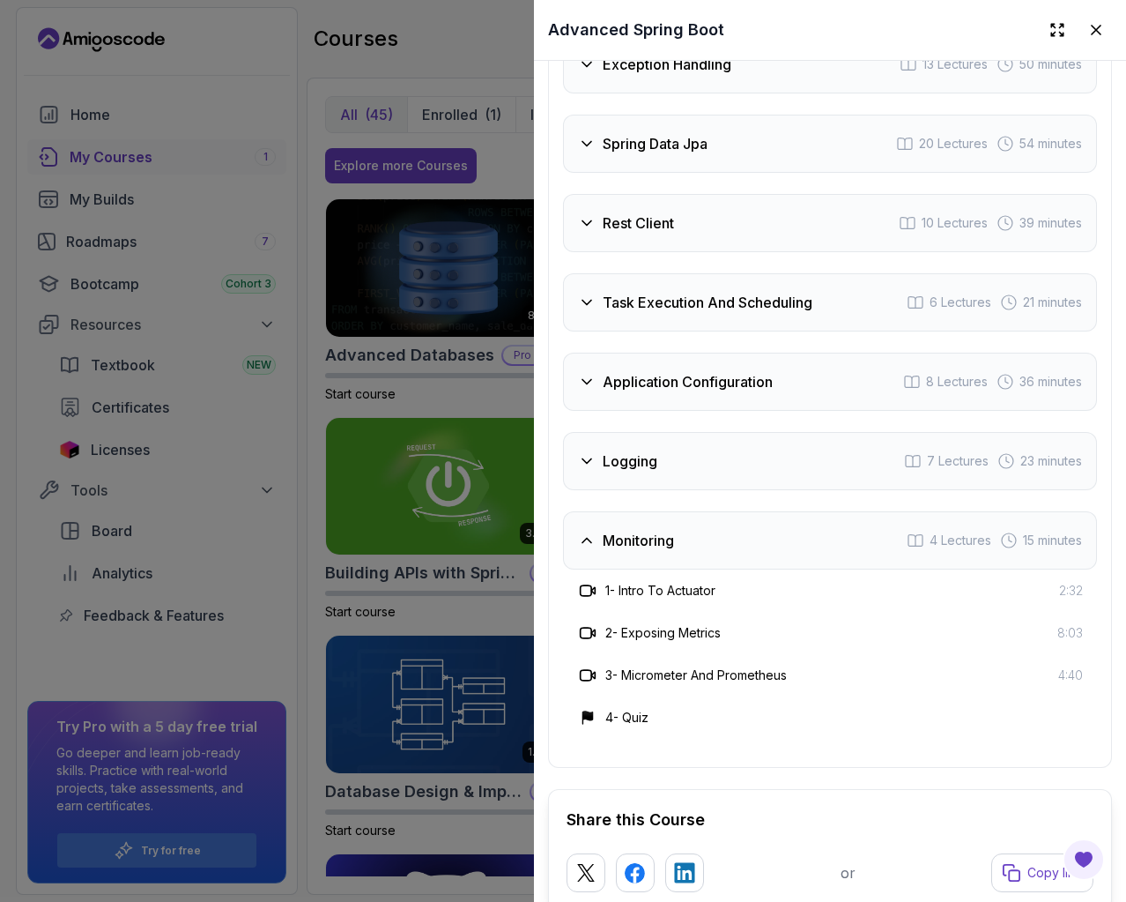
click at [694, 551] on div "Monitoring 4 Lectures 15 minutes" at bounding box center [830, 540] width 534 height 58
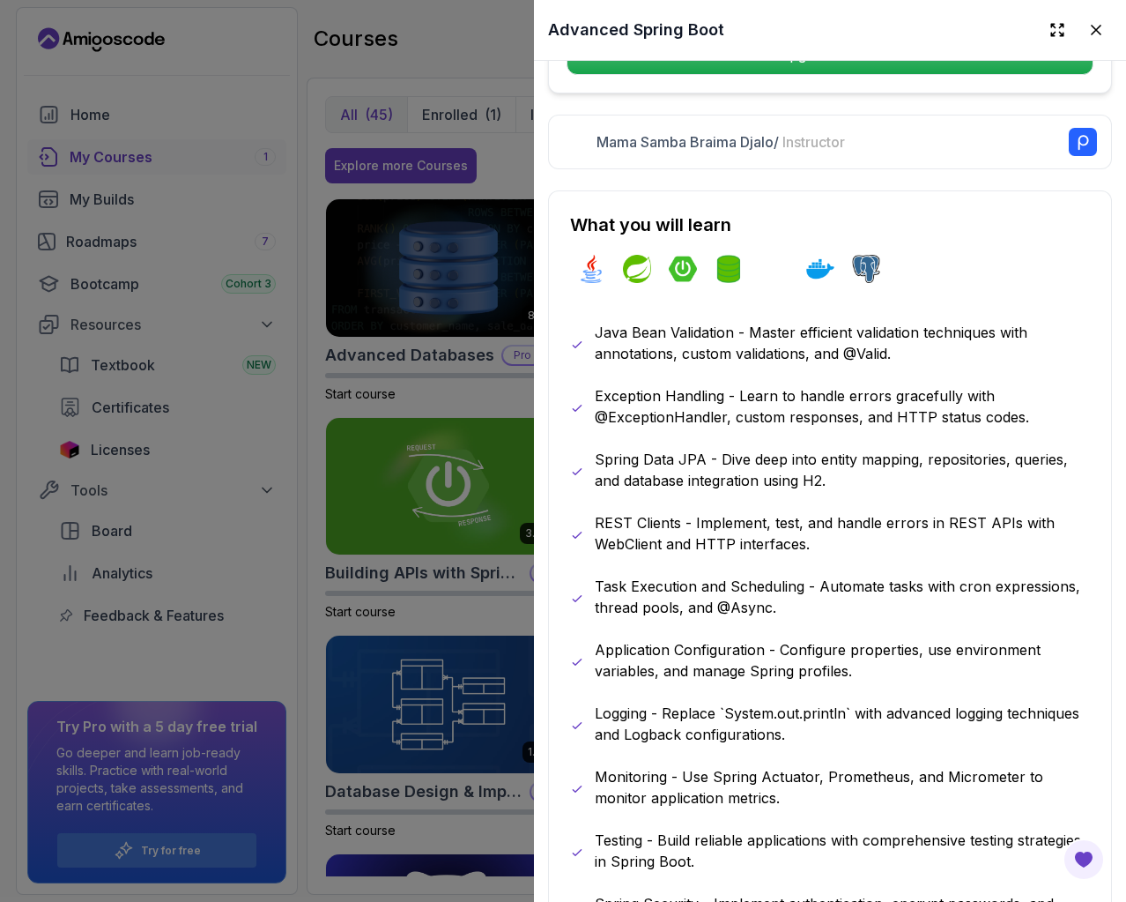
scroll to position [836, 0]
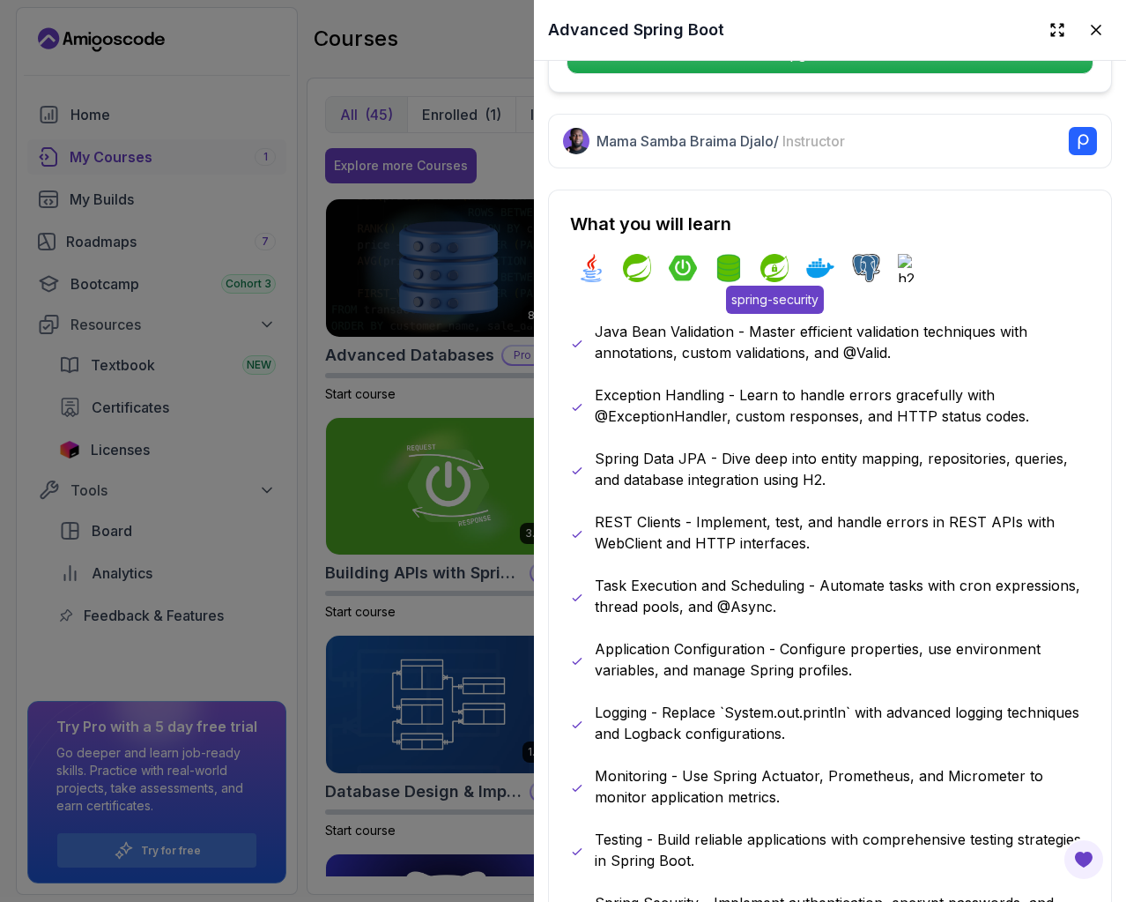
click at [765, 264] on img at bounding box center [775, 268] width 28 height 28
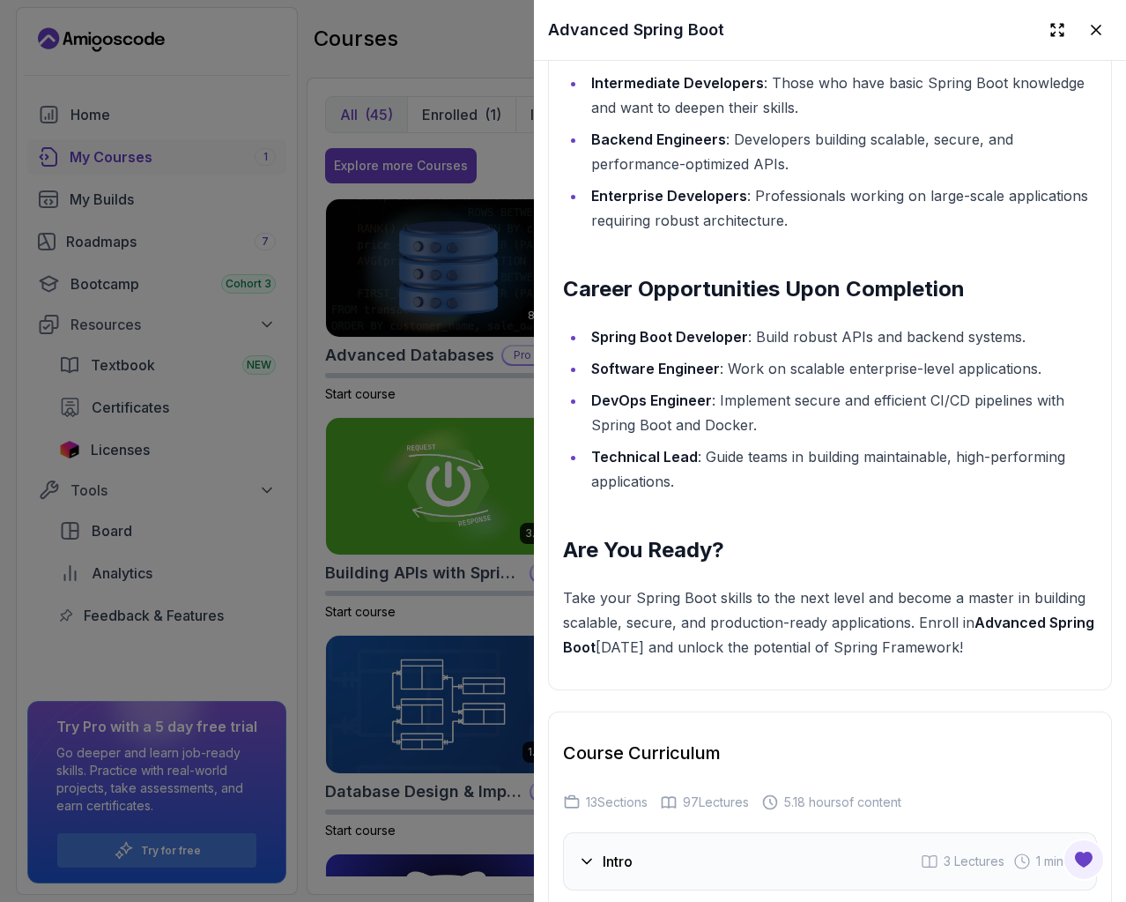
scroll to position [2863, 0]
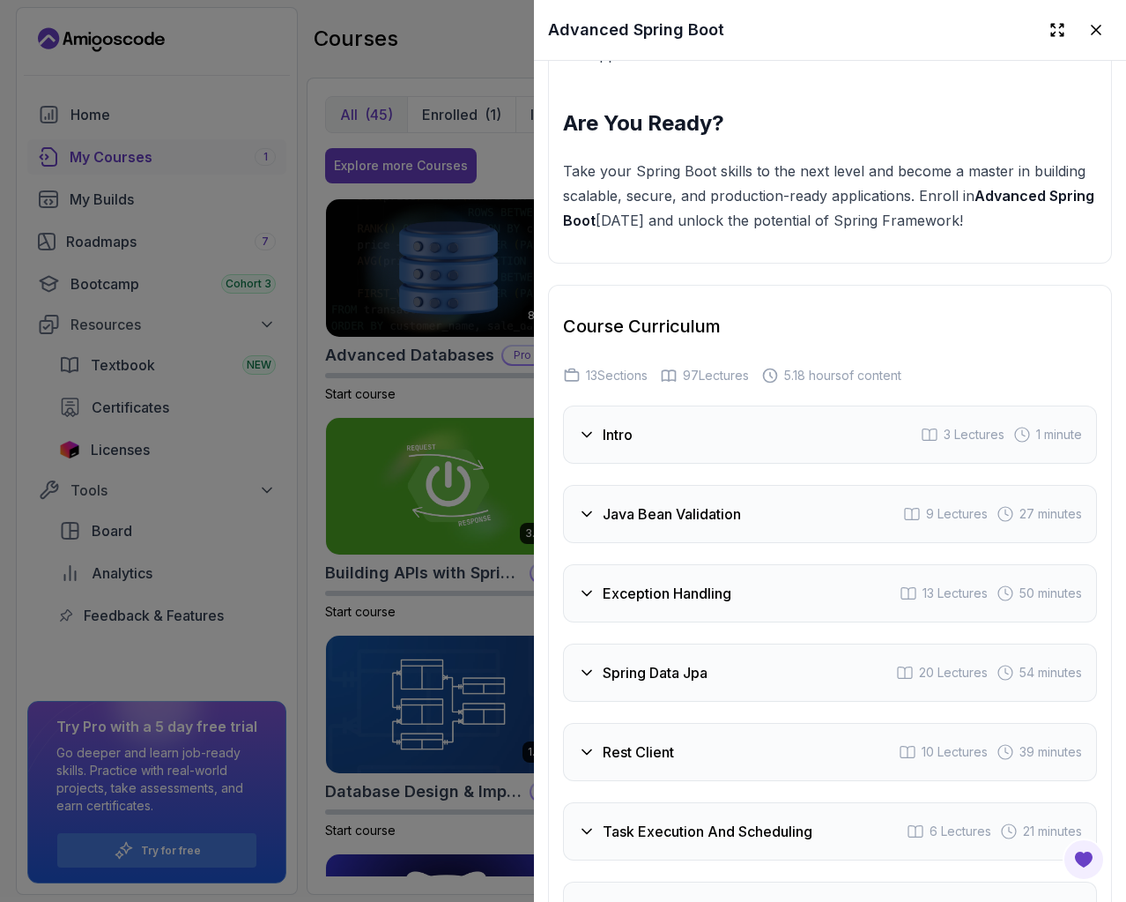
click at [672, 506] on h3 "Java Bean Validation" at bounding box center [672, 513] width 138 height 21
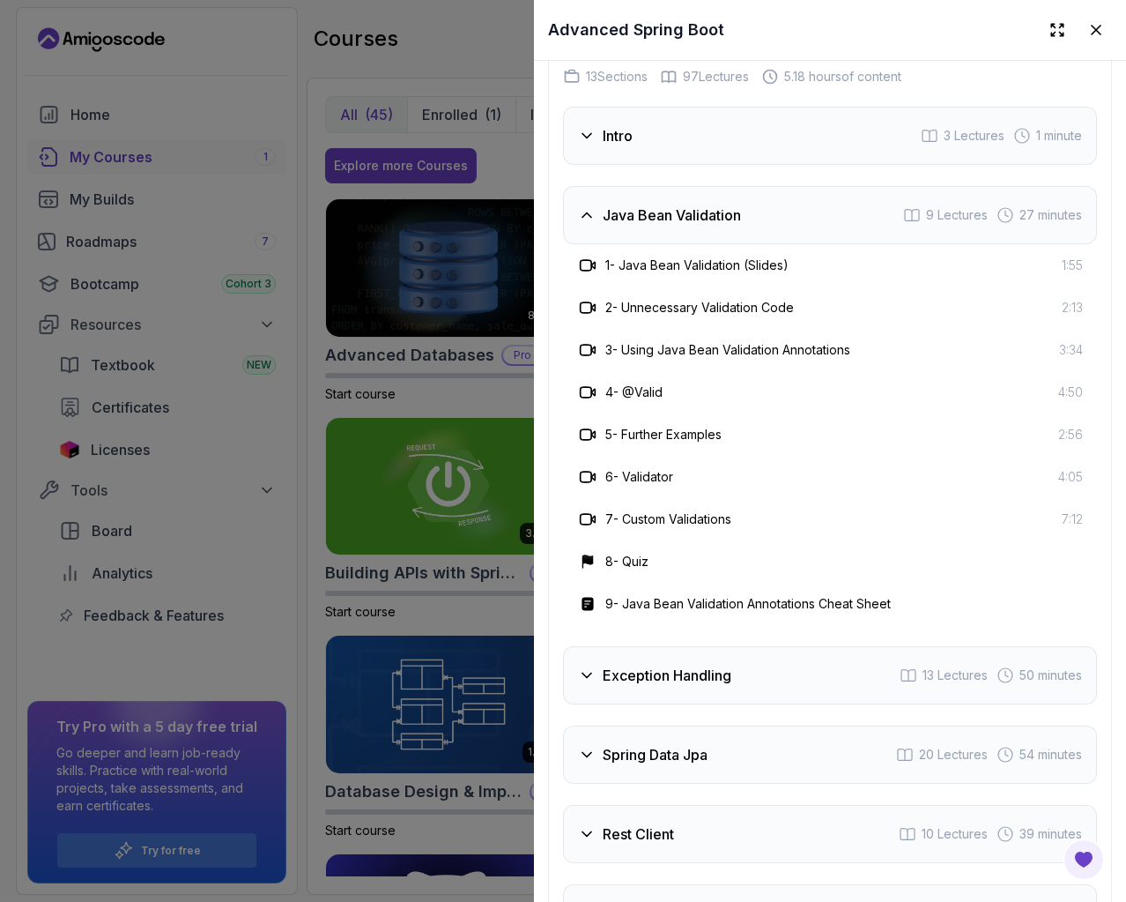
scroll to position [3216, 0]
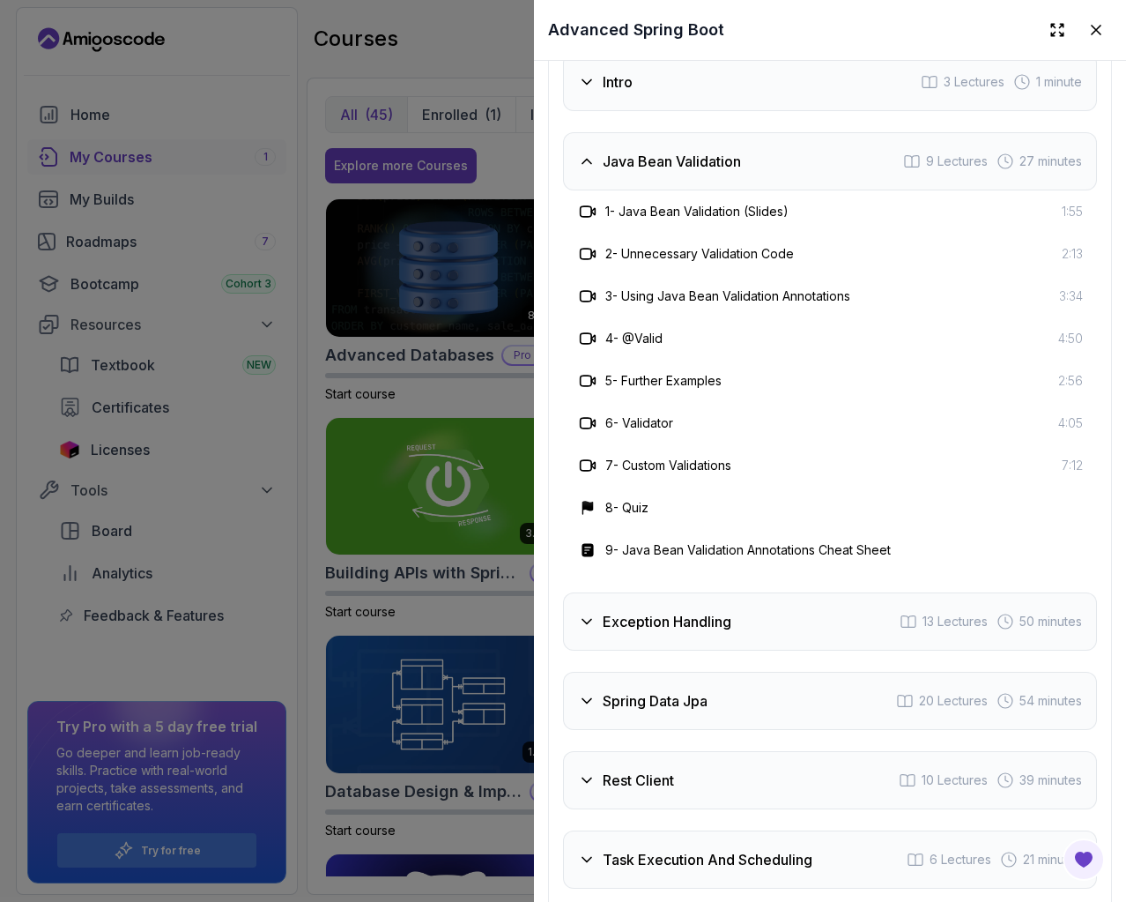
click at [744, 603] on div "Exception Handling 13 Lectures 50 minutes" at bounding box center [830, 621] width 534 height 58
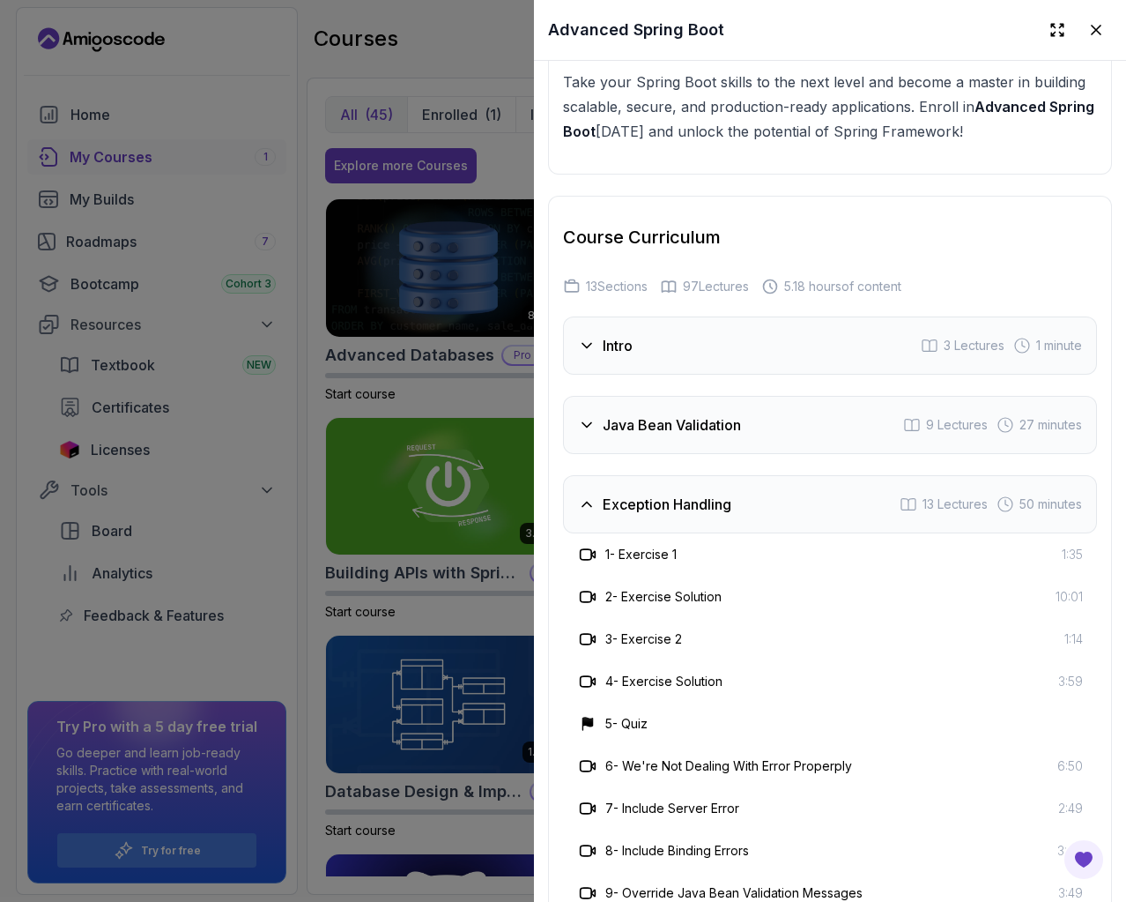
scroll to position [2952, 0]
click at [628, 486] on div "Exception Handling 13 Lectures 50 minutes" at bounding box center [830, 505] width 534 height 58
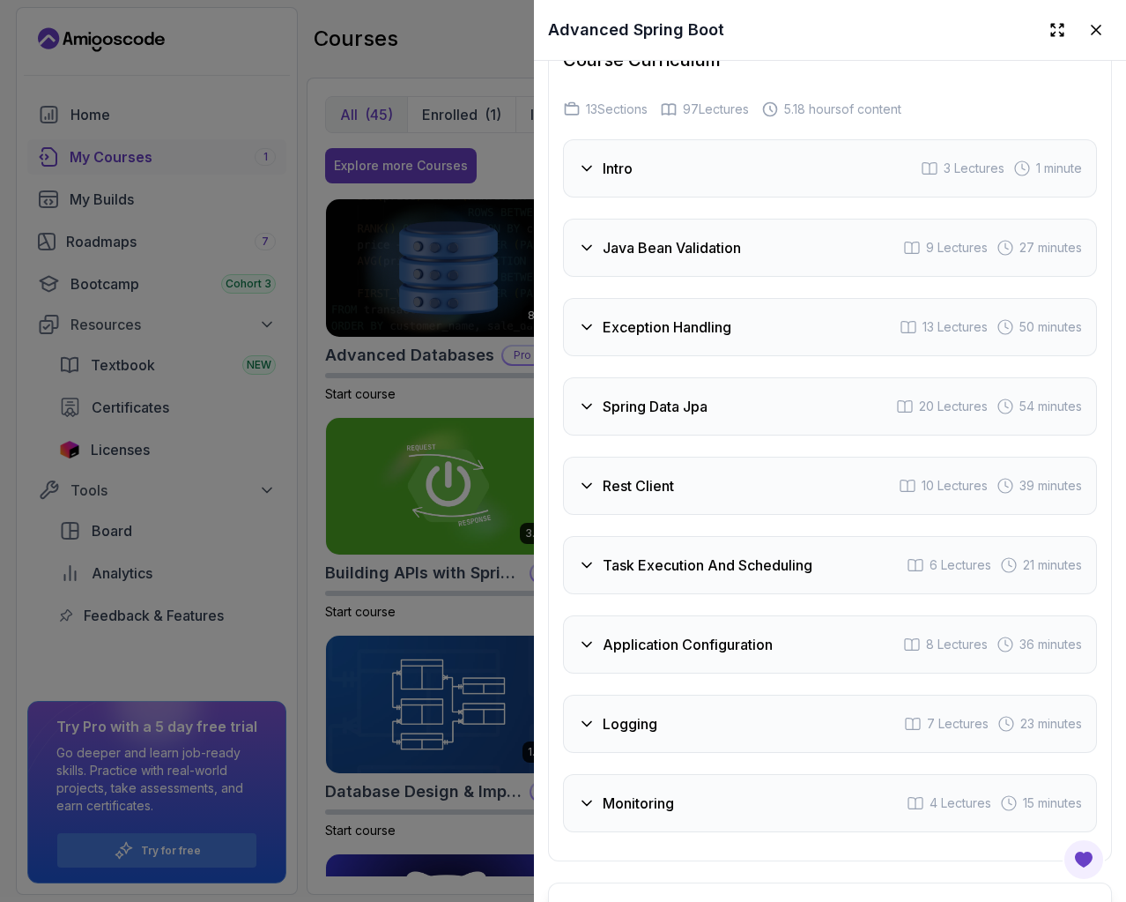
scroll to position [3128, 0]
click at [753, 241] on div "Java Bean Validation 9 Lectures 27 minutes" at bounding box center [830, 249] width 534 height 58
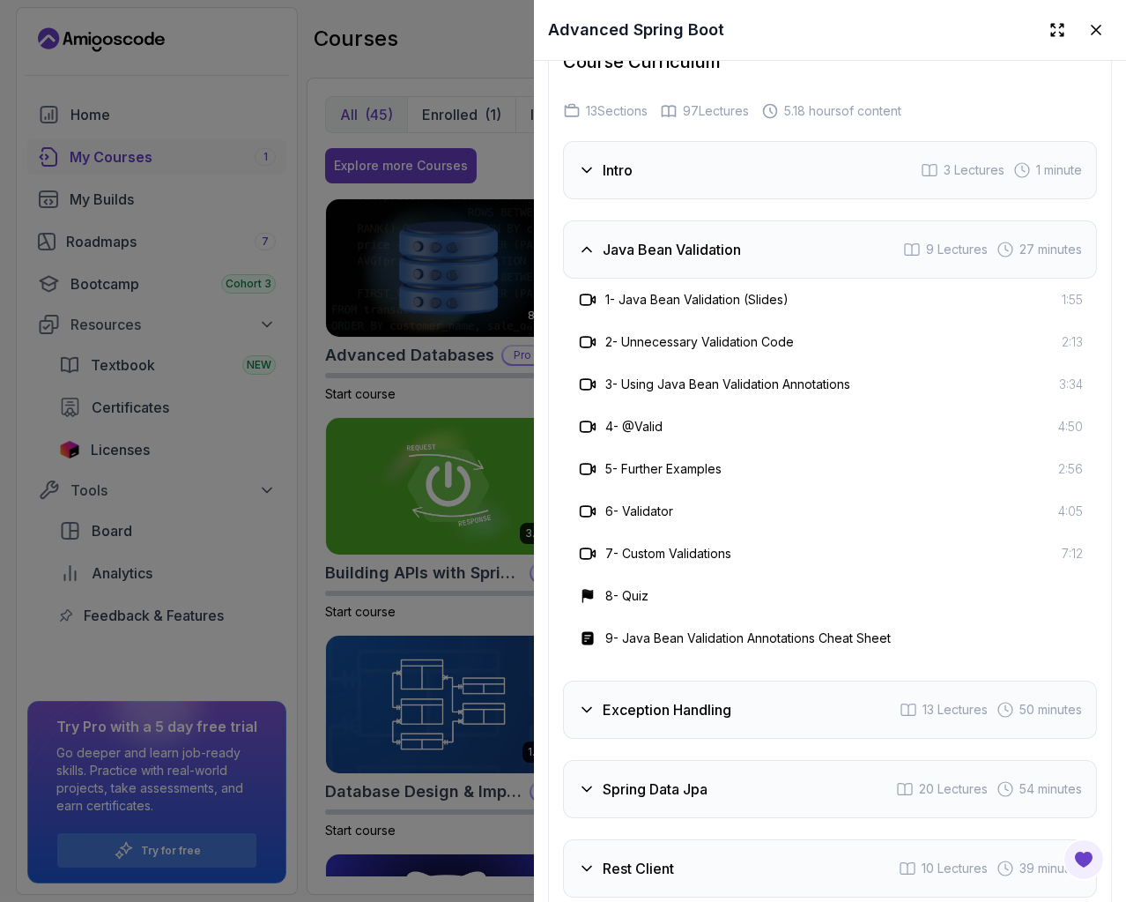
click at [736, 187] on div "Intro 3 Lectures 1 minute" at bounding box center [830, 170] width 534 height 58
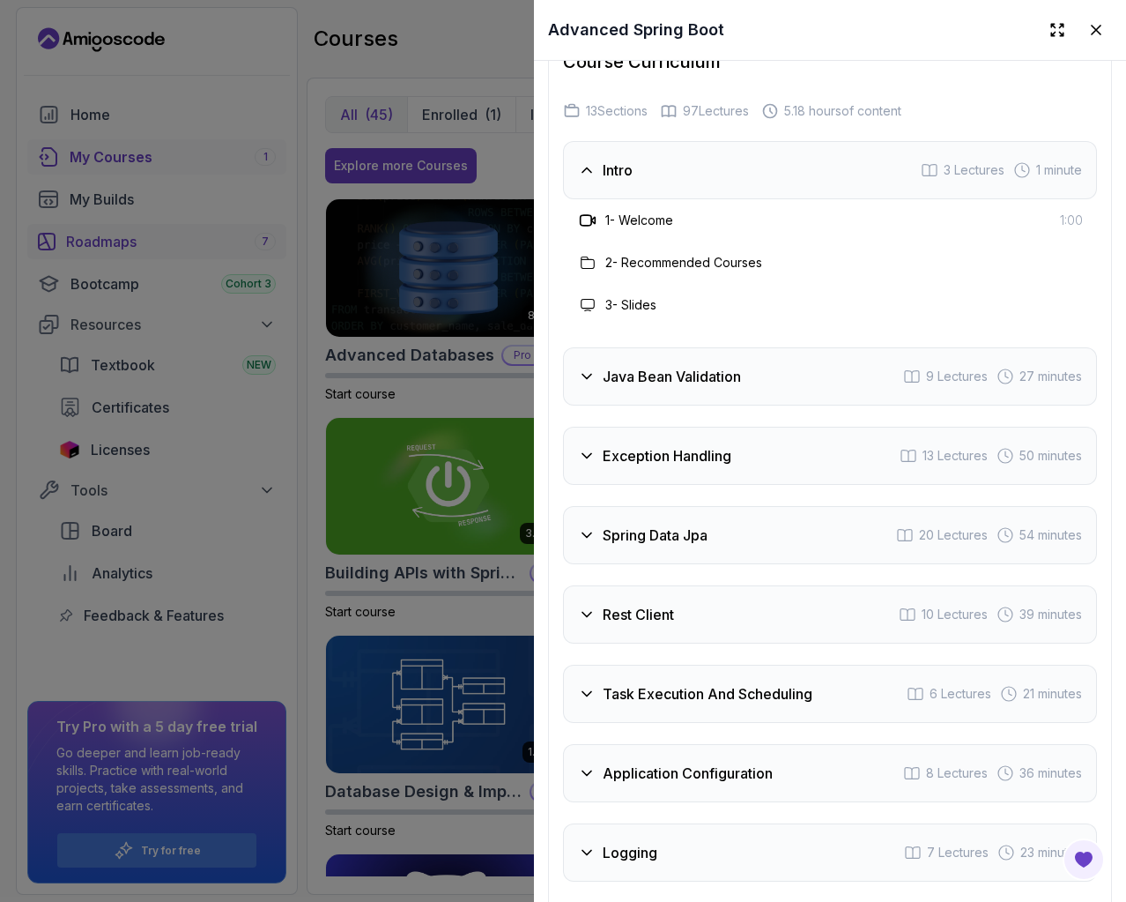
click at [227, 241] on div at bounding box center [563, 451] width 1126 height 902
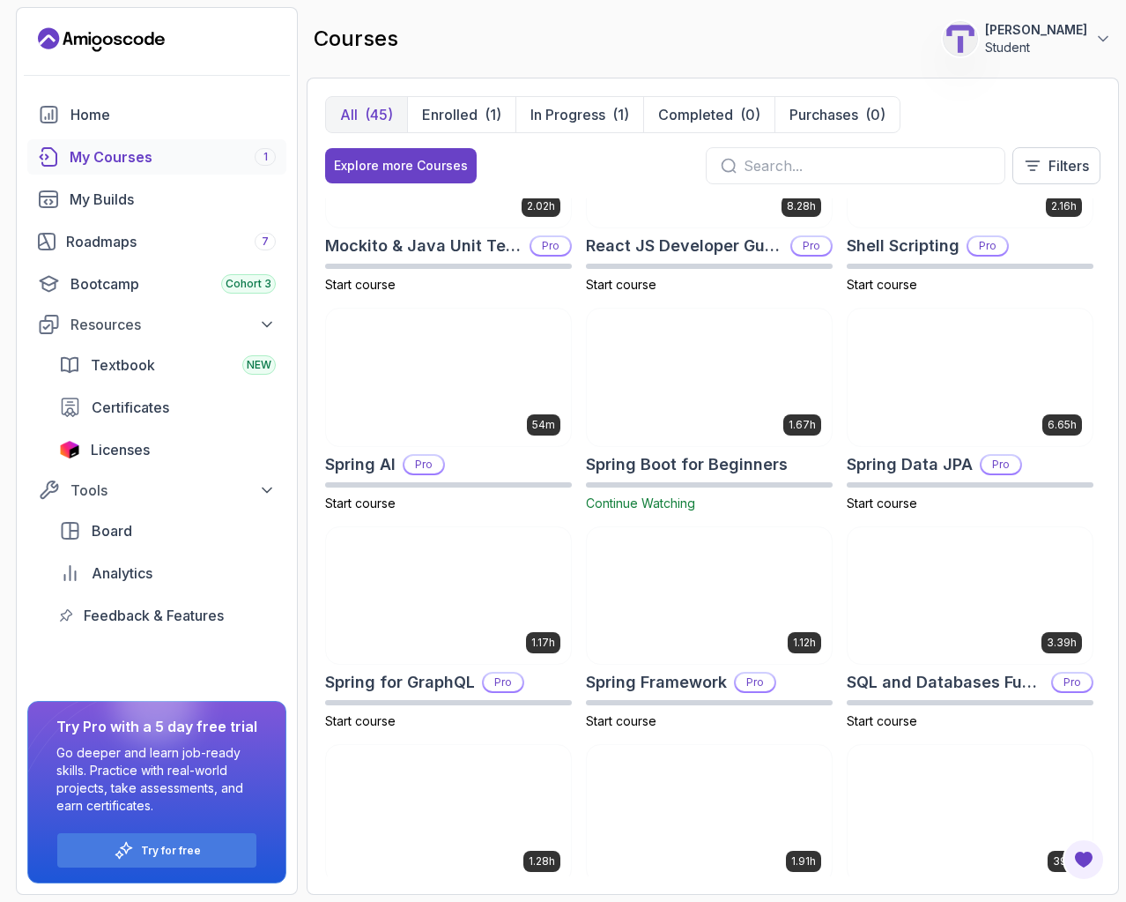
scroll to position [2602, 0]
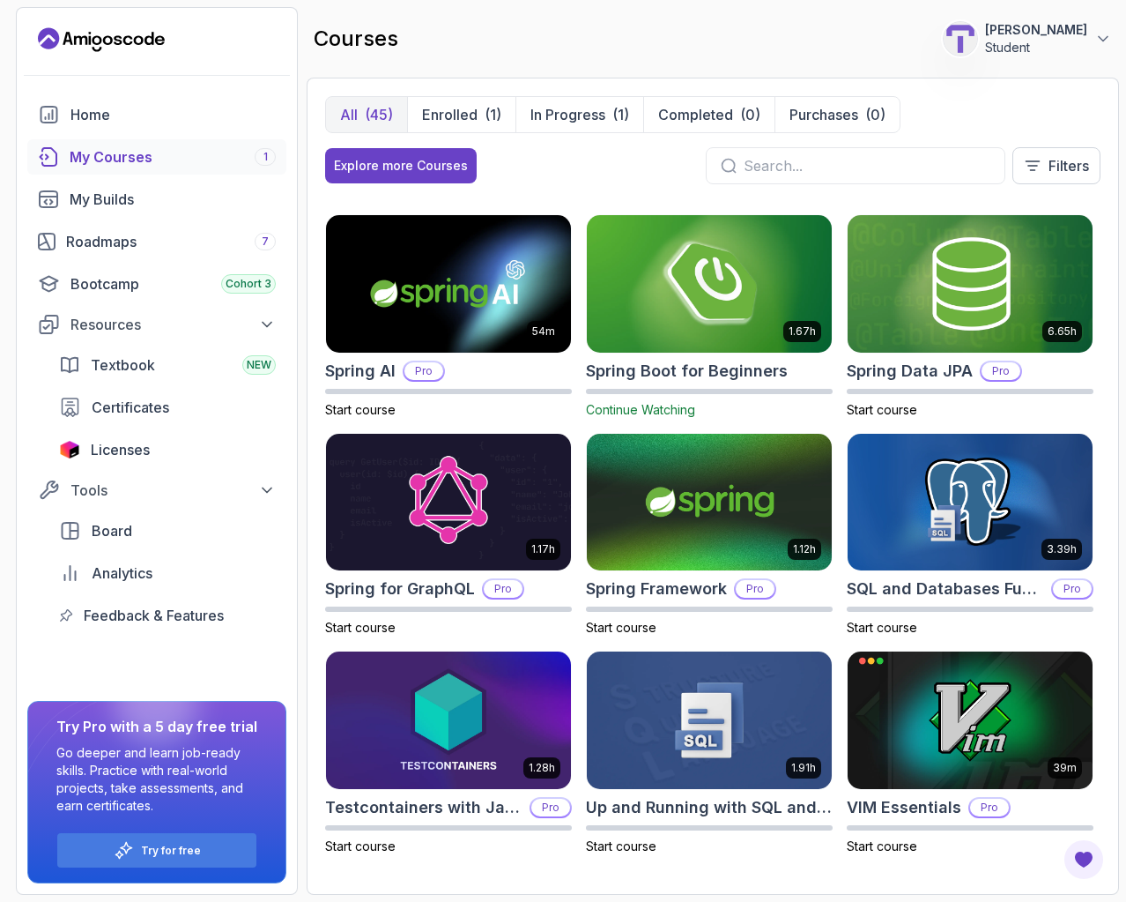
click at [761, 248] on img at bounding box center [709, 284] width 257 height 144
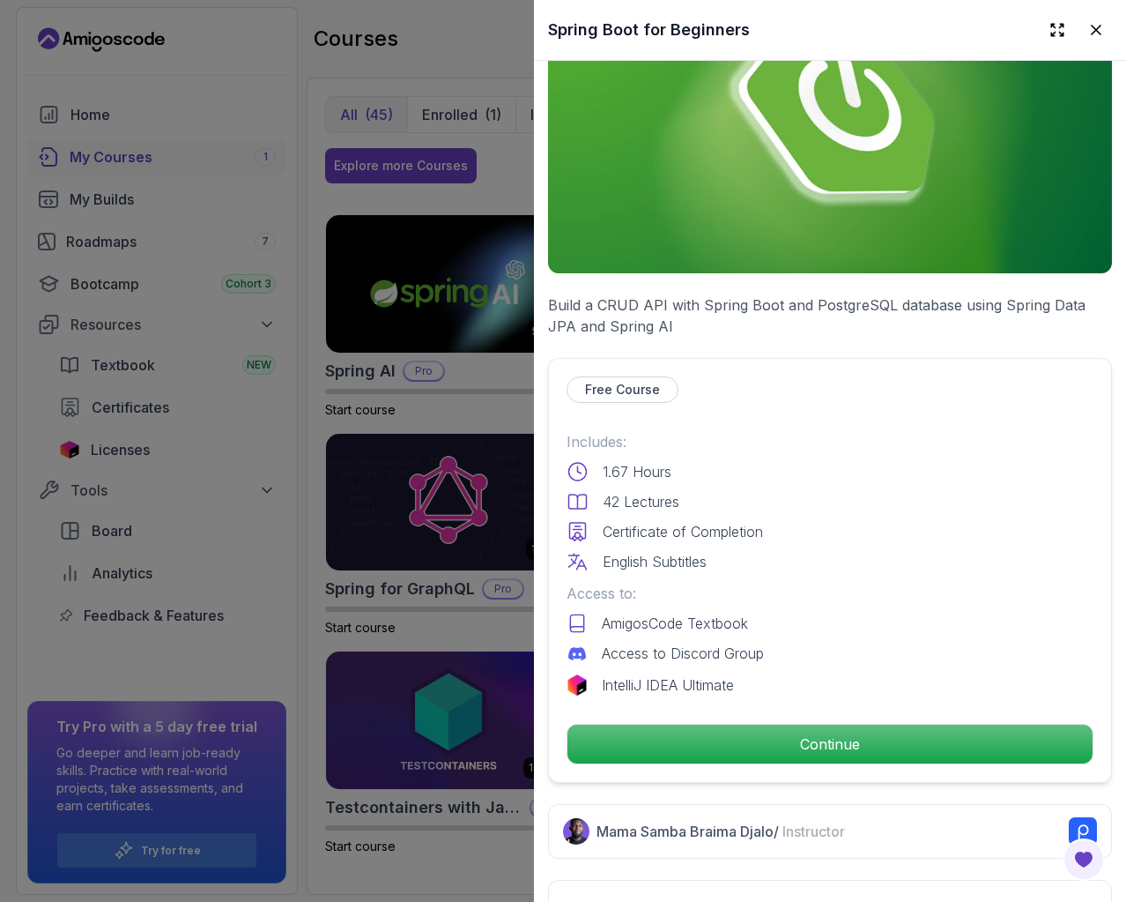
scroll to position [441, 0]
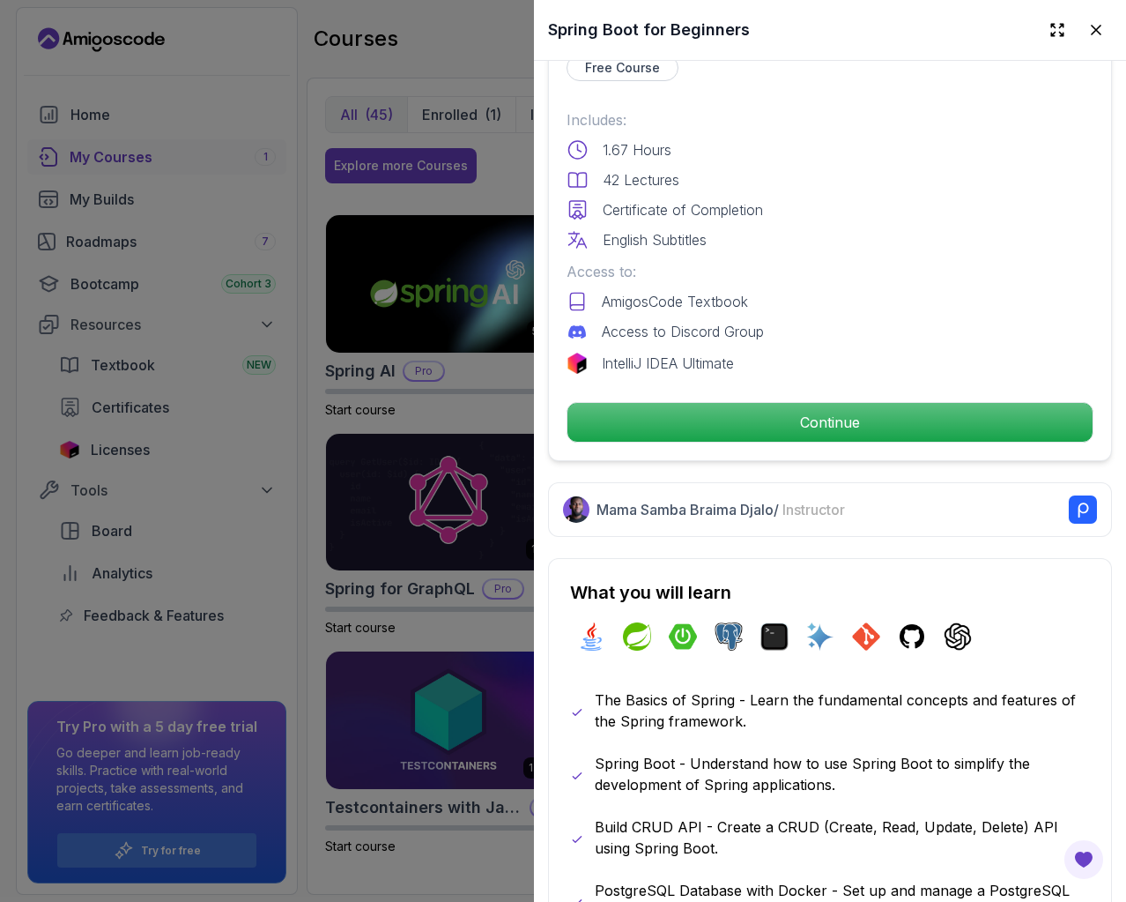
click at [477, 192] on div at bounding box center [563, 451] width 1126 height 902
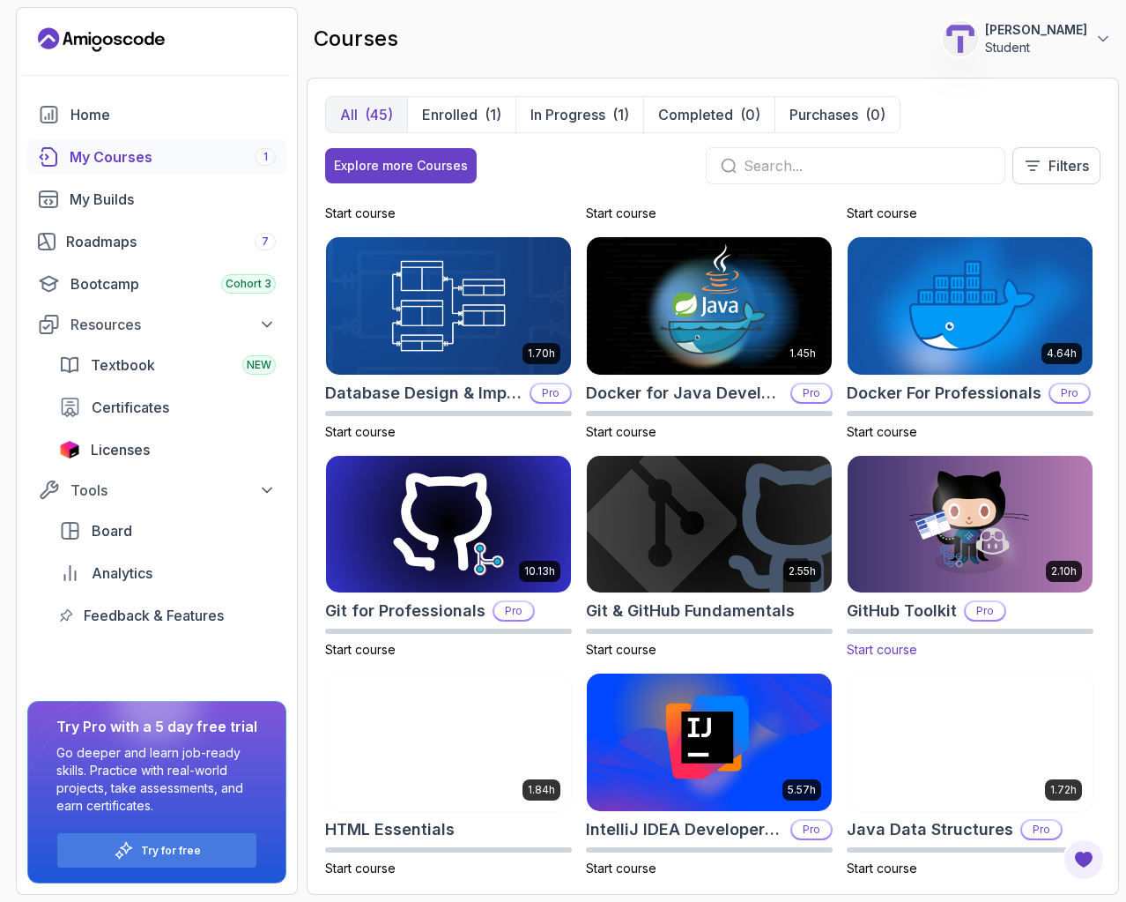
scroll to position [0, 0]
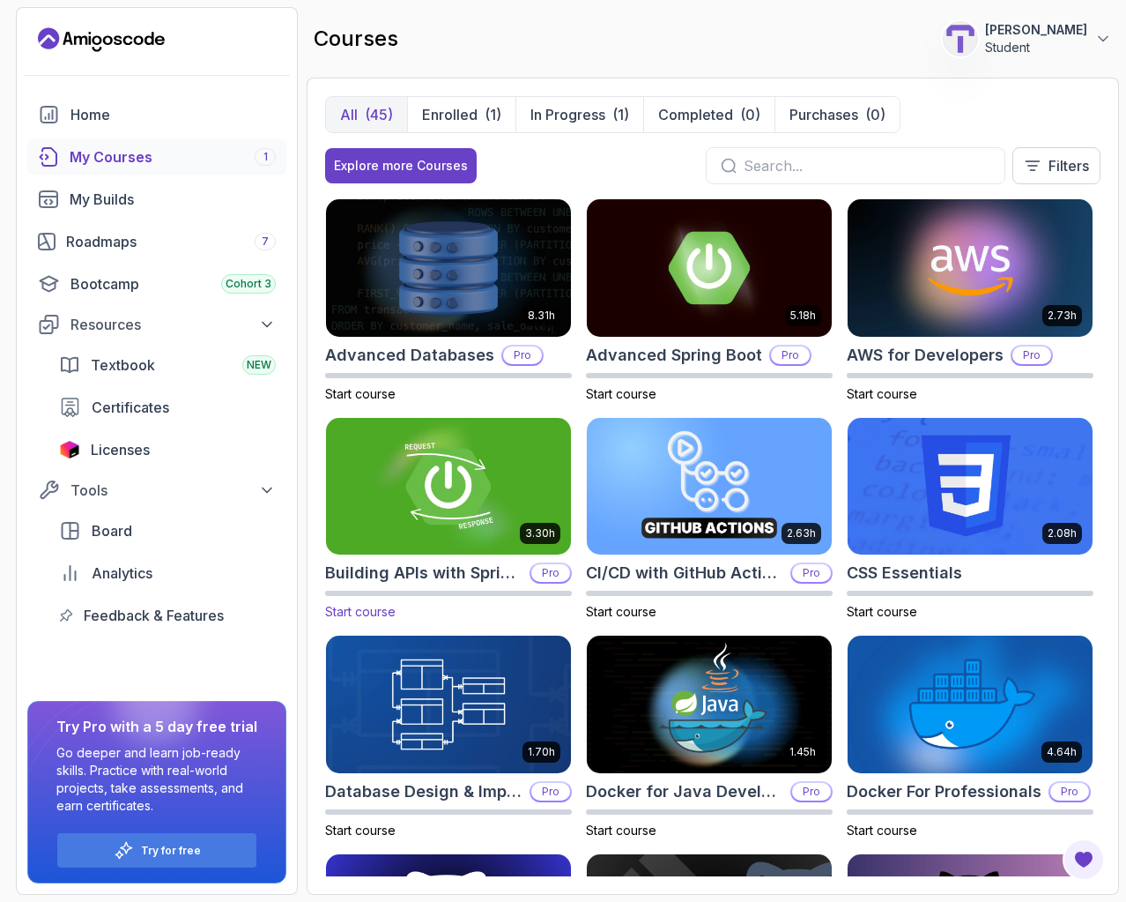
click at [489, 464] on img at bounding box center [448, 486] width 257 height 144
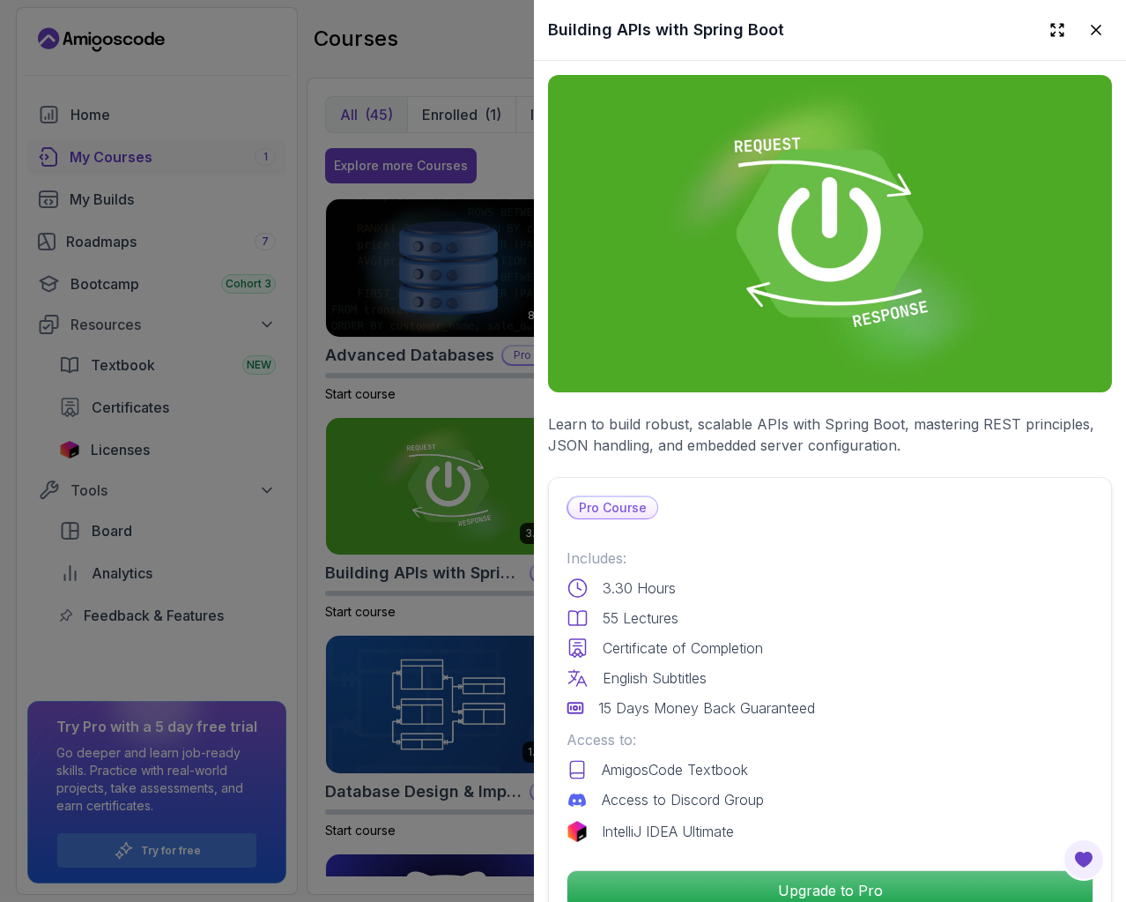
click at [210, 279] on div at bounding box center [563, 451] width 1126 height 902
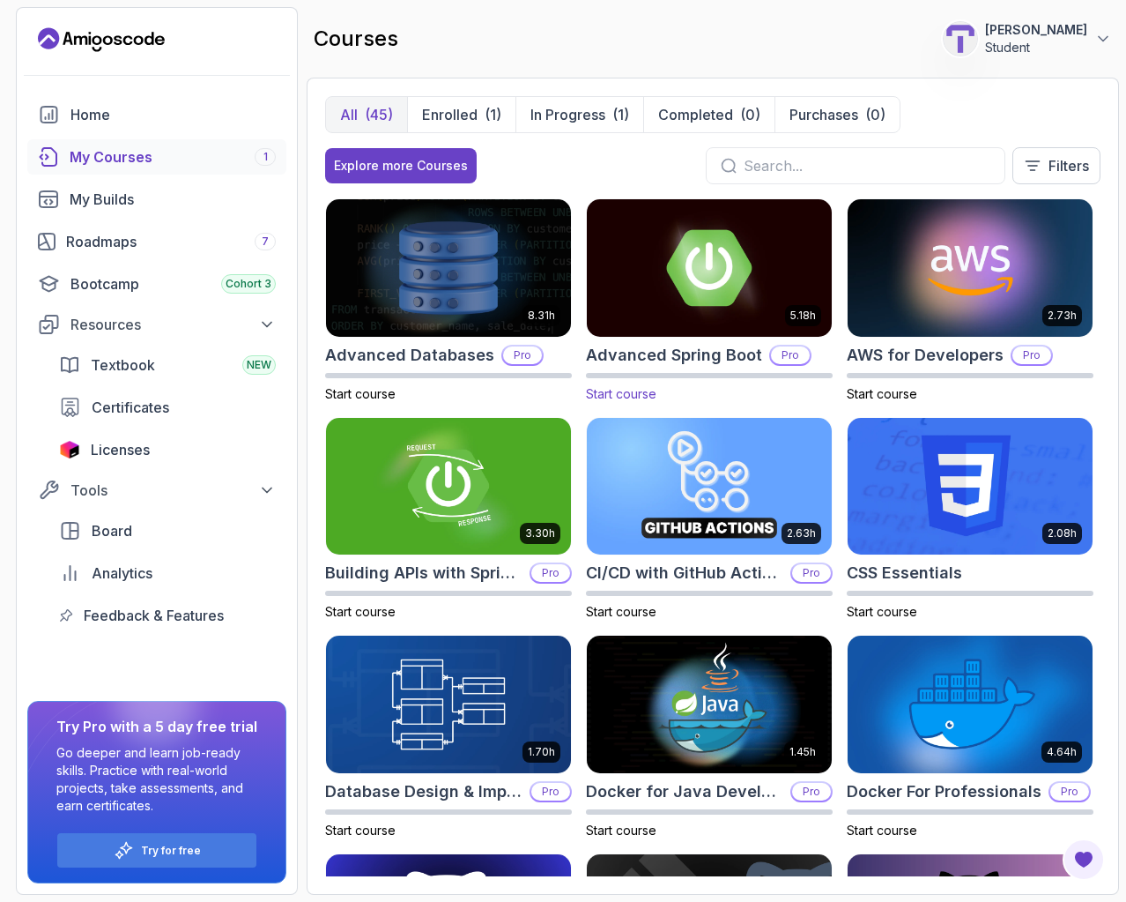
click at [754, 258] on img at bounding box center [709, 268] width 257 height 144
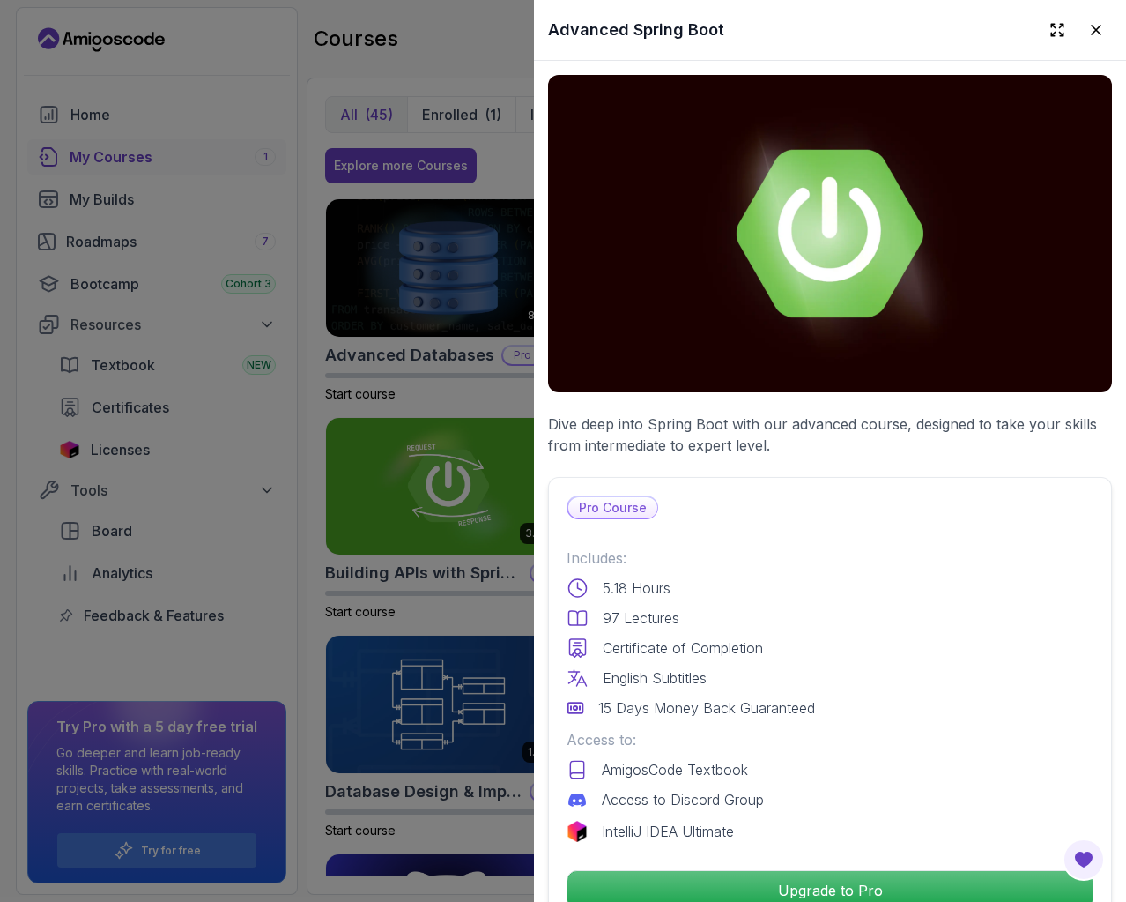
click at [373, 399] on div at bounding box center [563, 451] width 1126 height 902
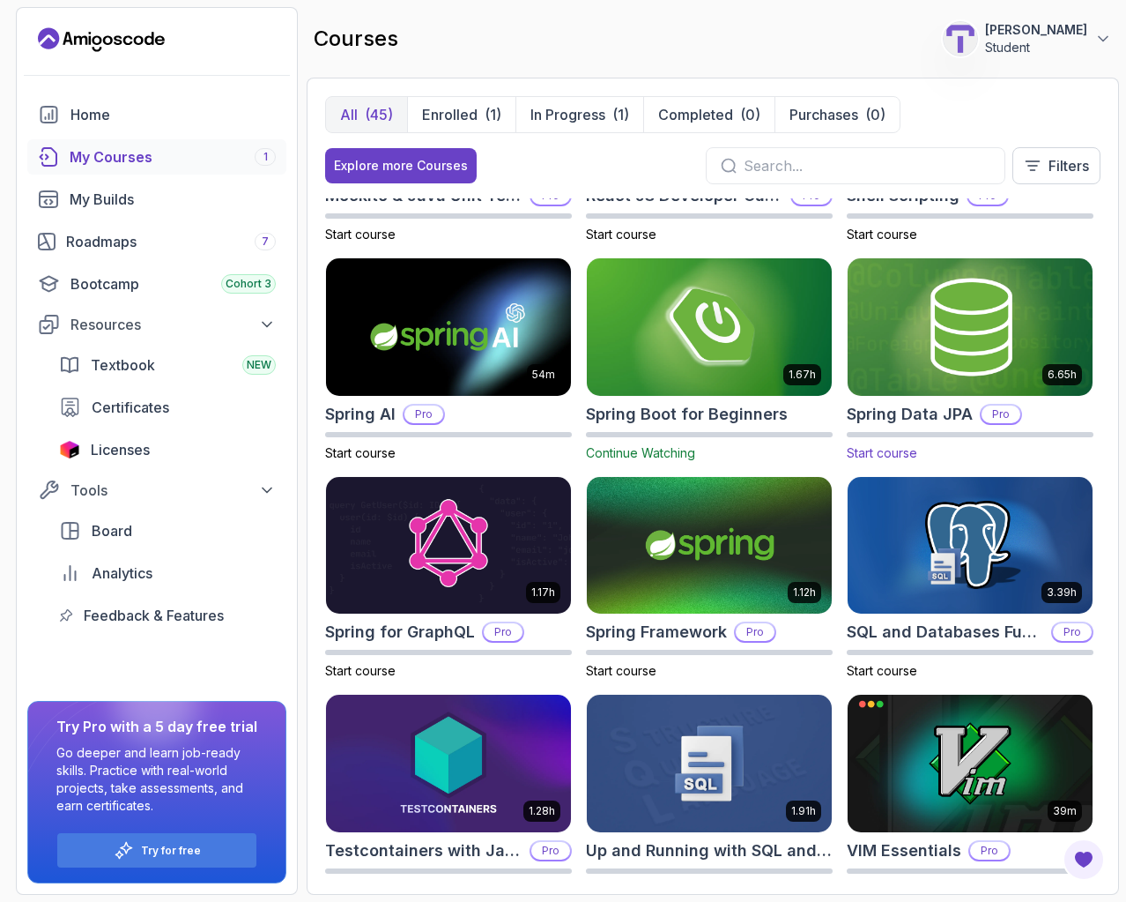
scroll to position [2602, 0]
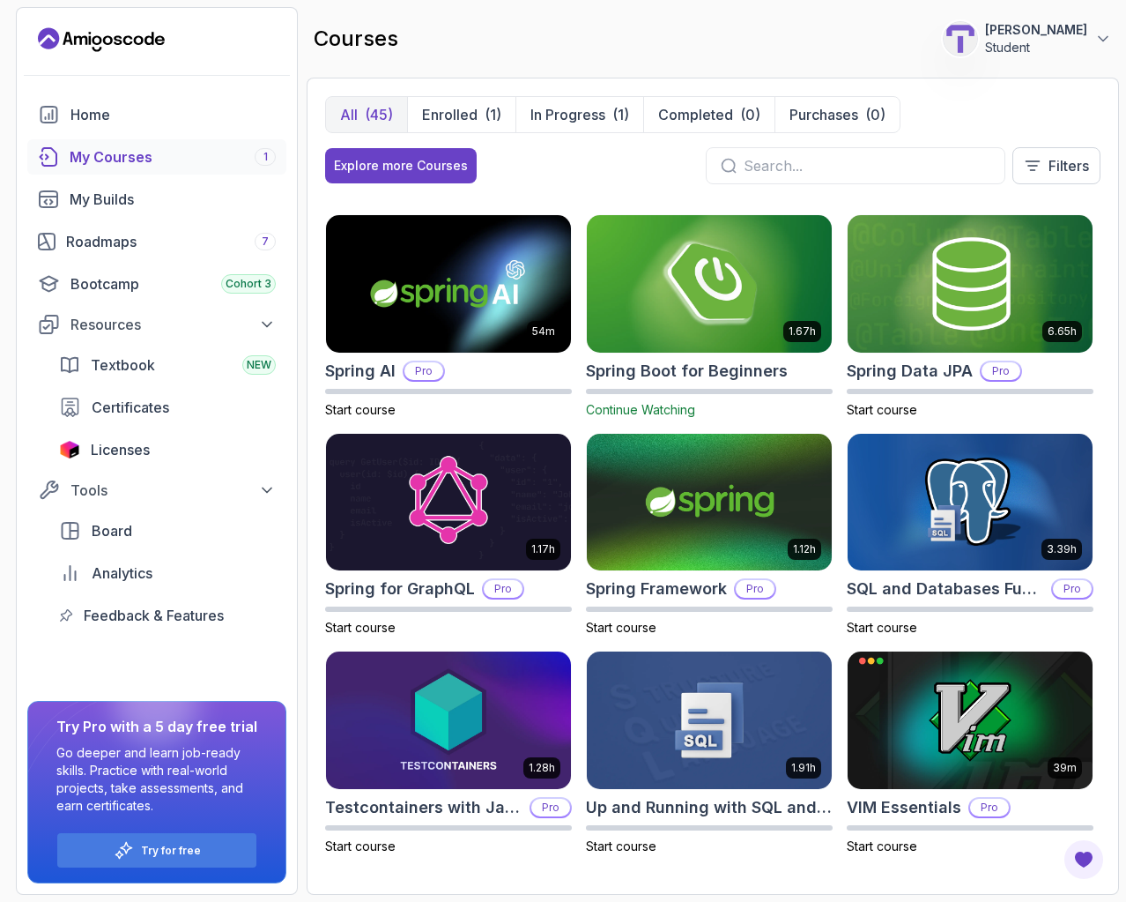
click at [754, 294] on img at bounding box center [709, 284] width 257 height 144
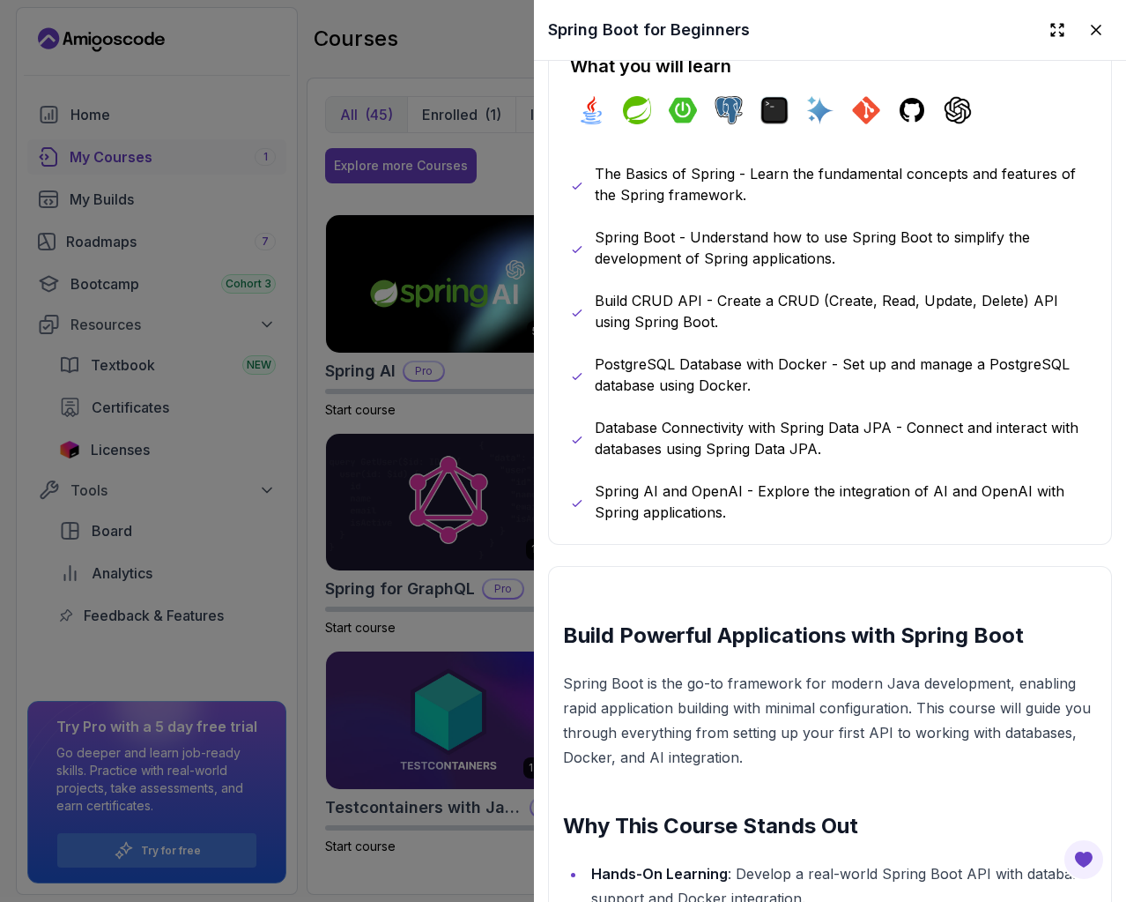
scroll to position [969, 0]
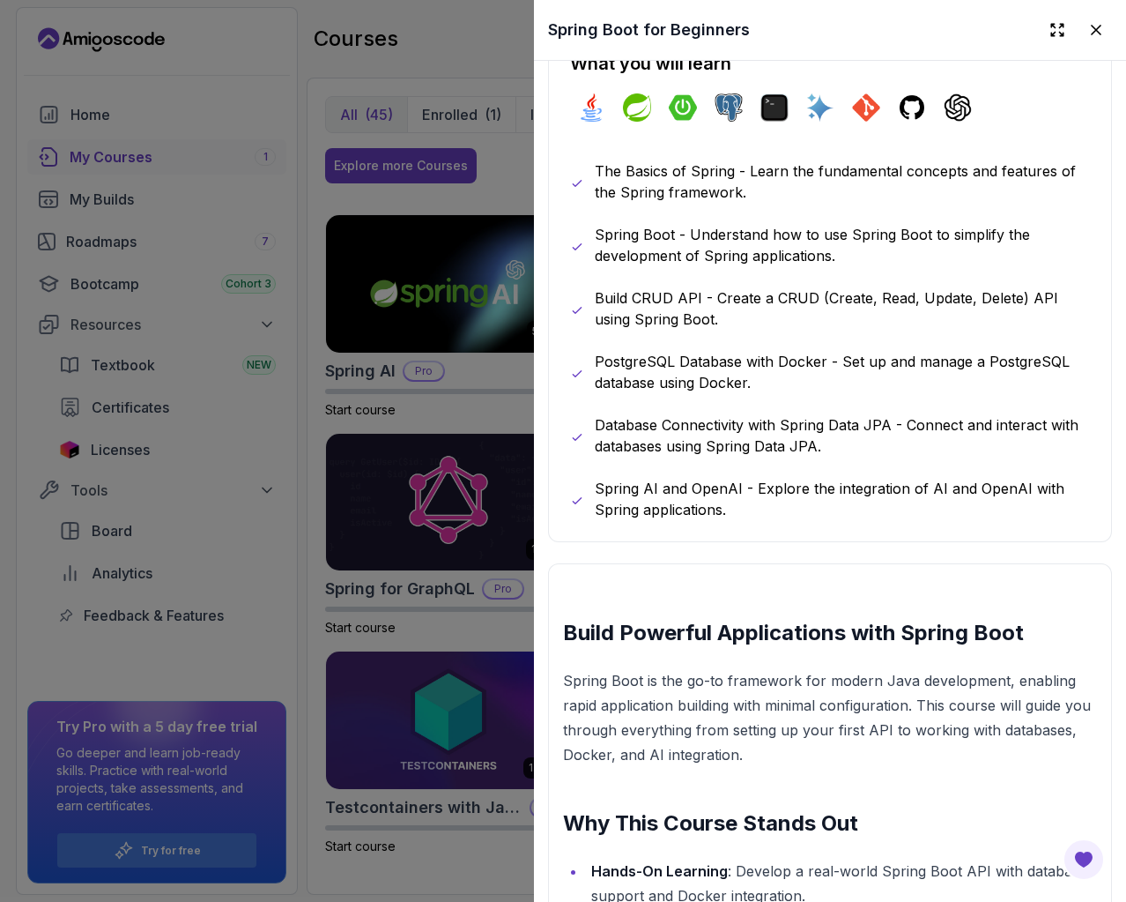
click at [476, 217] on div at bounding box center [563, 451] width 1126 height 902
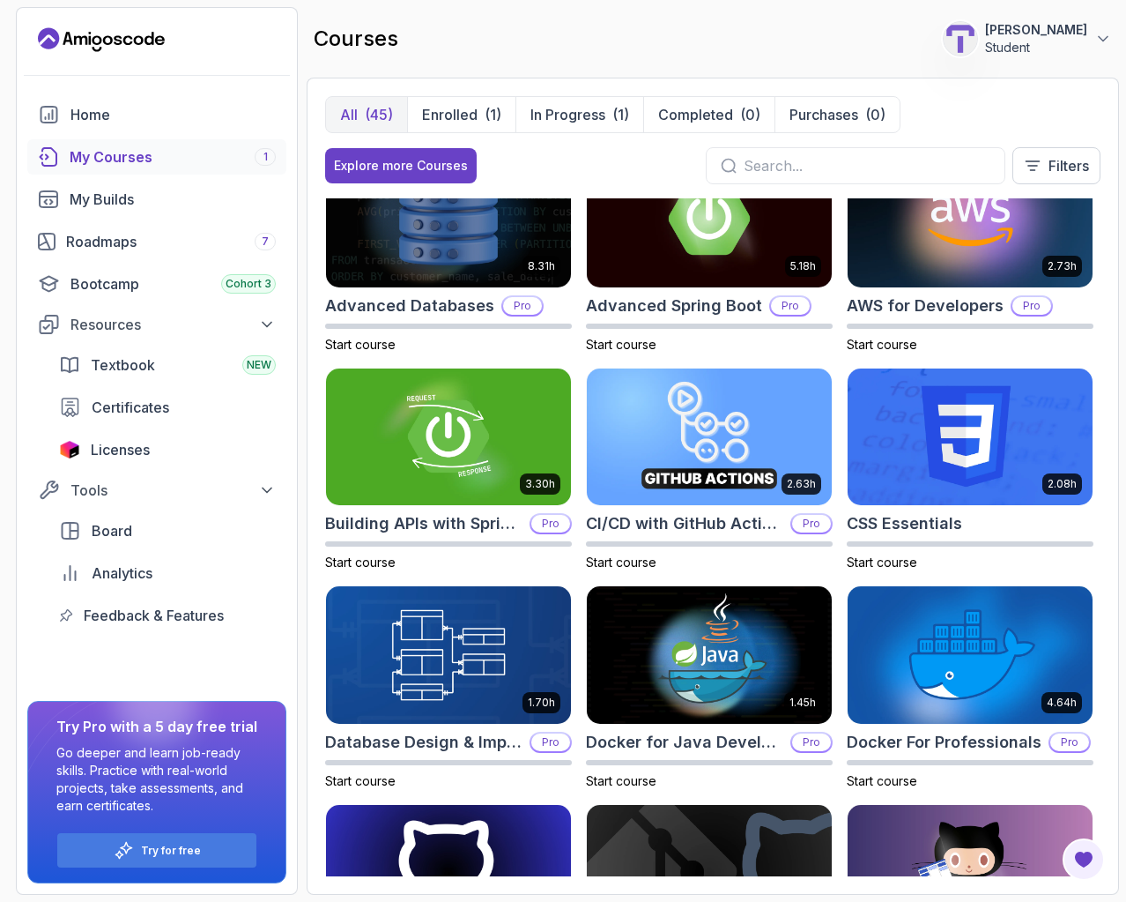
scroll to position [46, 0]
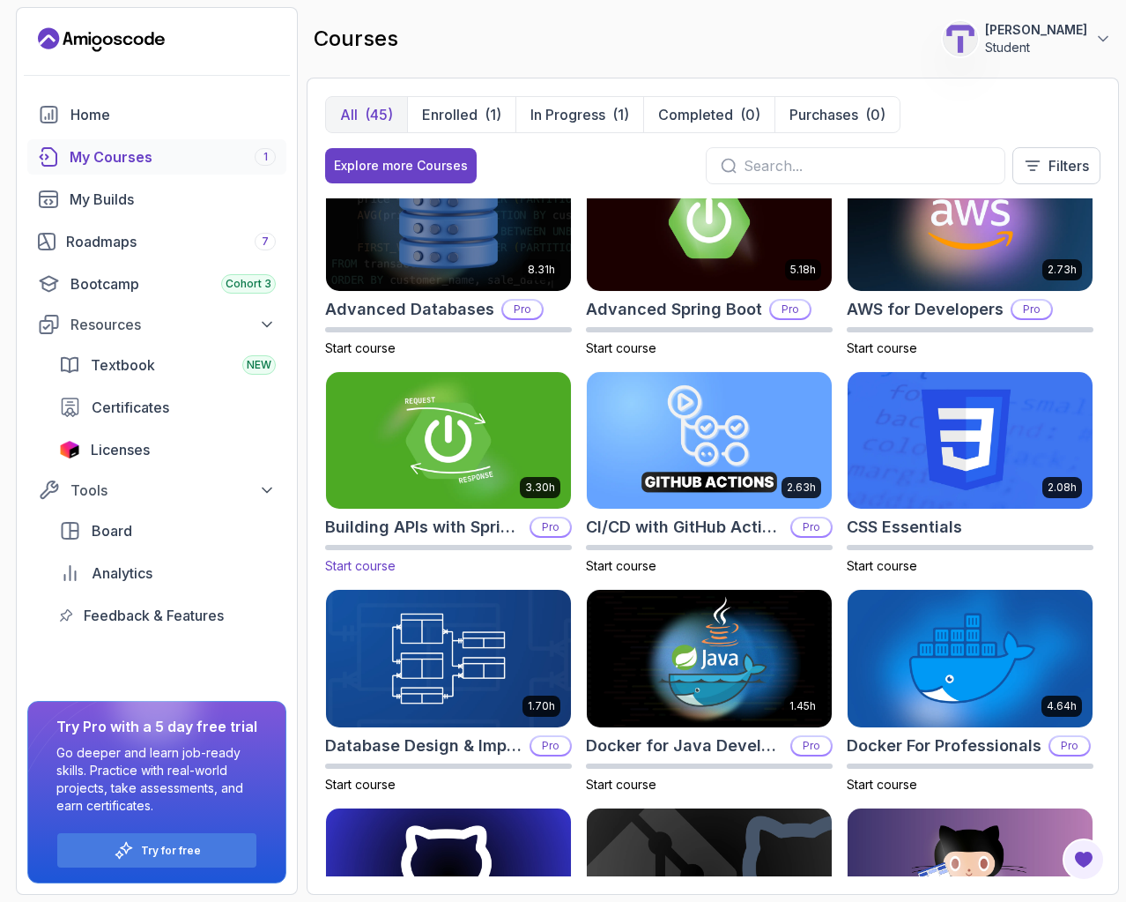
click at [435, 447] on img at bounding box center [448, 440] width 257 height 144
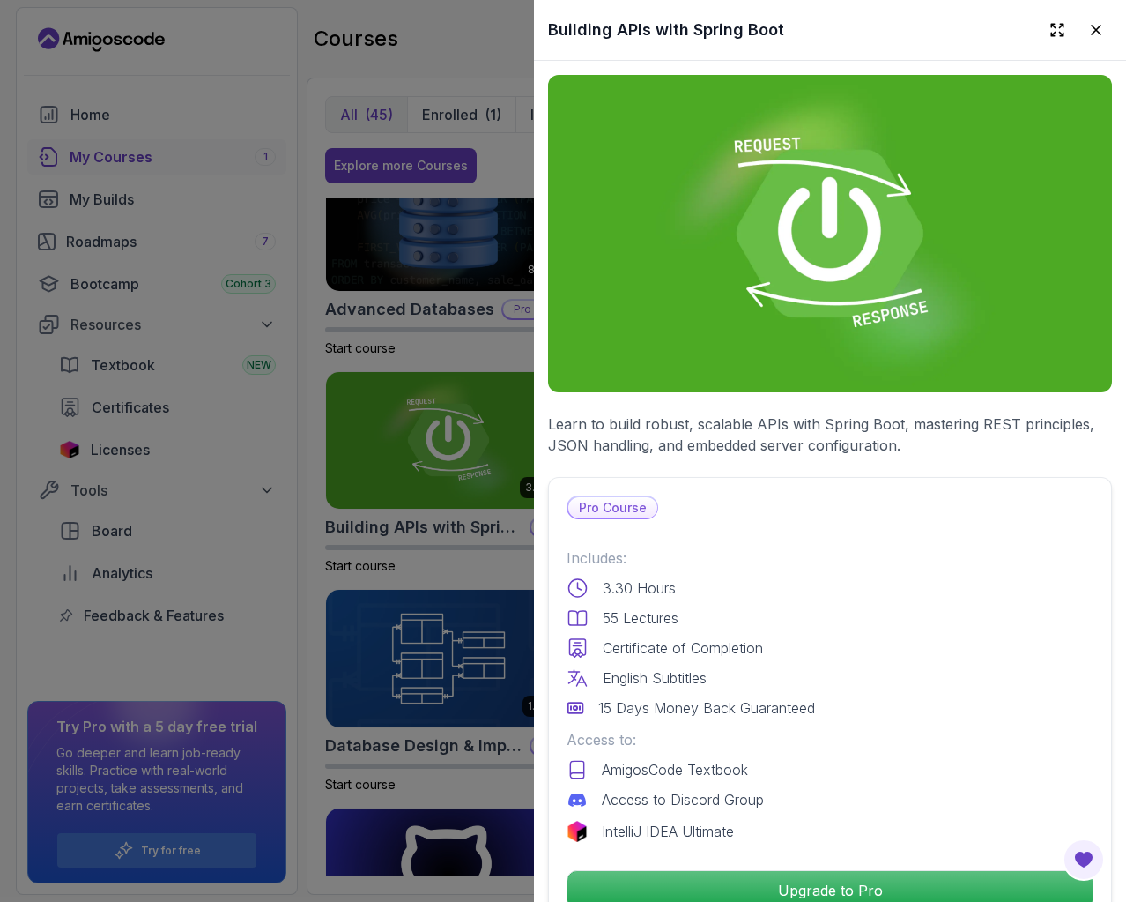
click at [484, 330] on div at bounding box center [563, 451] width 1126 height 902
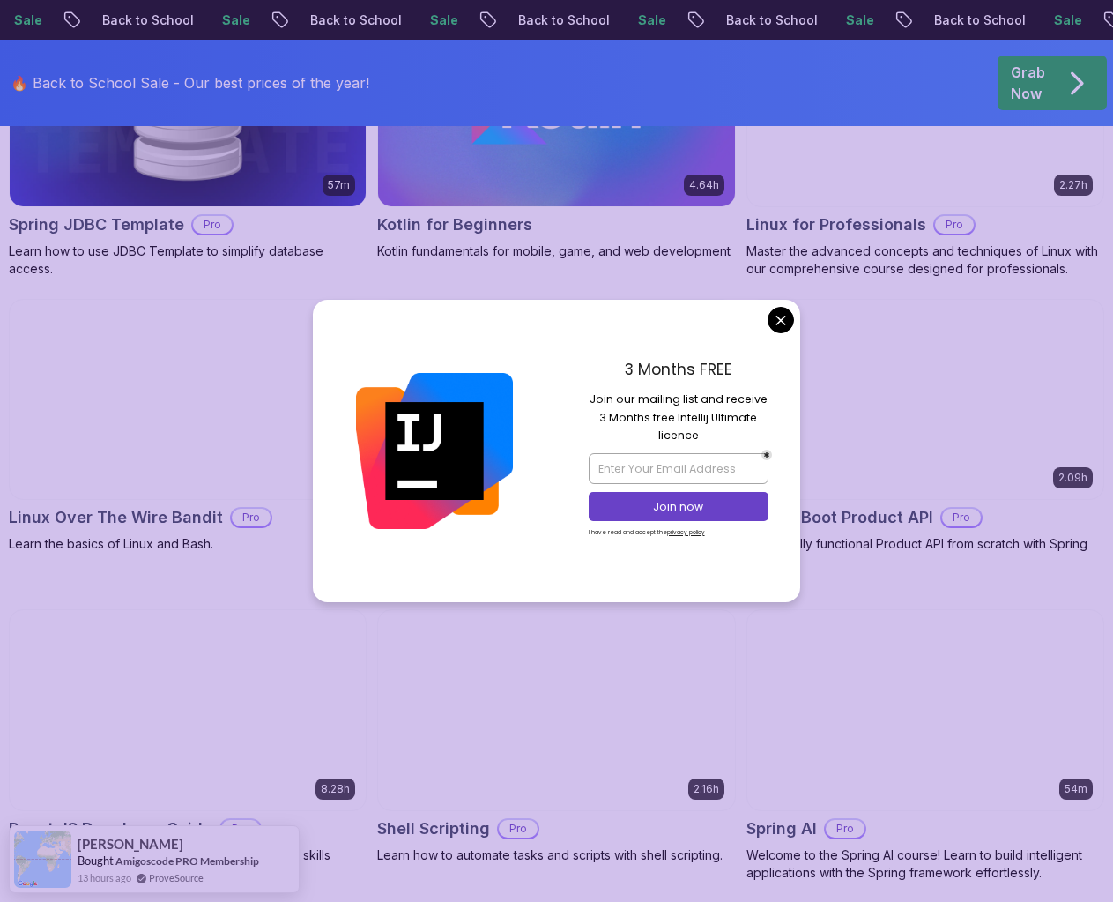
scroll to position [4054, 0]
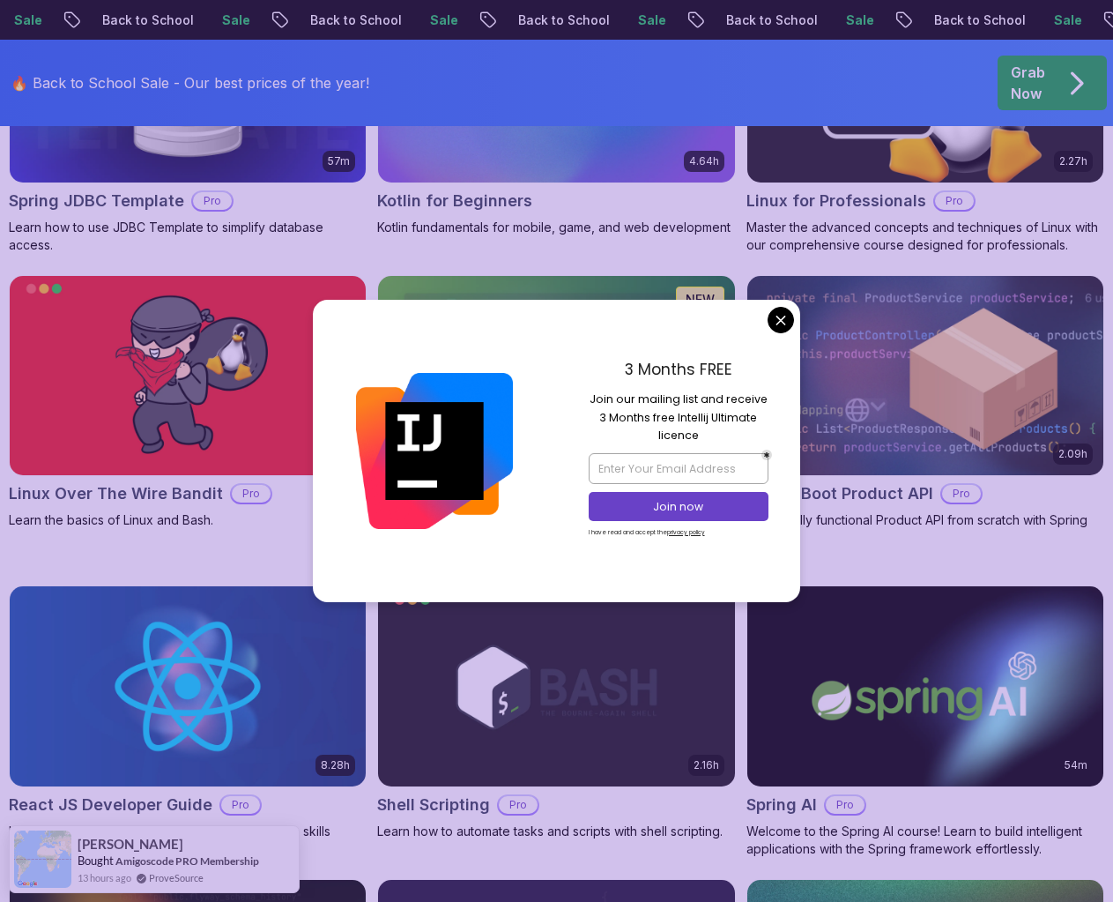
click at [789, 299] on img at bounding box center [926, 376] width 375 height 210
